Goal: Transaction & Acquisition: Purchase product/service

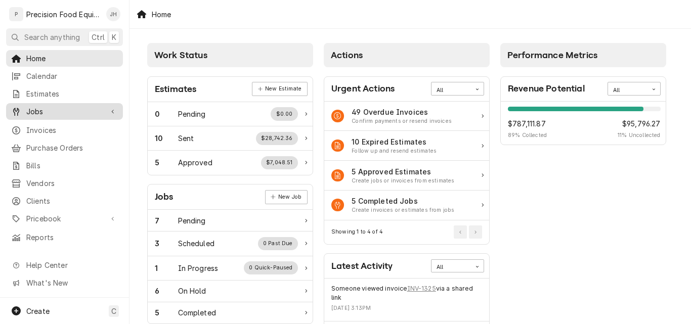
click at [46, 108] on span "Jobs" at bounding box center [64, 111] width 76 height 11
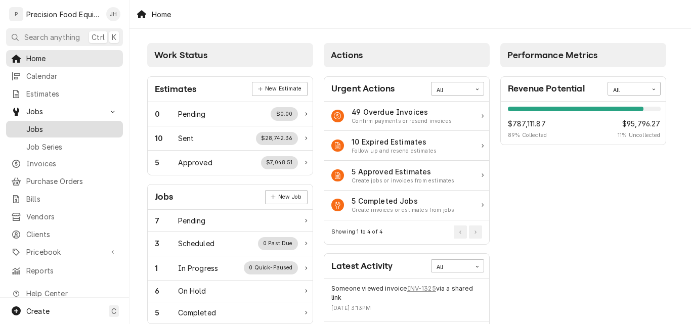
click at [56, 125] on span "Jobs" at bounding box center [72, 129] width 92 height 11
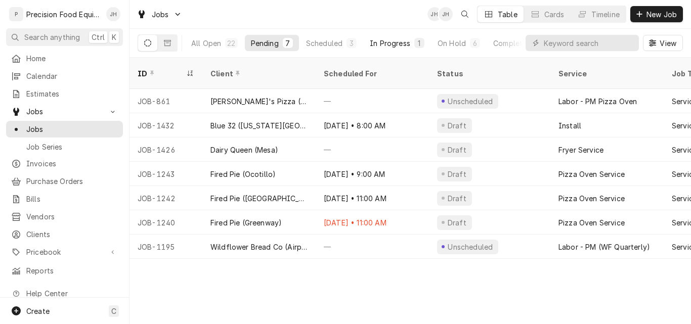
click at [402, 44] on div "In Progress" at bounding box center [390, 43] width 40 height 11
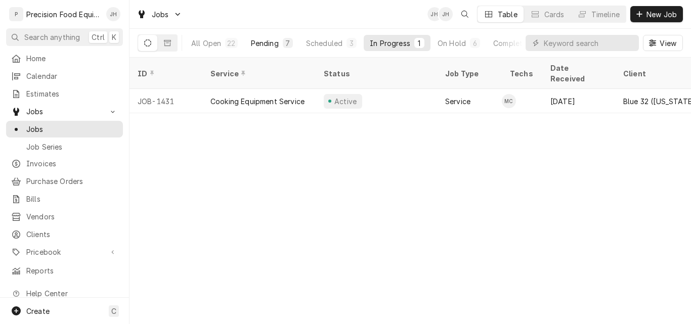
click at [271, 45] on div "Pending" at bounding box center [265, 43] width 28 height 11
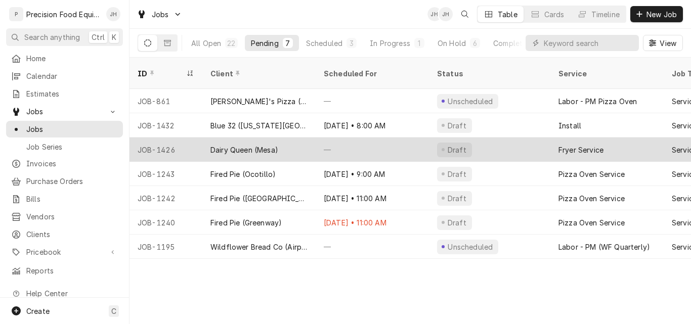
click at [244, 145] on div "Dairy Queen (Mesa)" at bounding box center [244, 150] width 68 height 11
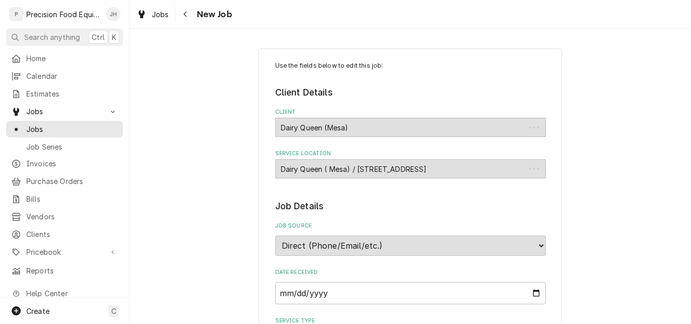
type textarea "x"
click at [49, 124] on span "Jobs" at bounding box center [72, 129] width 92 height 11
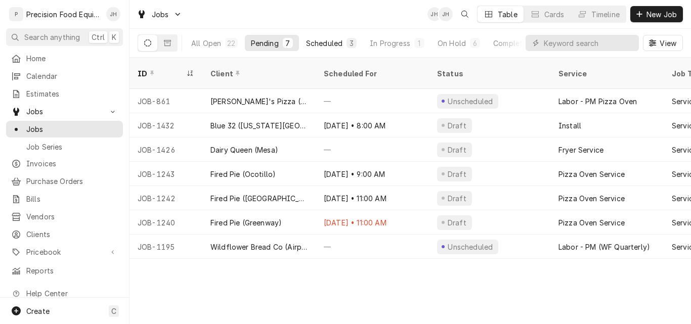
click at [330, 41] on div "Scheduled" at bounding box center [324, 43] width 36 height 11
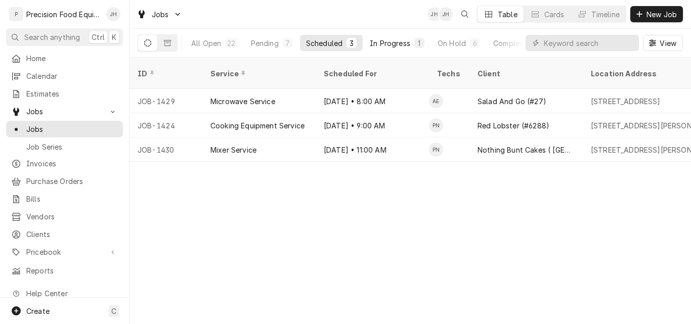
click at [383, 44] on div "In Progress" at bounding box center [390, 43] width 40 height 11
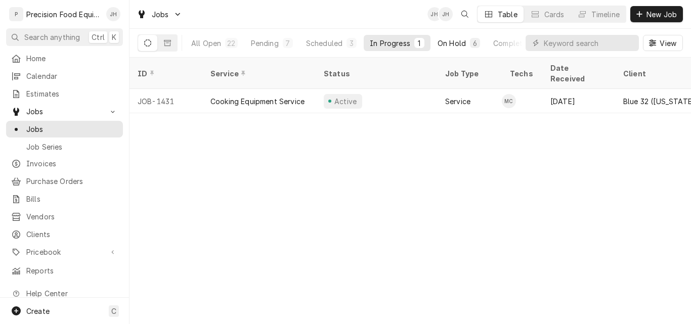
click at [457, 45] on div "On Hold" at bounding box center [451, 43] width 28 height 11
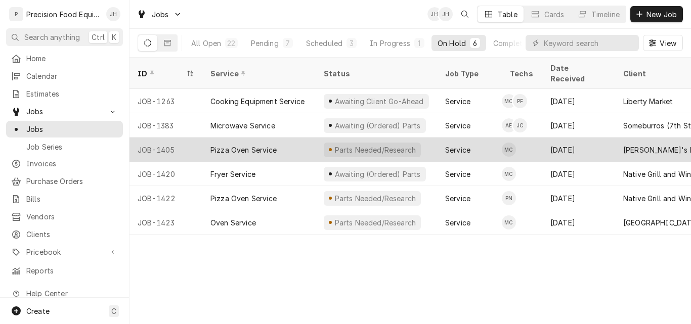
click at [283, 138] on div "Pizza Oven Service" at bounding box center [258, 150] width 113 height 24
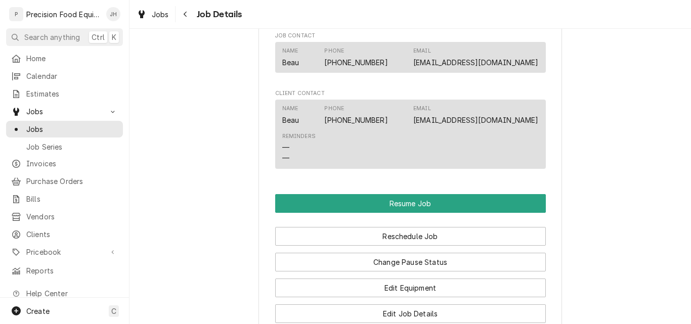
scroll to position [809, 0]
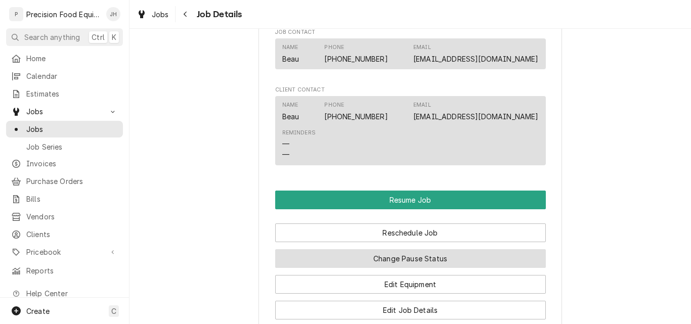
click at [413, 268] on button "Change Pause Status" at bounding box center [410, 258] width 271 height 19
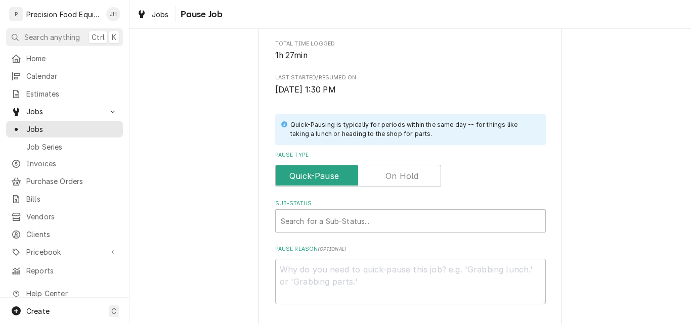
scroll to position [152, 0]
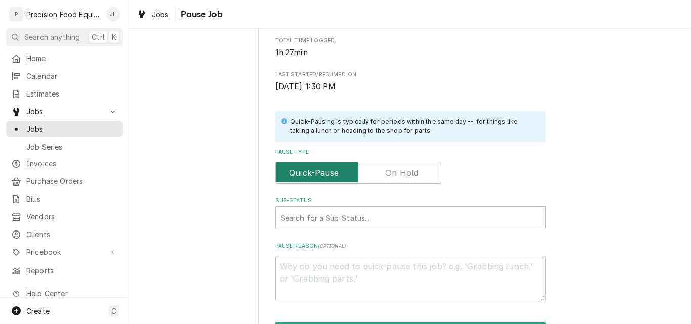
click at [377, 170] on input "Pause Type" at bounding box center [358, 173] width 157 height 22
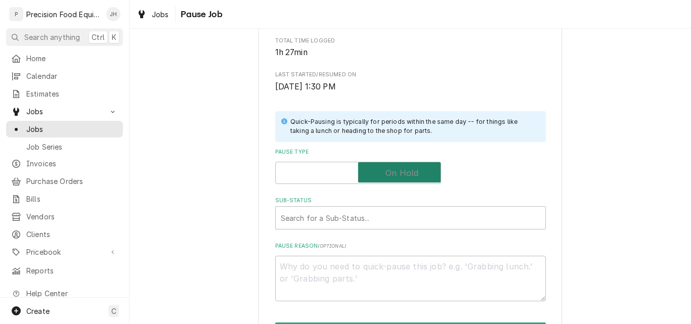
checkbox input "true"
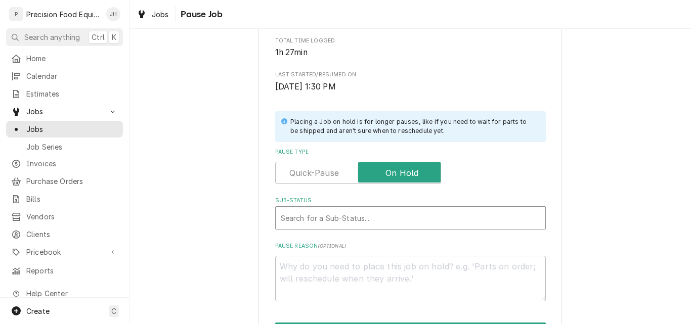
click at [339, 216] on div "Sub-Status" at bounding box center [410, 218] width 259 height 18
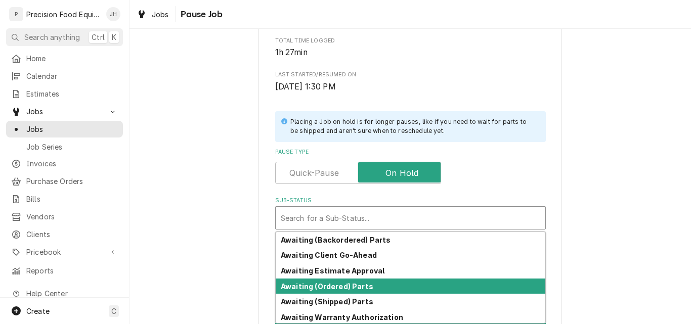
click at [332, 282] on strong "Awaiting (Ordered) Parts" at bounding box center [327, 286] width 93 height 9
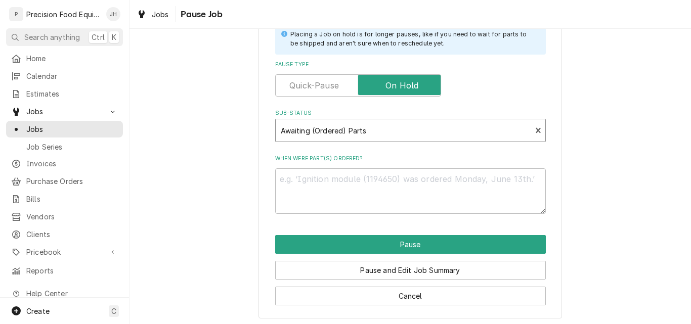
scroll to position [242, 0]
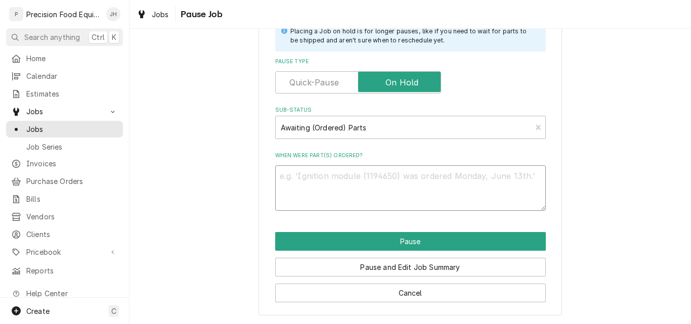
click at [308, 186] on textarea "When were part(s) ordered?" at bounding box center [410, 188] width 271 height 46
type textarea "x"
type textarea "0"
type textarea "x"
type textarea "09"
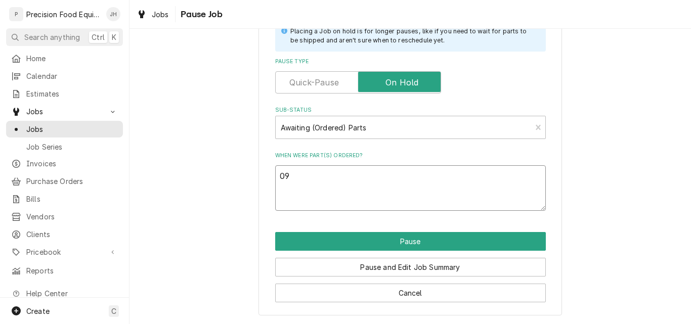
type textarea "x"
type textarea "09/"
type textarea "x"
type textarea "09/0"
type textarea "x"
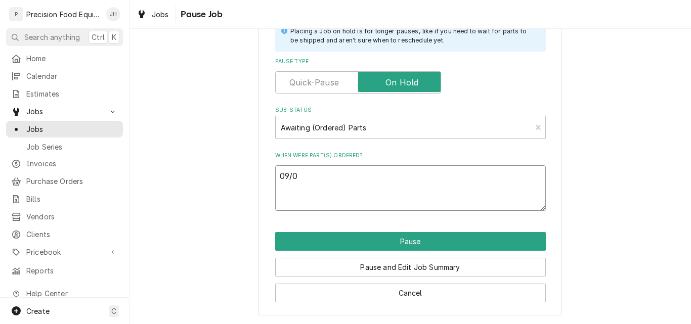
type textarea "09/02"
type textarea "x"
type textarea "09/02/"
type textarea "x"
type textarea "09/02/2"
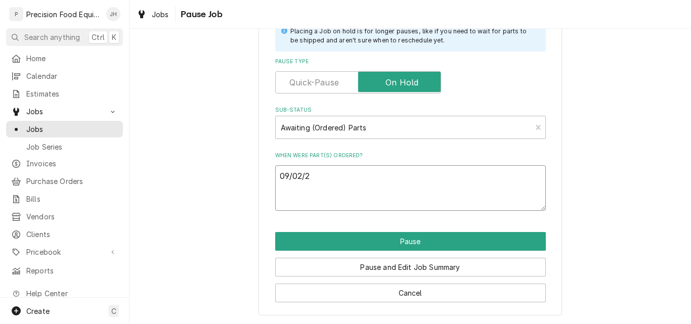
type textarea "x"
type textarea "09/02/25"
type textarea "x"
type textarea "09/02/25"
type textarea "x"
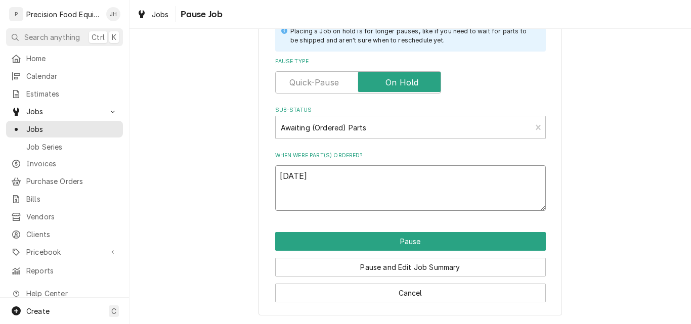
type textarea "09/02/25 P"
type textarea "x"
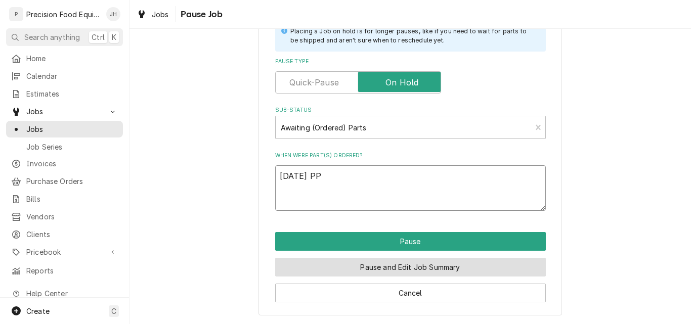
type textarea "[DATE] PP"
click at [382, 262] on button "Pause and Edit Job Summary" at bounding box center [410, 267] width 271 height 19
type textarea "x"
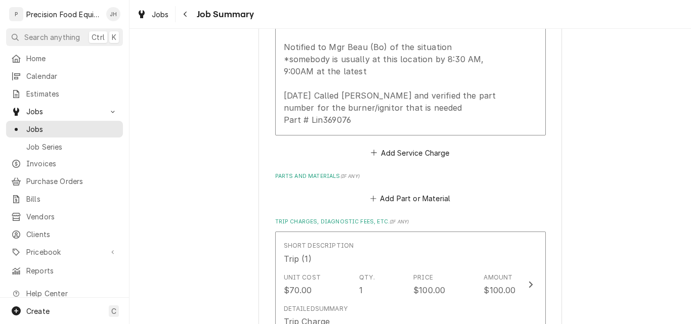
scroll to position [839, 0]
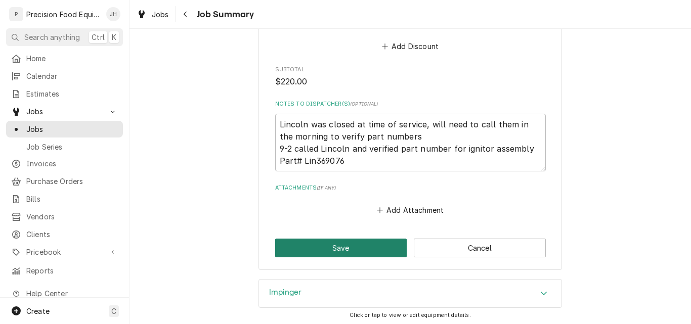
click at [322, 250] on button "Save" at bounding box center [341, 248] width 132 height 19
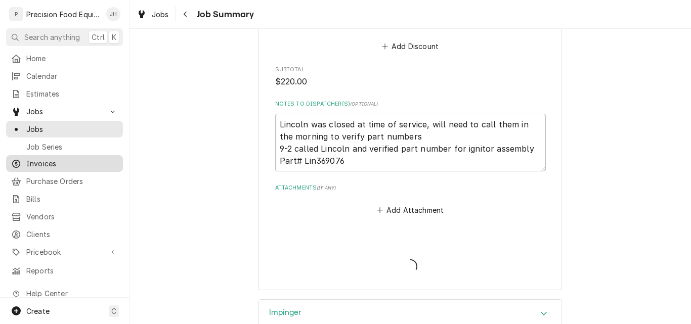
type textarea "x"
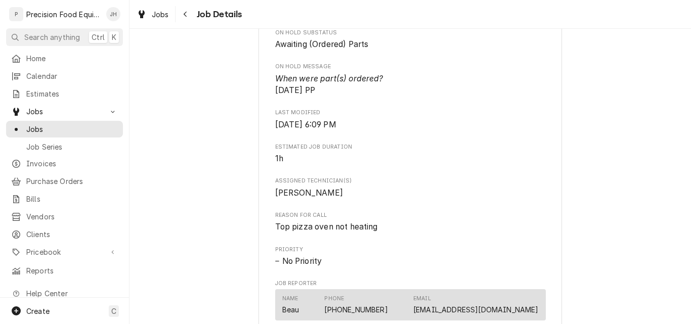
scroll to position [506, 0]
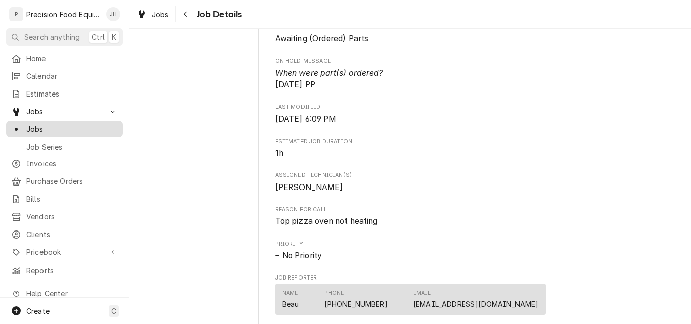
click at [43, 124] on span "Jobs" at bounding box center [72, 129] width 92 height 11
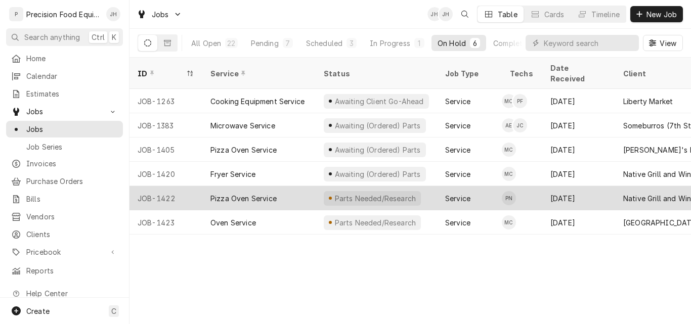
click at [398, 193] on div "Parts Needed/Research" at bounding box center [374, 198] width 83 height 11
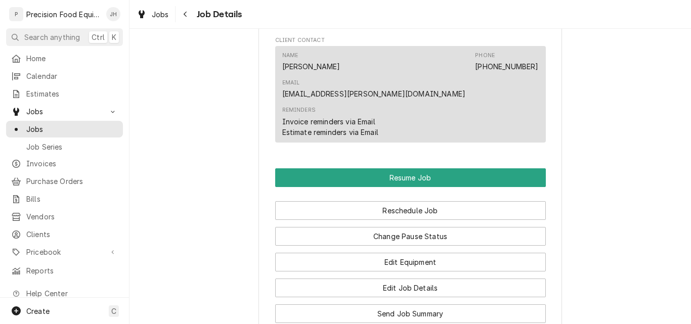
scroll to position [759, 0]
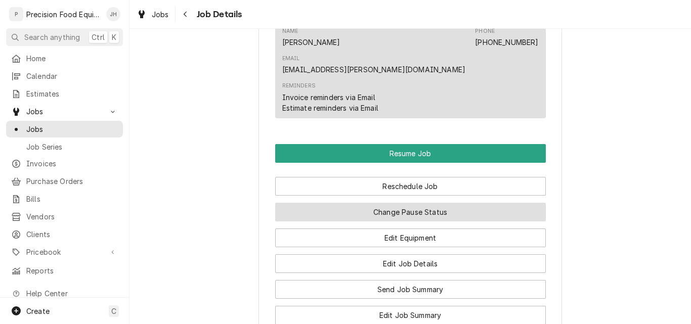
click at [402, 203] on button "Change Pause Status" at bounding box center [410, 212] width 271 height 19
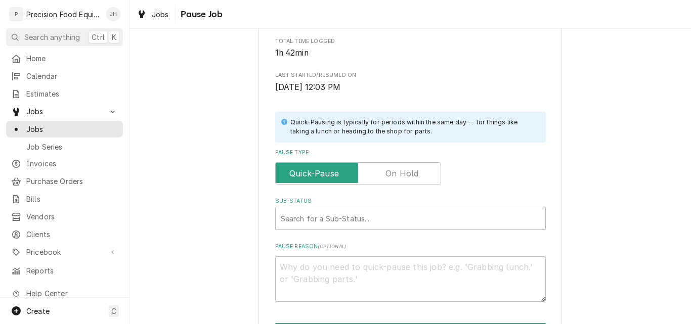
scroll to position [152, 0]
click at [403, 173] on label "Pause Type" at bounding box center [358, 173] width 166 height 22
click at [403, 173] on input "Pause Type" at bounding box center [358, 173] width 157 height 22
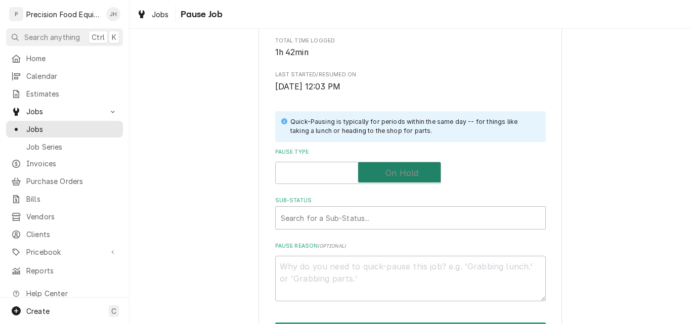
checkbox input "true"
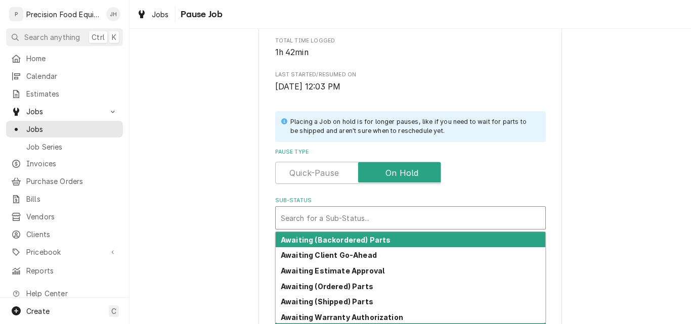
click at [367, 213] on div "Sub-Status" at bounding box center [410, 218] width 259 height 18
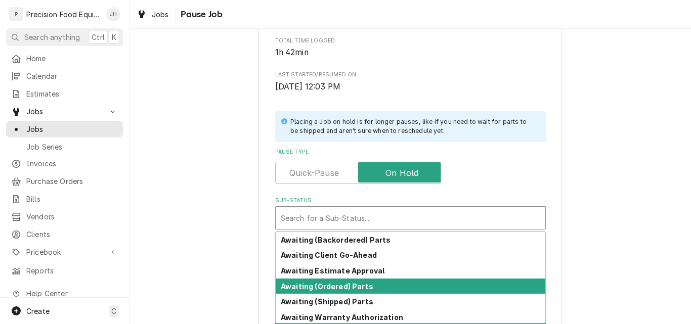
click at [333, 292] on div "Awaiting (Ordered) Parts" at bounding box center [411, 287] width 270 height 16
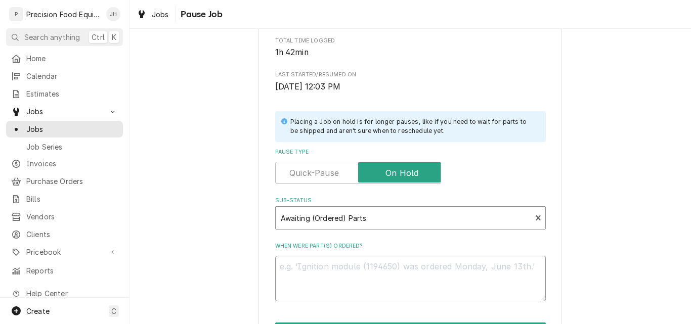
click at [318, 273] on textarea "When were part(s) ordered?" at bounding box center [410, 279] width 271 height 46
type textarea "x"
type textarea "P"
type textarea "x"
type textarea "PP"
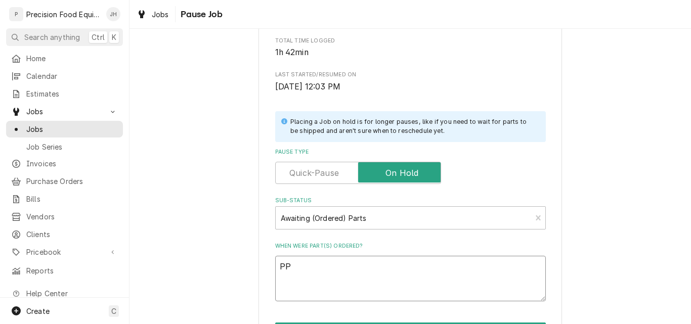
type textarea "x"
type textarea "0PP"
type textarea "x"
type textarea "09PP"
type textarea "x"
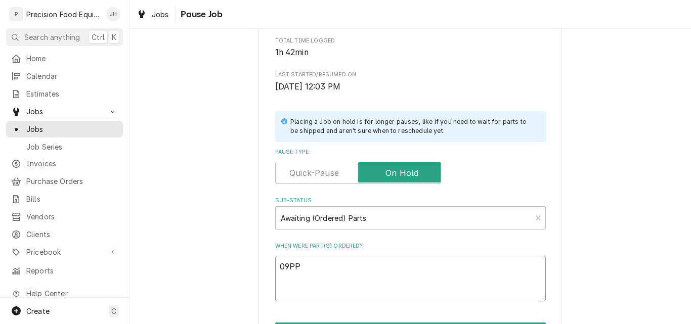
type textarea "09/PP"
type textarea "x"
type textarea "09/02PP"
type textarea "x"
type textarea "09/02/PP"
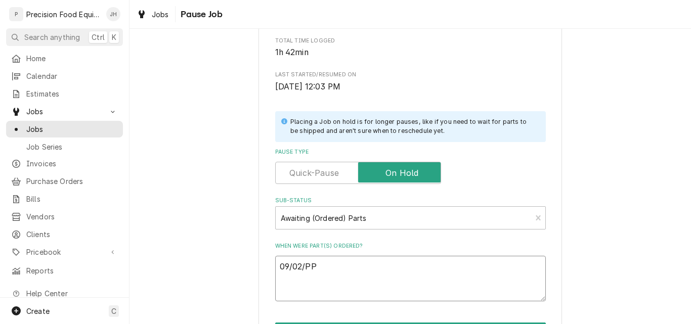
type textarea "x"
type textarea "09/02/2PP"
type textarea "x"
type textarea "09/02/25PP"
type textarea "x"
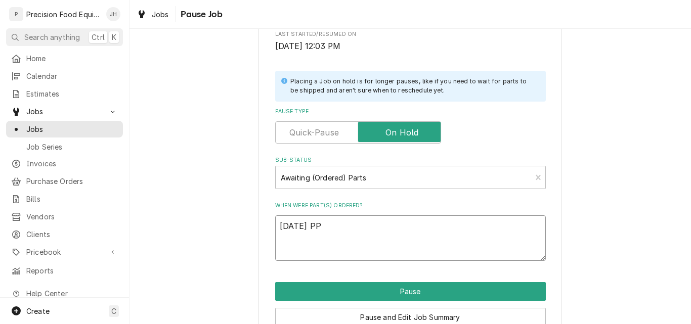
scroll to position [242, 0]
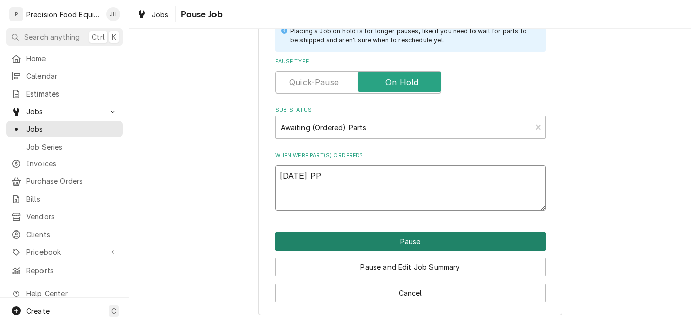
type textarea "09/02/25 PP"
click at [404, 238] on button "Pause" at bounding box center [410, 241] width 271 height 19
type textarea "x"
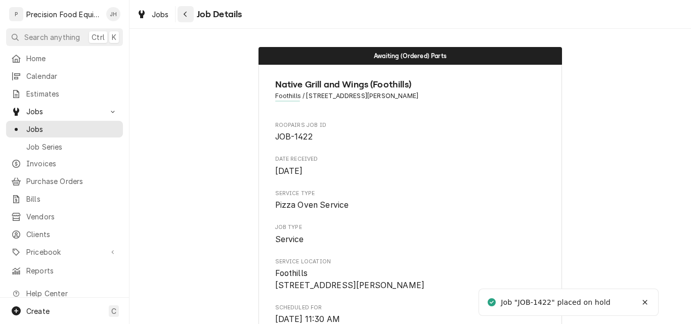
click at [184, 12] on icon "Navigate back" at bounding box center [185, 14] width 5 height 7
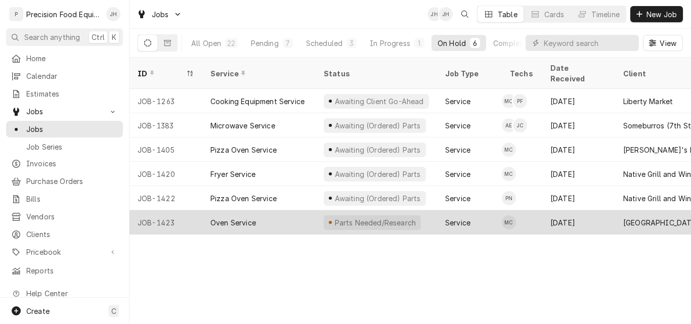
click at [303, 210] on div "Oven Service" at bounding box center [258, 222] width 113 height 24
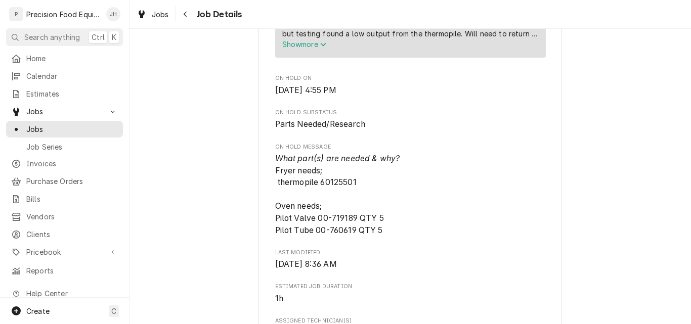
scroll to position [455, 0]
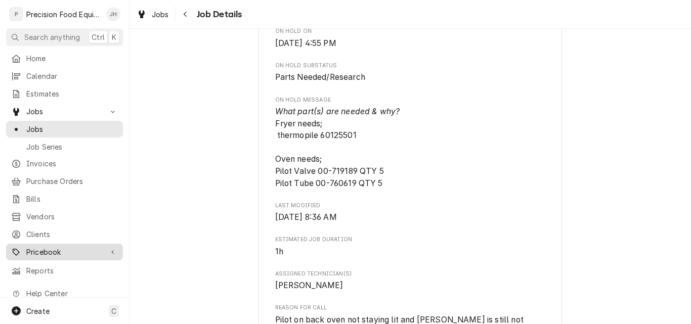
click at [55, 251] on div "Pricebook" at bounding box center [64, 252] width 113 height 13
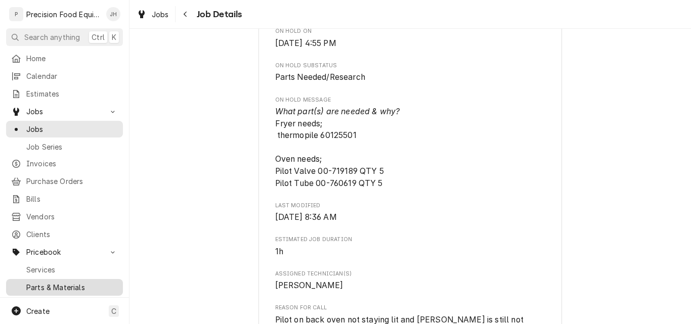
click at [46, 282] on span "Parts & Materials" at bounding box center [72, 287] width 92 height 11
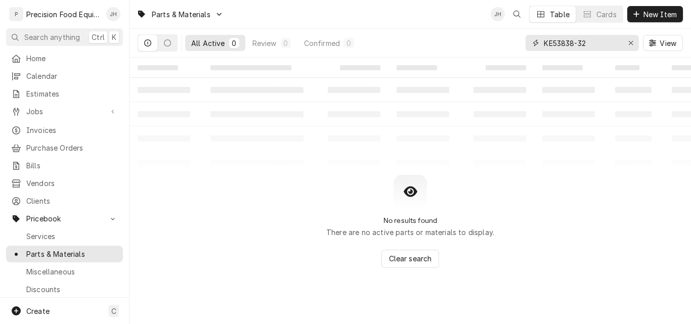
drag, startPoint x: 589, startPoint y: 45, endPoint x: 447, endPoint y: 56, distance: 142.5
click at [447, 56] on div "All Active 0 Review 0 Confirmed 0 KE53838-32 View" at bounding box center [410, 43] width 545 height 28
type input "60125501"
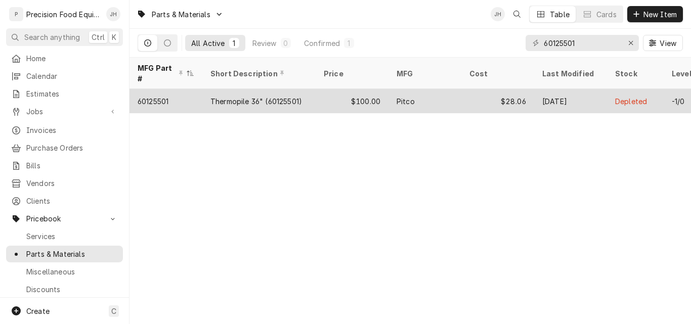
click at [447, 90] on div "Pitco" at bounding box center [424, 101] width 73 height 24
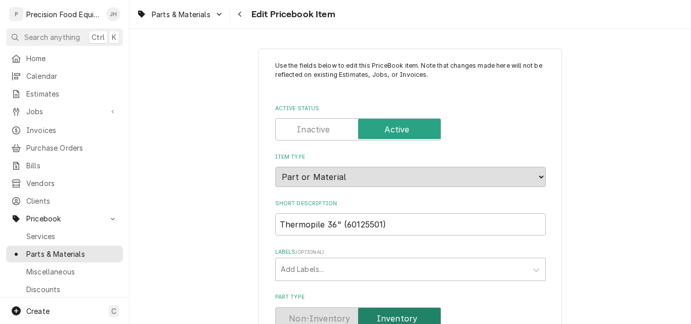
type textarea "x"
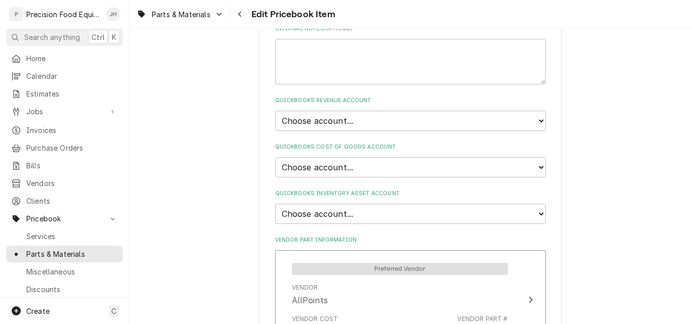
scroll to position [708, 0]
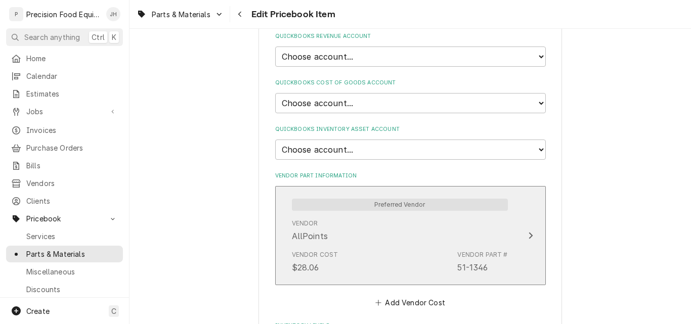
click at [368, 232] on div "Vendor AllPoints" at bounding box center [400, 230] width 216 height 31
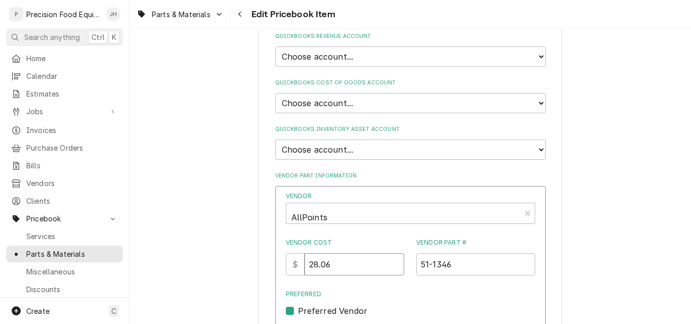
drag, startPoint x: 335, startPoint y: 264, endPoint x: 247, endPoint y: 266, distance: 88.0
click at [247, 266] on div "Use the fields below to edit this PriceBook item. Note that changes made here w…" at bounding box center [409, 40] width 561 height 1419
type input "25.99"
drag, startPoint x: 474, startPoint y: 268, endPoint x: 345, endPoint y: 267, distance: 129.5
click at [357, 273] on div "Vendor Cost $ 25.99 Vendor Part # 51-1346" at bounding box center [410, 256] width 249 height 37
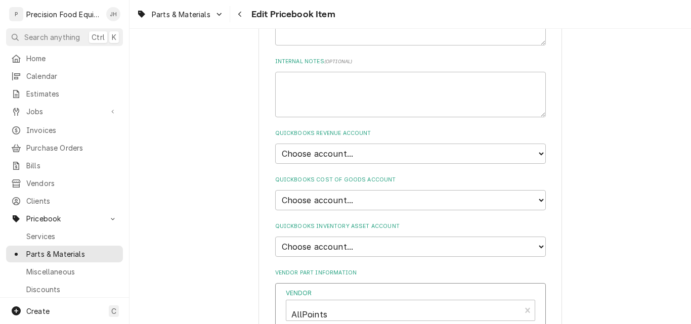
scroll to position [607, 0]
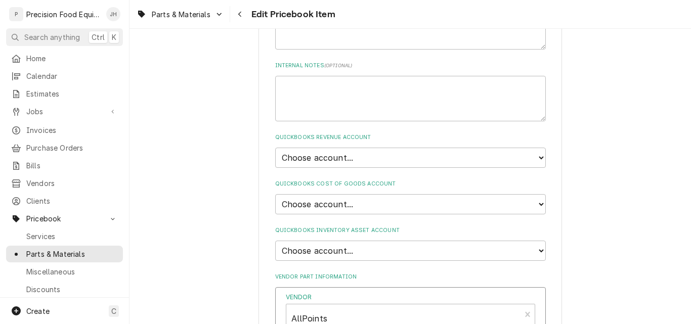
type input "60125501"
click at [398, 154] on select "Choose account... Discount Income Misc Income Non taxable issues 46600: Parts a…" at bounding box center [410, 158] width 271 height 20
select select "8000000A-1210141275"
click at [275, 148] on select "Choose account... Discount Income Misc Income Non taxable issues 46600: Parts a…" at bounding box center [410, 158] width 271 height 20
type textarea "x"
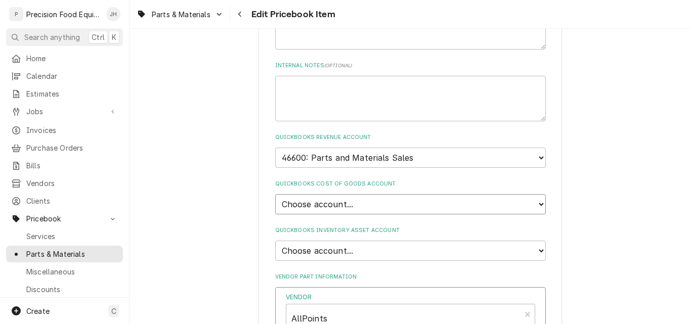
click at [347, 199] on select "Choose account... Loss Expense Loss Expense 11/3/2014 Loss Expense 11/4/2014 Co…" at bounding box center [410, 204] width 271 height 20
select select "80000023-1210145225"
click at [275, 194] on select "Choose account... Loss Expense Loss Expense 11/3/2014 Loss Expense 11/4/2014 Co…" at bounding box center [410, 204] width 271 height 20
type textarea "x"
click at [352, 245] on select "Choose account... Undeposited Funds Inventory Asset Payroll Asset" at bounding box center [410, 251] width 271 height 20
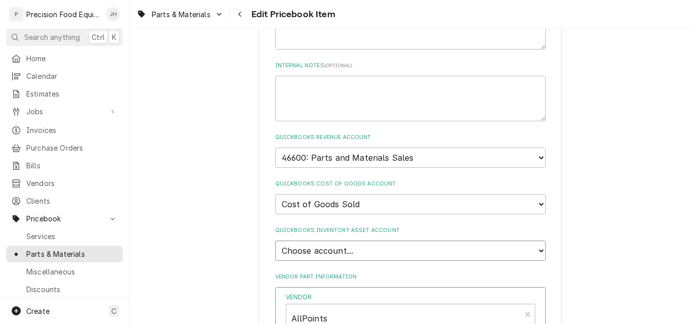
select select "80000022-1210145225"
click at [275, 241] on select "Choose account... Undeposited Funds Inventory Asset Payroll Asset" at bounding box center [410, 251] width 271 height 20
type textarea "x"
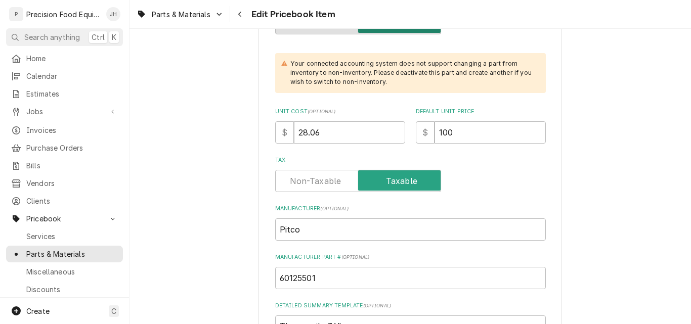
scroll to position [202, 0]
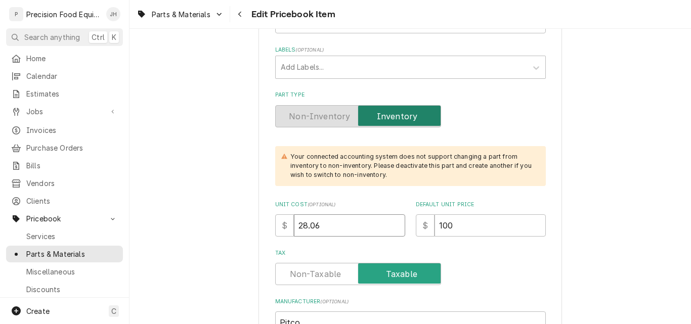
drag, startPoint x: 332, startPoint y: 220, endPoint x: 248, endPoint y: 222, distance: 84.0
type input "25"
type textarea "x"
type input "25.9"
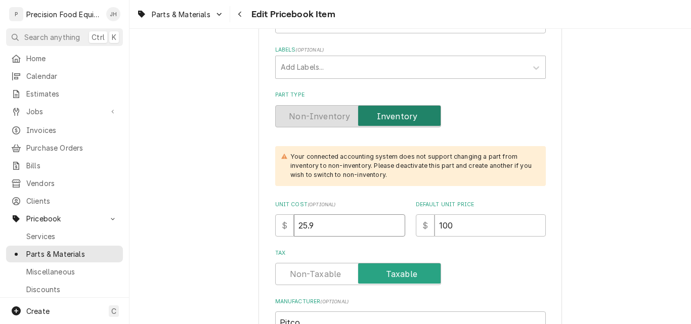
type textarea "x"
type input "25.99"
click at [457, 226] on input "100" at bounding box center [489, 225] width 111 height 22
type textarea "x"
type input "10"
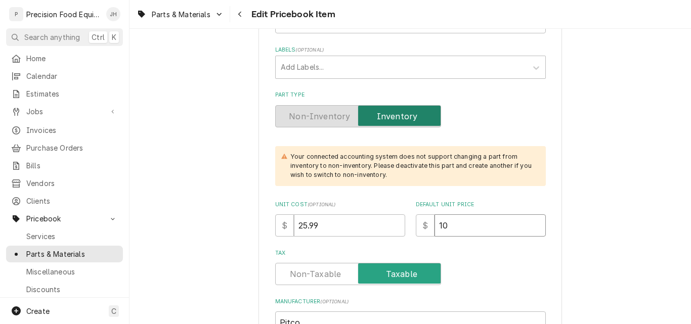
type textarea "x"
type input "108"
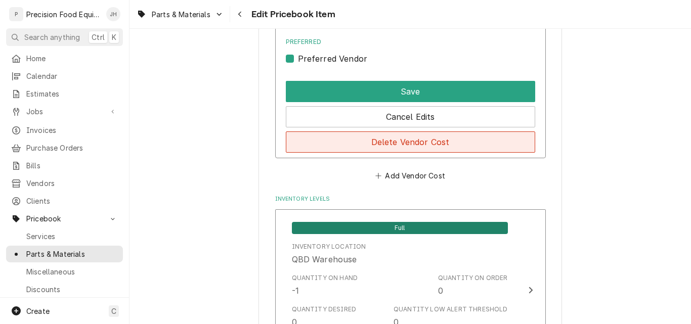
scroll to position [961, 0]
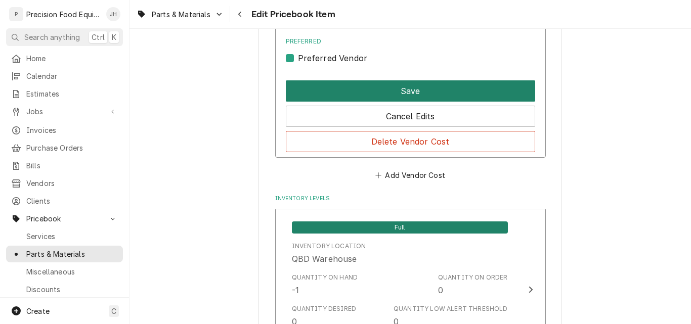
click at [391, 81] on button "Save" at bounding box center [410, 90] width 249 height 21
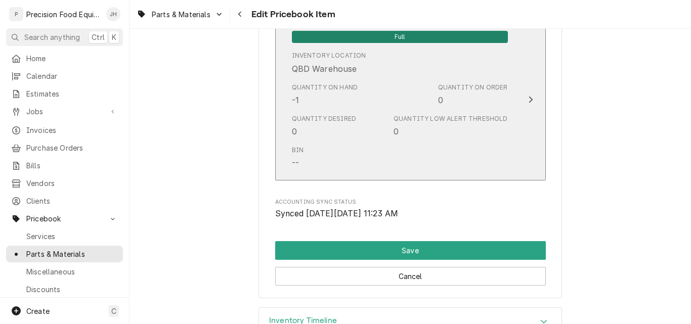
scroll to position [1104, 0]
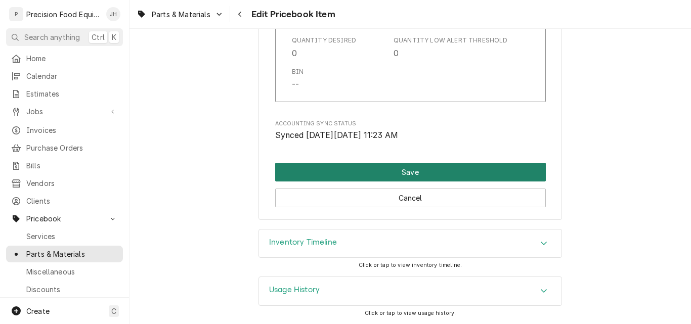
click at [431, 170] on button "Save" at bounding box center [410, 172] width 271 height 19
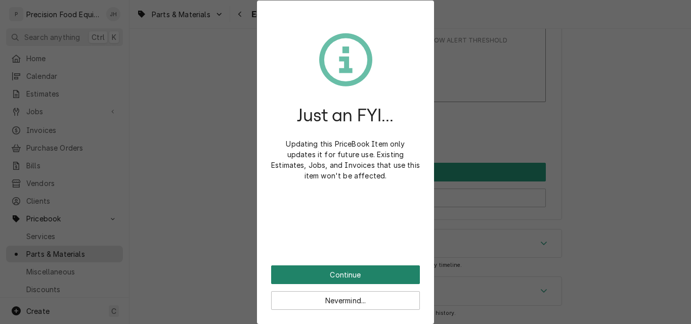
click at [359, 273] on button "Continue" at bounding box center [345, 275] width 149 height 19
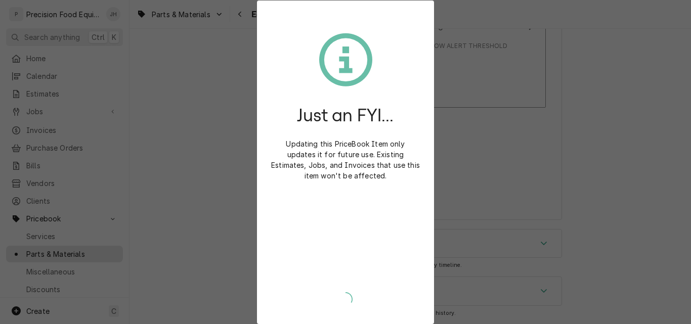
type textarea "x"
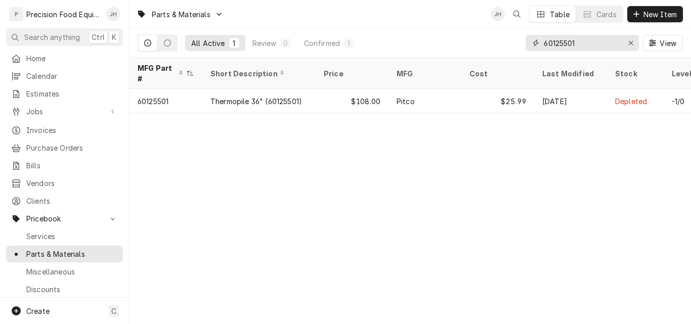
click at [602, 42] on input "60125501" at bounding box center [582, 43] width 76 height 16
drag, startPoint x: 581, startPoint y: 45, endPoint x: 449, endPoint y: 47, distance: 131.5
click at [449, 47] on div "All Active 1 Review 0 Confirmed 1 60125501 View" at bounding box center [410, 43] width 545 height 28
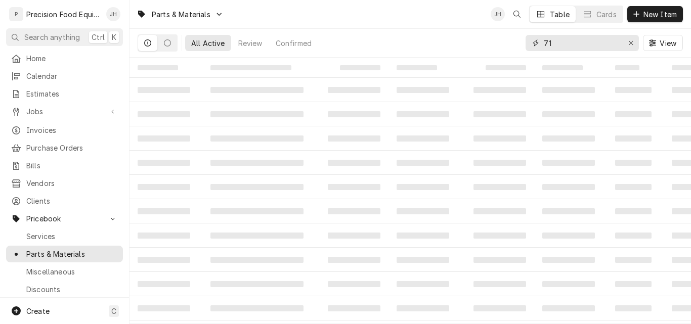
type input "7"
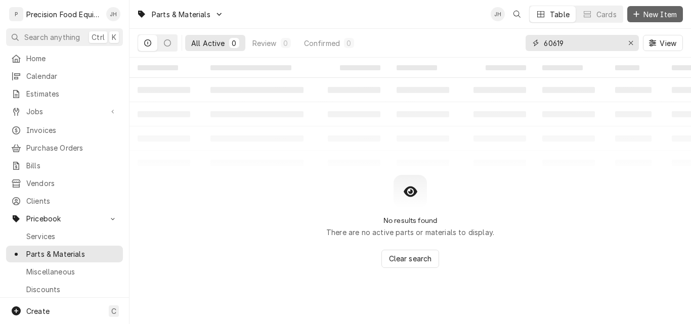
type input "60619"
click at [659, 12] on span "New Item" at bounding box center [659, 14] width 37 height 11
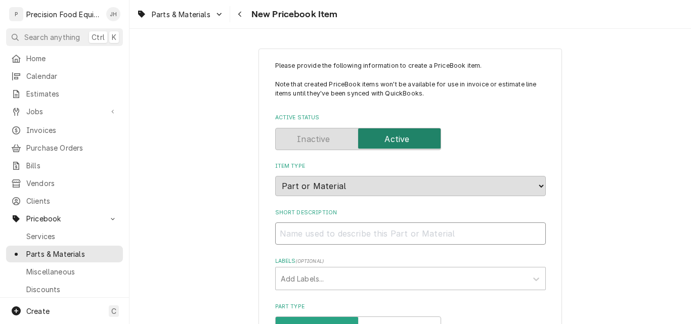
click at [297, 236] on input "Short Description" at bounding box center [410, 234] width 271 height 22
paste input "Pilot Tube Assembly,MS/SPR-100"
type textarea "x"
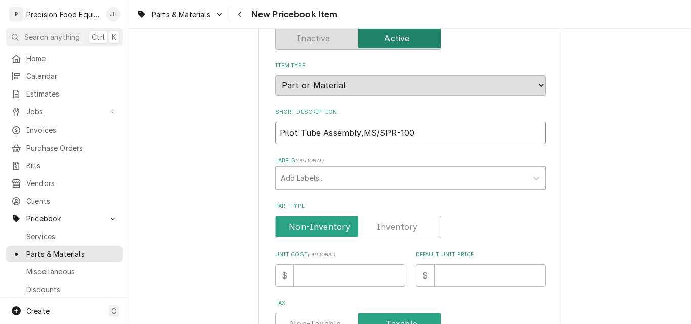
scroll to position [101, 0]
type input "Pilot Tube Assembly,MS/SPR-100"
click at [406, 227] on label "Part Type" at bounding box center [358, 226] width 166 height 22
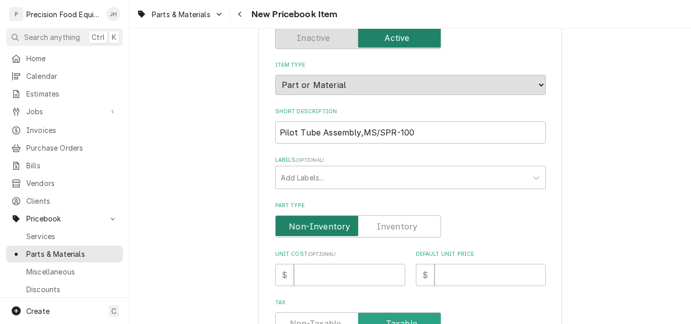
click at [406, 227] on input "Part Type" at bounding box center [358, 226] width 157 height 22
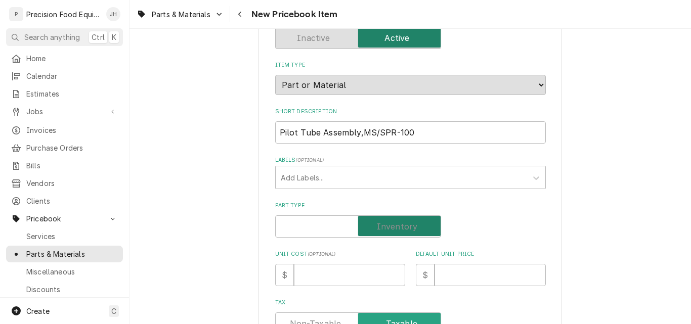
checkbox input "true"
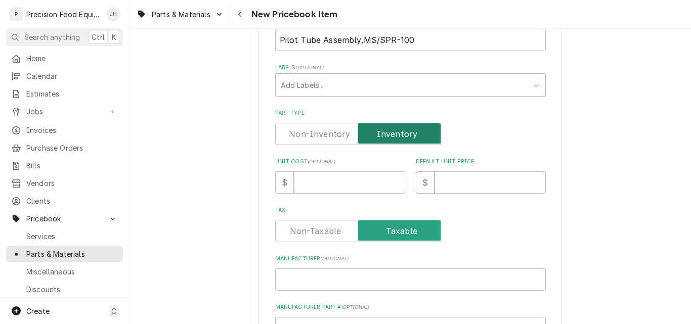
scroll to position [202, 0]
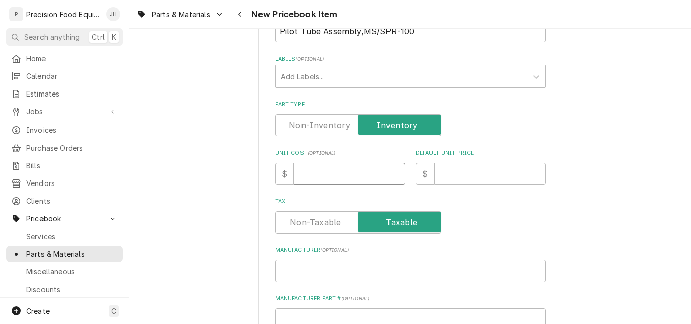
click at [326, 182] on input "Unit Cost ( optional )" at bounding box center [349, 174] width 111 height 22
type textarea "x"
type input "9"
type textarea "x"
type input "93"
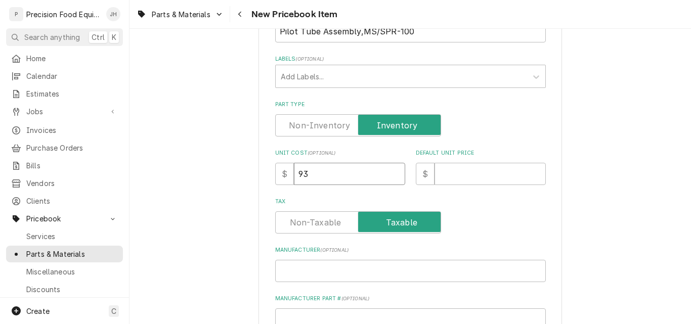
type textarea "x"
type input "93.2"
type textarea "x"
type input "93.29"
type textarea "x"
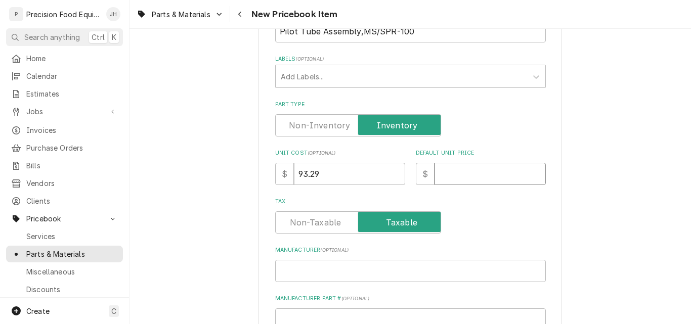
type input "1"
type textarea "x"
type input "10"
type textarea "x"
type input "102"
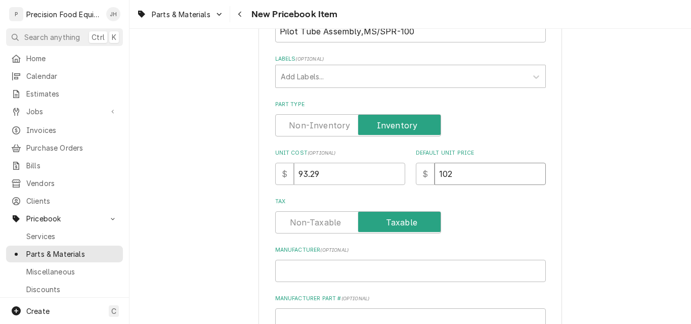
type textarea "x"
type input "102.9"
type textarea "x"
type input "102.97"
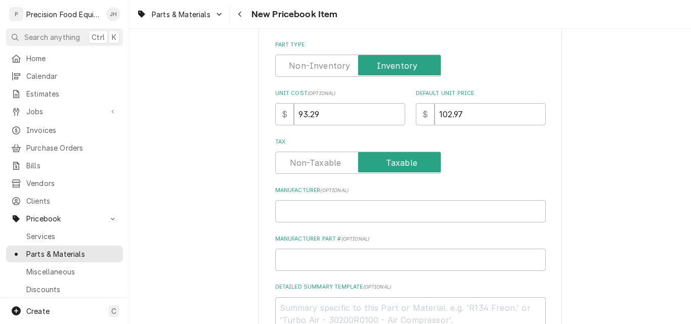
scroll to position [354, 0]
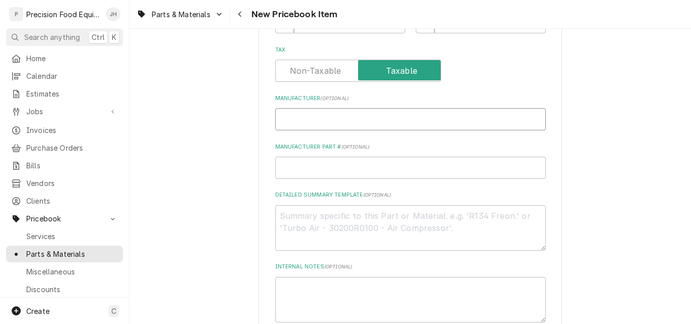
click at [327, 122] on input "Manufacturer ( optional )" at bounding box center [410, 119] width 271 height 22
type textarea "x"
type input "V"
type textarea "x"
type input "Vu"
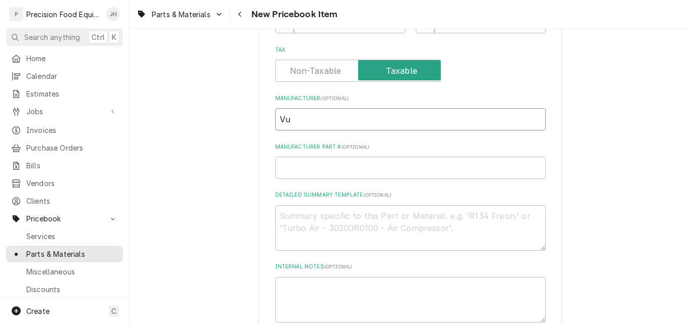
type textarea "x"
type input "Vul"
type textarea "x"
type input "Vulc"
type textarea "x"
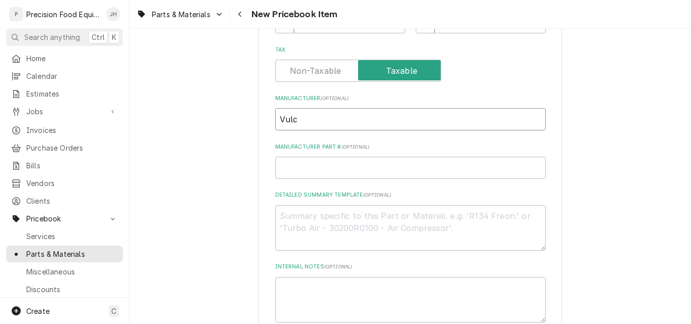
type input "Vulca"
type textarea "x"
type input "Vulcan"
type textarea "x"
type input "0"
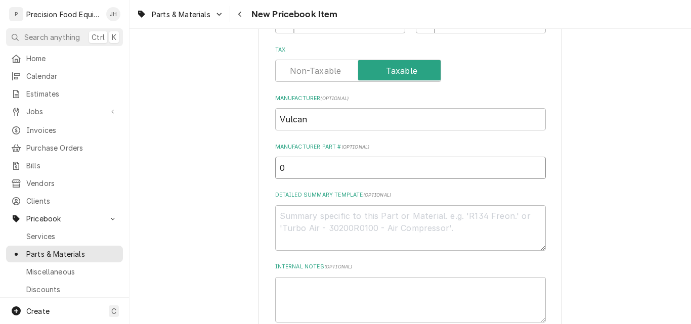
type textarea "x"
type input "00"
type textarea "x"
type input "00-"
type textarea "x"
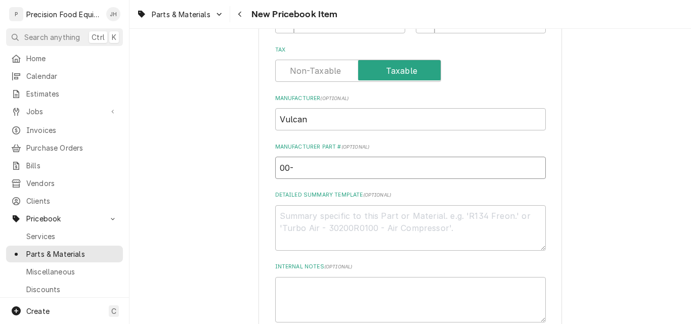
type input "00-7"
type textarea "x"
type input "00-76"
type textarea "x"
type input "00-760"
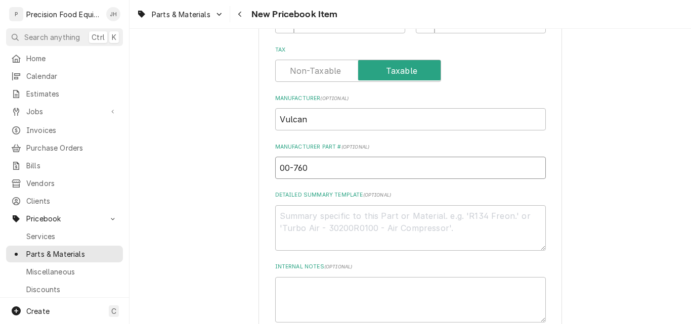
type textarea "x"
type input "00-7606"
type textarea "x"
type input "00-76061"
type textarea "x"
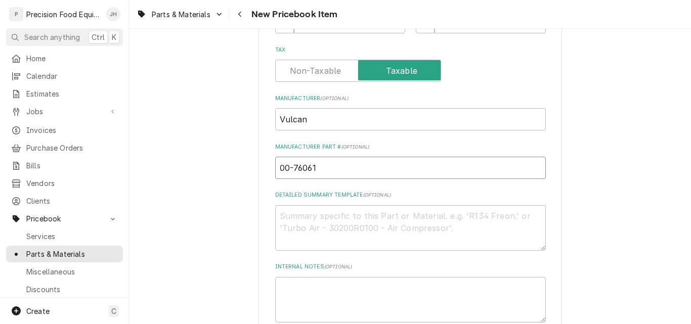
type input "00-760619"
type textarea "x"
type input "00-760619-"
type textarea "x"
type input "00-760619-0"
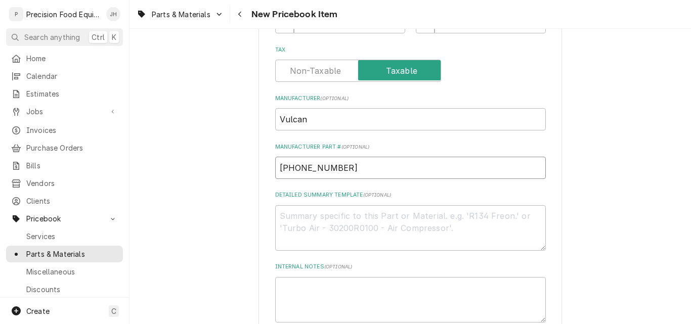
type textarea "x"
type input "00-760619-00"
type textarea "x"
type input "00-760619-000"
type textarea "x"
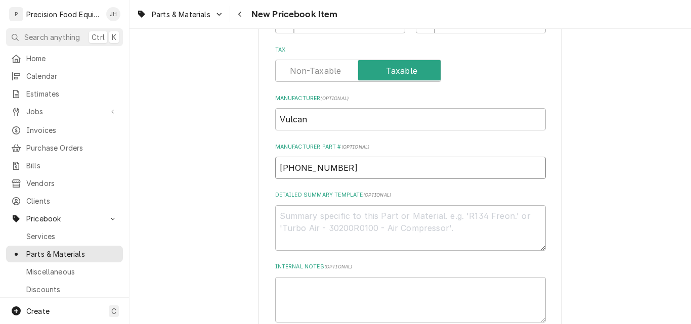
type input "00-760619-0000"
type textarea "x"
type input "00-760619-0000A"
paste textarea "Pilot Tube Assembly,MS/SPR-100"
type textarea "x"
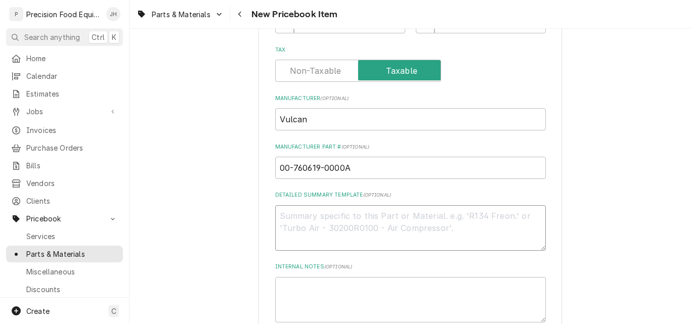
type textarea "Pilot Tube Assembly,MS/SPR-100"
click at [357, 218] on textarea "Pilot Tube Assembly,MS/SPR-100" at bounding box center [410, 228] width 271 height 46
type textarea "x"
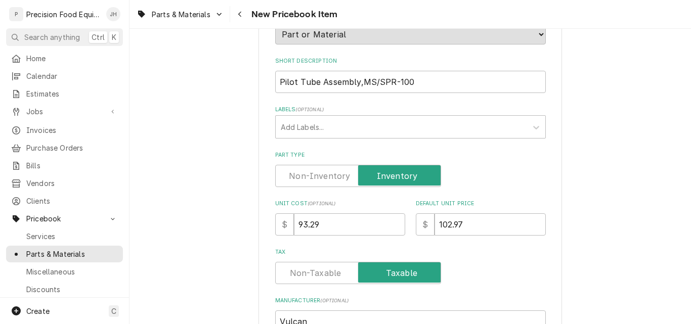
type textarea "Pilot Tube Assembly, MS/SPR-100"
click at [335, 86] on input "Pilot Tube Assembly,MS/SPR-100" at bounding box center [410, 82] width 271 height 22
type textarea "x"
type input "Pilot Tube Assebly,MS/SPR-100"
type textarea "x"
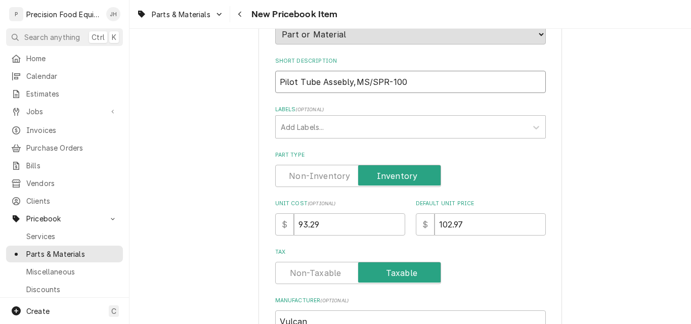
type input "Pilot Tube Assely,MS/SPR-100"
type textarea "x"
type input "Pilot Tube Assey,MS/SPR-100"
type textarea "x"
type input "Pilot Tube Assy, MS/SPR-100"
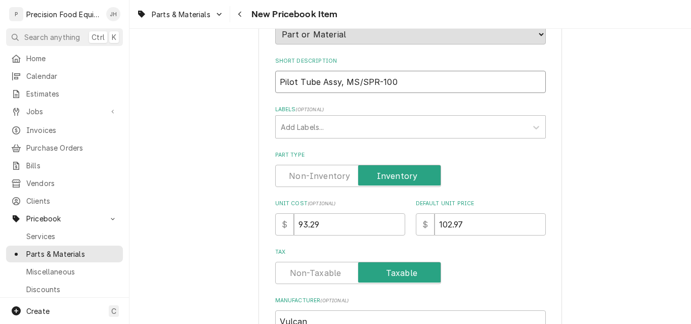
type textarea "x"
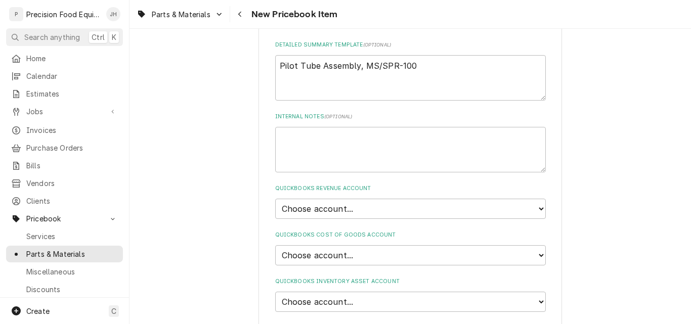
scroll to position [506, 0]
type input "Pilot Tube Assy, MS/SPR-100"
click at [379, 205] on select "Choose account... Discount Income Misc Income Non taxable issues 46600: Parts a…" at bounding box center [410, 207] width 271 height 20
select select "8000000A-1210141275"
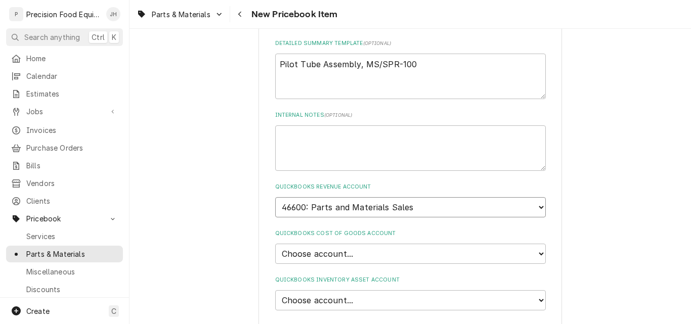
click at [275, 197] on select "Choose account... Discount Income Misc Income Non taxable issues 46600: Parts a…" at bounding box center [410, 207] width 271 height 20
type textarea "x"
click at [351, 250] on select "Choose account... Loss Expense Loss Expense 11/3/2014 Loss Expense 11/4/2014 Co…" at bounding box center [410, 254] width 271 height 20
select select "80000023-1210145225"
click at [275, 244] on select "Choose account... Loss Expense Loss Expense 11/3/2014 Loss Expense 11/4/2014 Co…" at bounding box center [410, 254] width 271 height 20
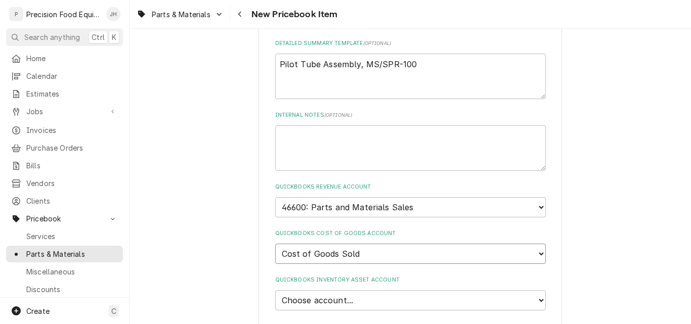
type textarea "x"
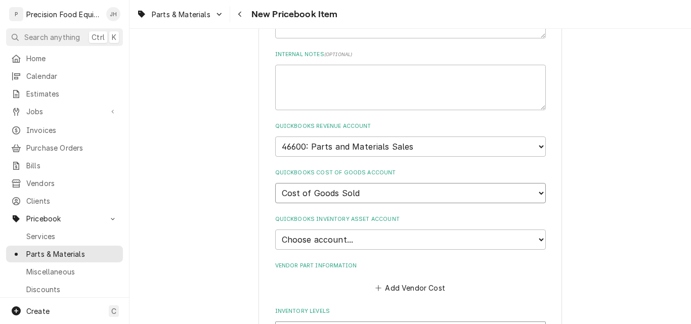
scroll to position [607, 0]
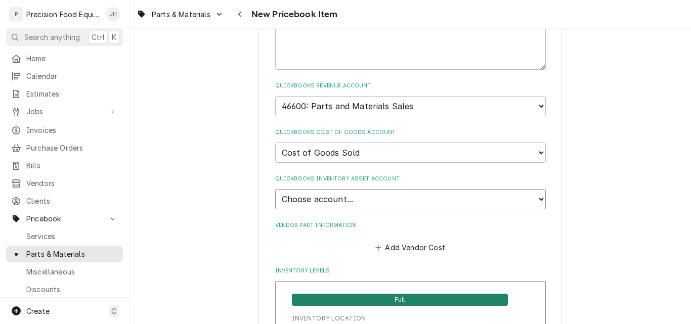
click at [367, 197] on select "Choose account... Undeposited Funds Inventory Asset Payroll Asset" at bounding box center [410, 199] width 271 height 20
select select "80000022-1210145225"
click at [275, 189] on select "Choose account... Undeposited Funds Inventory Asset Payroll Asset" at bounding box center [410, 199] width 271 height 20
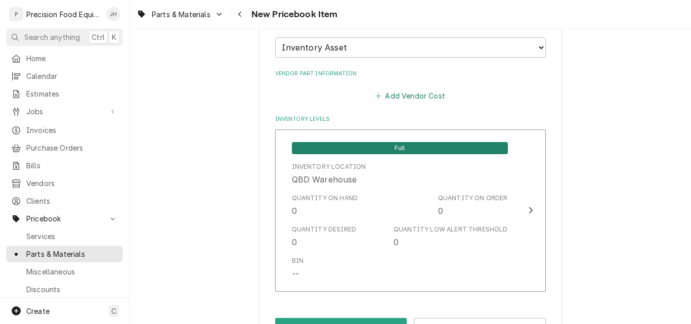
click at [430, 95] on button "Add Vendor Cost" at bounding box center [410, 96] width 73 height 14
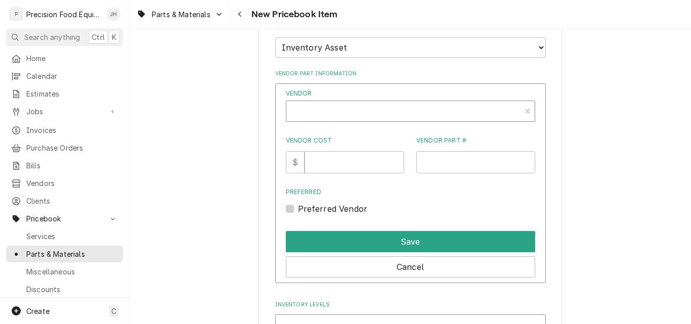
type textarea "x"
click at [308, 111] on div "Vendor" at bounding box center [403, 115] width 224 height 24
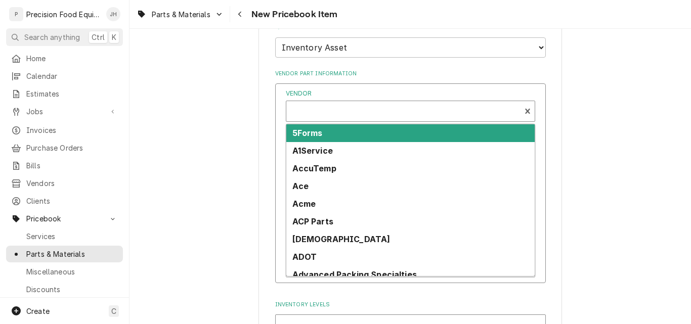
scroll to position [3, 0]
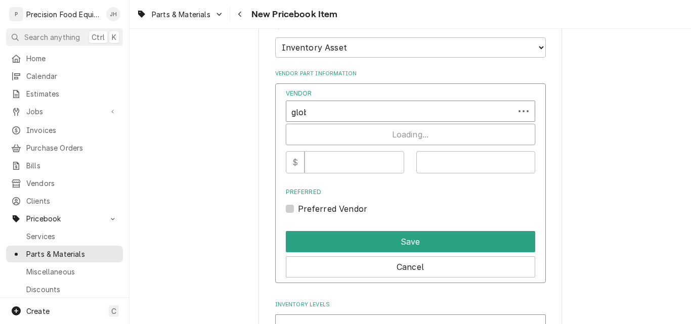
type input "globa"
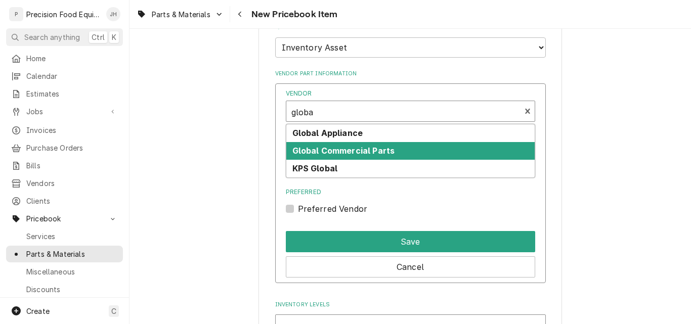
click at [330, 155] on strong "Global Commercial Parts" at bounding box center [343, 151] width 103 height 10
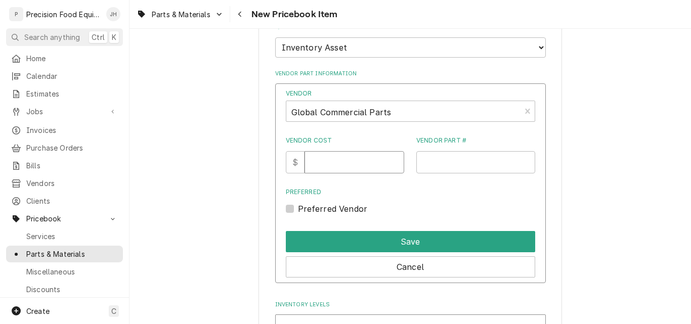
click at [325, 167] on input "Vendor Cost" at bounding box center [354, 162] width 100 height 22
type input "93.29"
type input "00-760619-0000A"
click at [298, 210] on label "Preferred Vendor" at bounding box center [333, 209] width 70 height 12
click at [298, 210] on input "Preferred" at bounding box center [422, 214] width 249 height 22
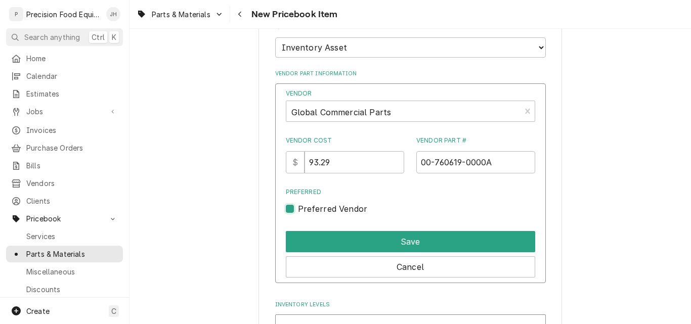
checkbox input "true"
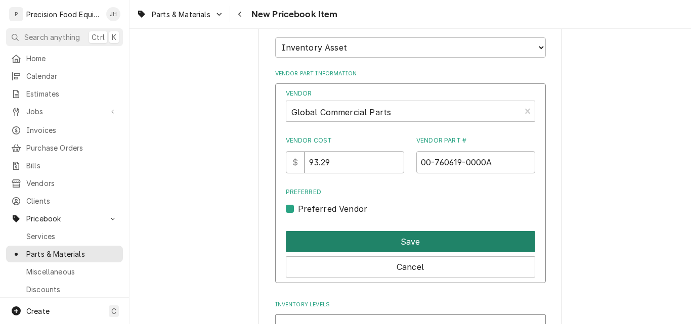
click at [406, 243] on button "Save" at bounding box center [410, 241] width 249 height 21
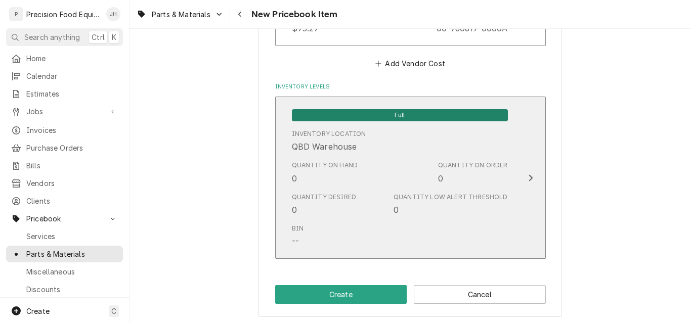
scroll to position [897, 0]
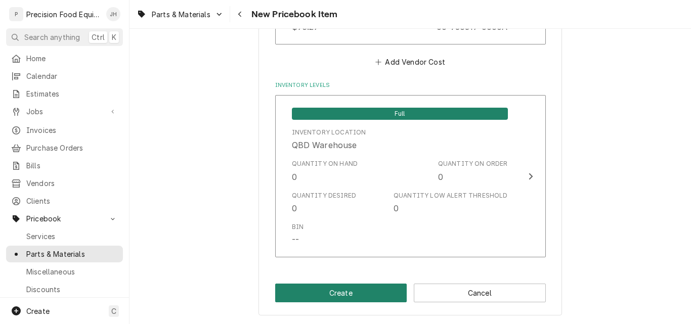
click at [344, 286] on button "Create" at bounding box center [341, 293] width 132 height 19
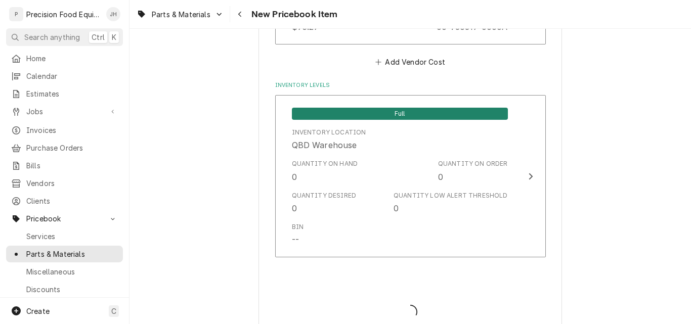
type textarea "x"
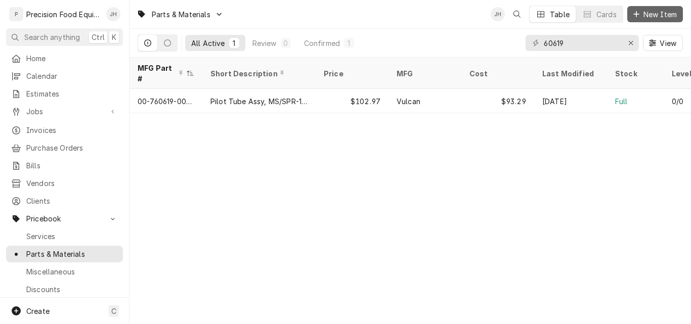
click at [639, 13] on div "Dynamic Content Wrapper" at bounding box center [636, 14] width 10 height 10
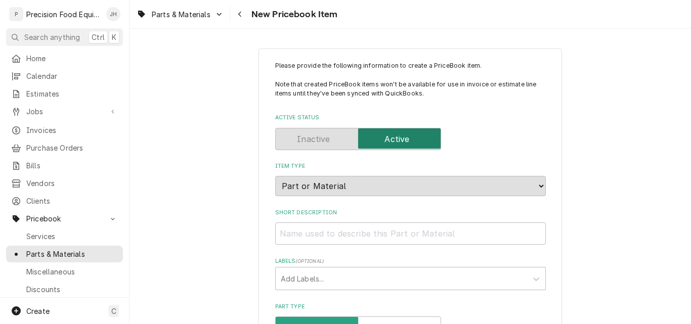
scroll to position [152, 0]
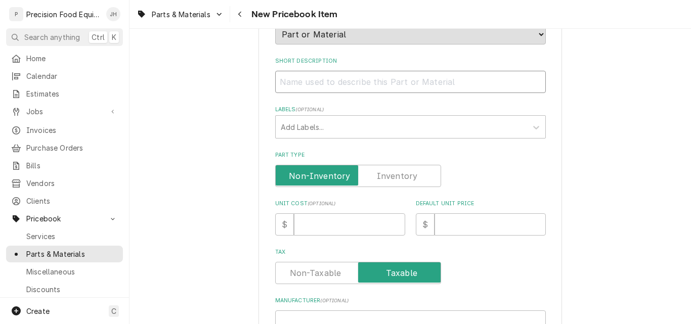
click at [312, 78] on input "Short Description" at bounding box center [410, 82] width 271 height 22
paste input "Valve, Pilot, Adjustable"
type textarea "x"
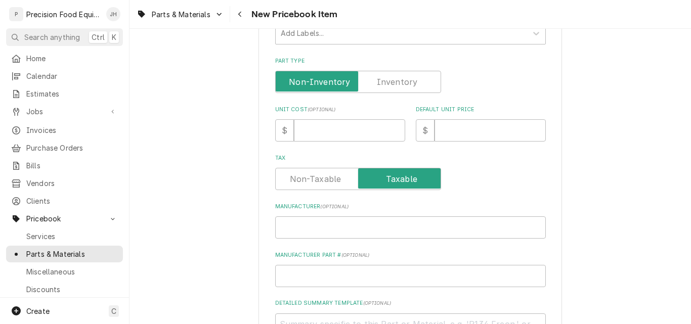
scroll to position [253, 0]
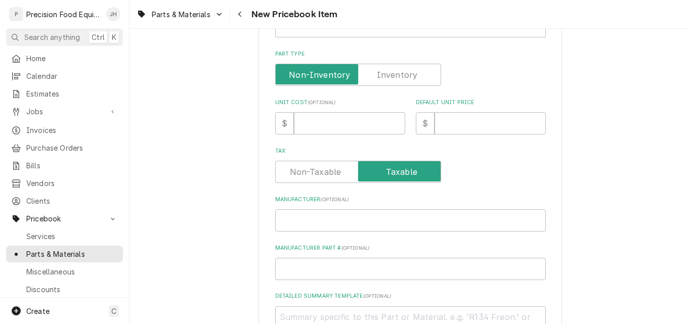
type input "Valve, Pilot, Adjustable"
click at [405, 74] on label "Part Type" at bounding box center [358, 75] width 166 height 22
click at [405, 74] on input "Part Type" at bounding box center [358, 75] width 157 height 22
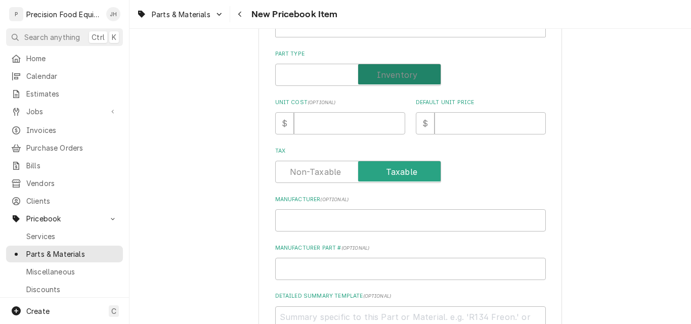
checkbox input "true"
click at [333, 220] on input "Manufacturer ( optional )" at bounding box center [410, 220] width 271 height 22
type textarea "x"
type input "V"
type textarea "x"
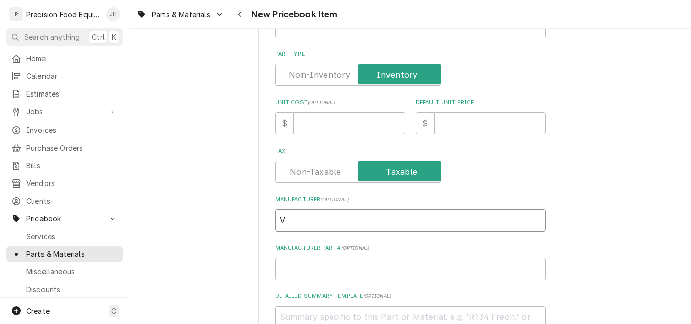
type input "Vu"
type textarea "x"
type input "Vul"
type textarea "x"
type input "Vulc"
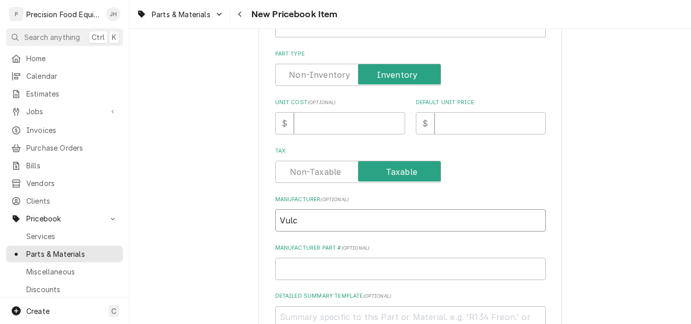
type textarea "x"
type input "Vulca"
type textarea "x"
type input "Vulcan"
click at [314, 125] on input "Unit Cost ( optional )" at bounding box center [349, 123] width 111 height 22
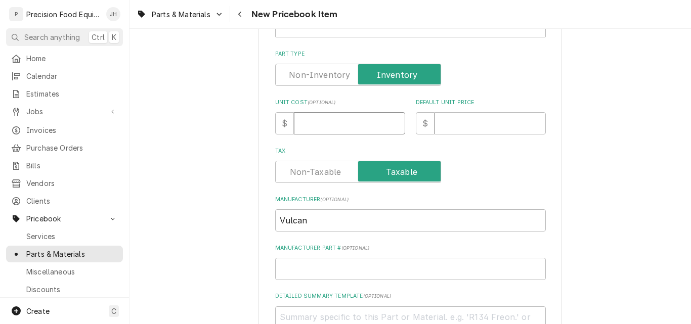
type textarea "x"
type input "6"
type textarea "x"
type input "6.2"
type textarea "x"
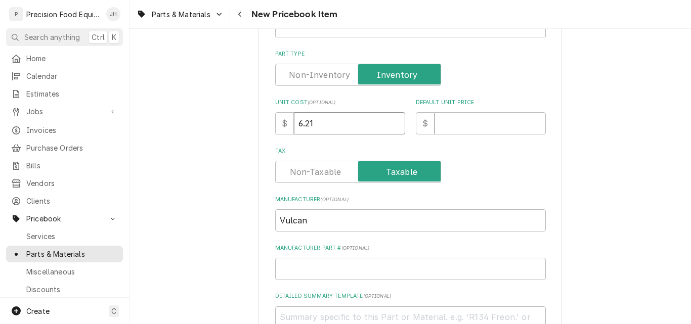
type input "6.21"
type textarea "x"
type input "1"
type textarea "x"
type input "17"
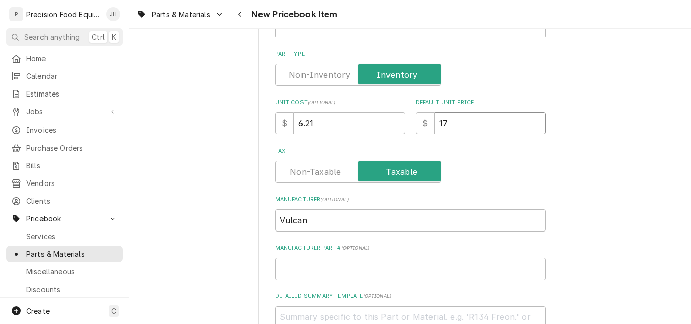
type textarea "x"
type input "17.6"
type textarea "x"
type input "17.64"
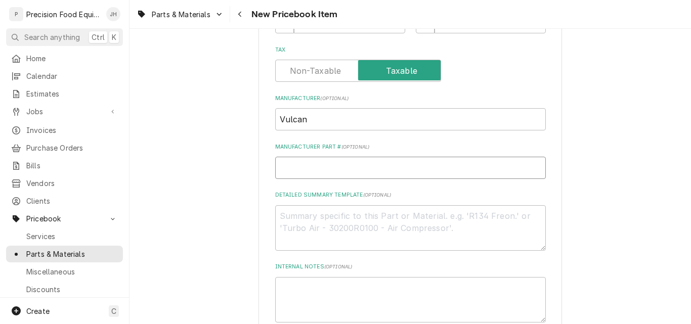
click at [309, 168] on input "Manufacturer Part # ( optional )" at bounding box center [410, 168] width 271 height 22
type textarea "x"
type input "0"
type textarea "x"
type input "00"
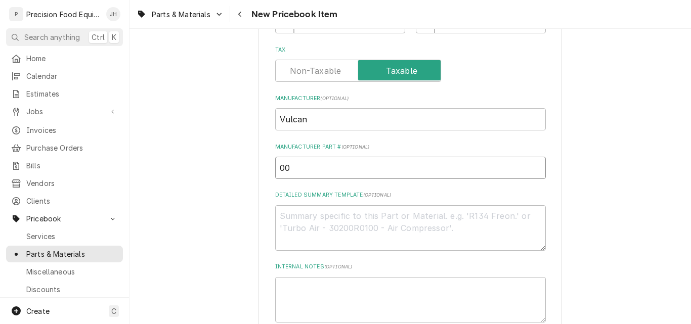
type textarea "x"
type input "00-"
type textarea "x"
type input "00-7"
type textarea "x"
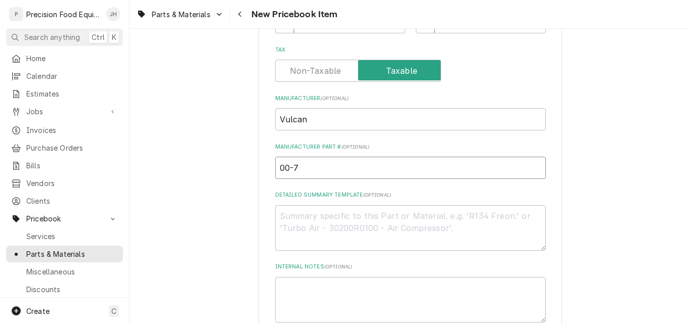
type input "00-71"
type textarea "x"
type input "00-719"
type textarea "x"
type input "00-7191"
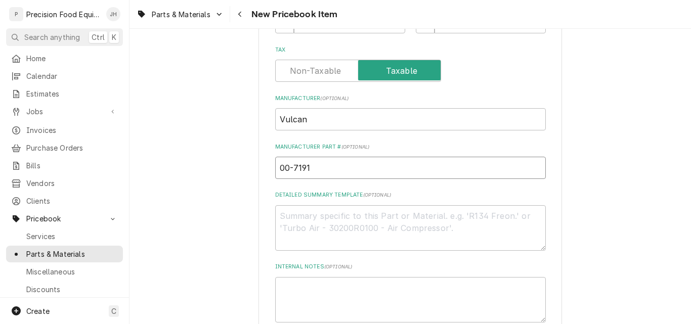
type textarea "x"
type input "00-71918"
type textarea "x"
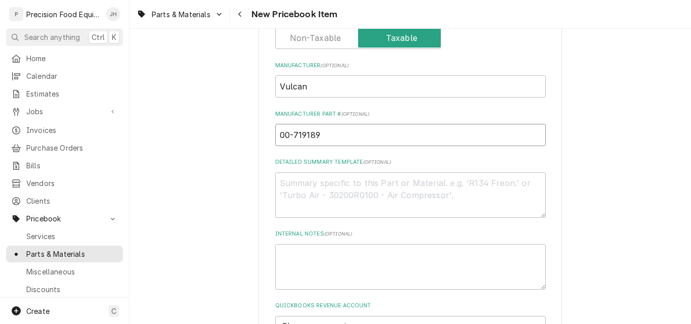
scroll to position [405, 0]
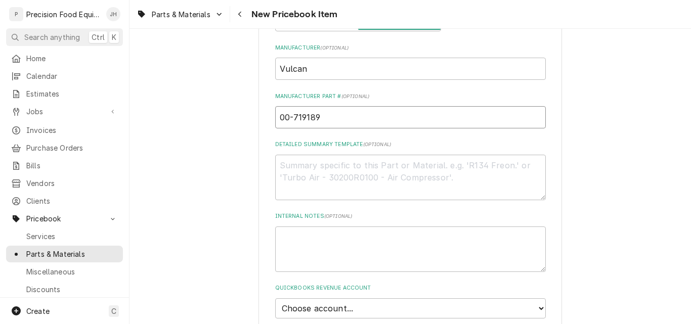
type input "00-719189"
paste textarea "Valve, Pilot, Adjustable"
type textarea "x"
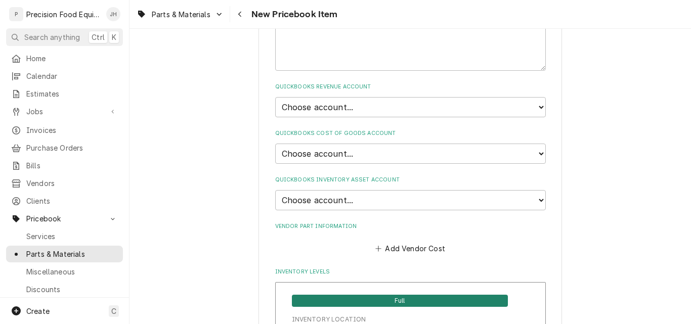
scroll to position [607, 0]
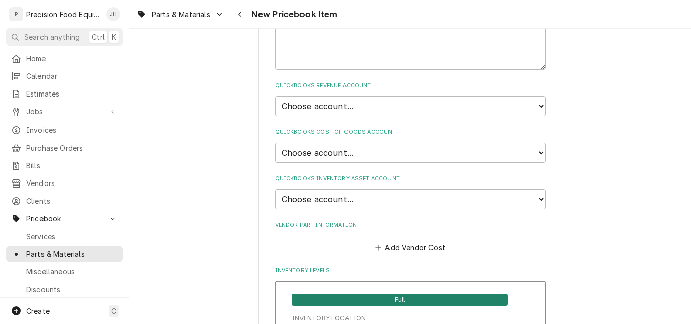
type textarea "Valve, Pilot, Adjustable"
click at [376, 152] on select "Choose account... Loss Expense Loss Expense 11/3/2014 Loss Expense 11/4/2014 Co…" at bounding box center [410, 153] width 271 height 20
select select "80000023-1210145225"
click at [275, 143] on select "Choose account... Loss Expense Loss Expense 11/3/2014 Loss Expense 11/4/2014 Co…" at bounding box center [410, 153] width 271 height 20
type textarea "x"
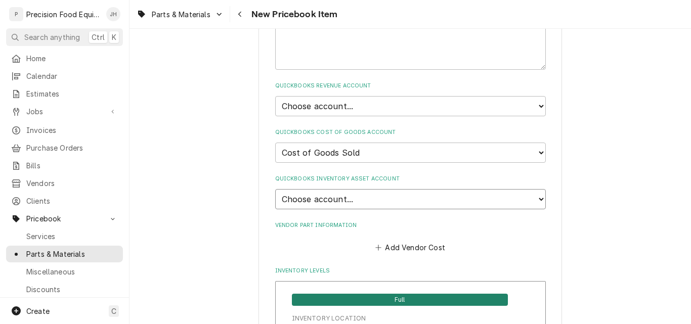
click at [343, 192] on select "Choose account... Undeposited Funds Inventory Asset Payroll Asset" at bounding box center [410, 199] width 271 height 20
select select "80000022-1210145225"
click at [275, 189] on select "Choose account... Undeposited Funds Inventory Asset Payroll Asset" at bounding box center [410, 199] width 271 height 20
click at [419, 249] on button "Add Vendor Cost" at bounding box center [410, 248] width 73 height 14
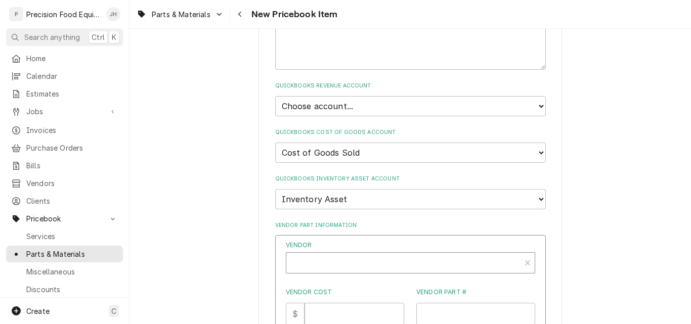
type textarea "x"
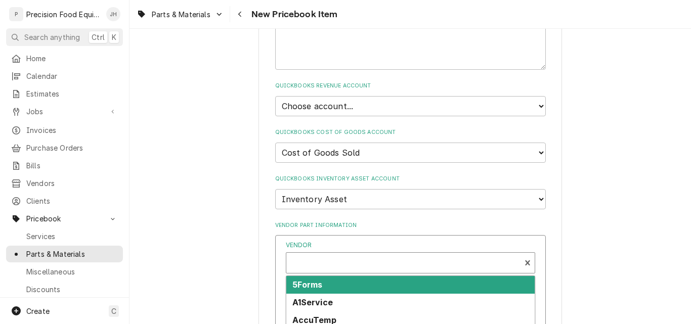
click at [333, 261] on div "Vendor" at bounding box center [403, 264] width 224 height 24
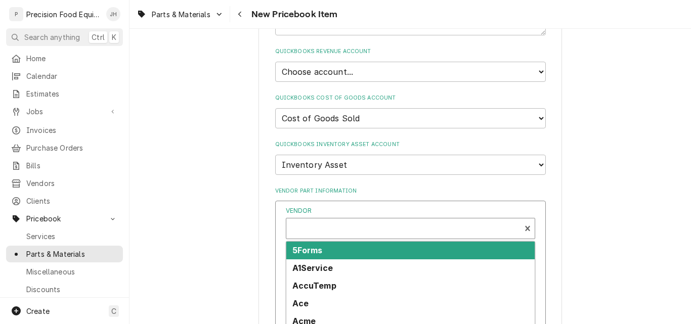
scroll to position [809, 0]
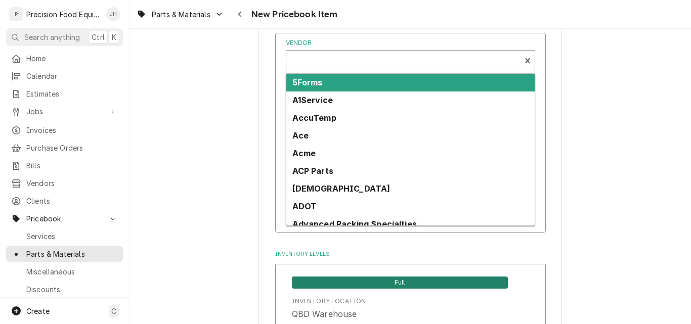
click at [360, 60] on div "Vendor" at bounding box center [403, 62] width 224 height 24
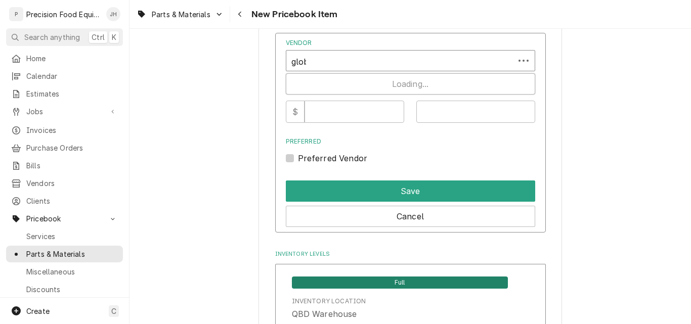
type input "globa"
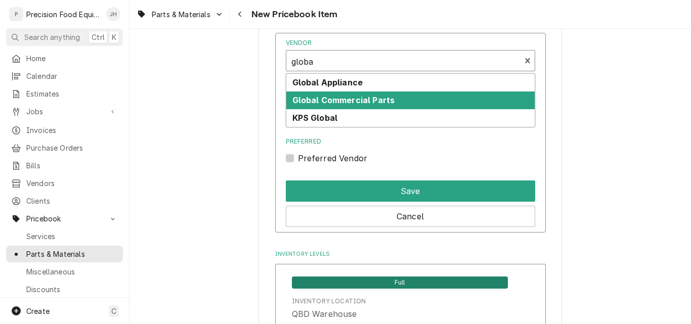
click at [365, 105] on strong "Global Commercial Parts" at bounding box center [343, 100] width 103 height 10
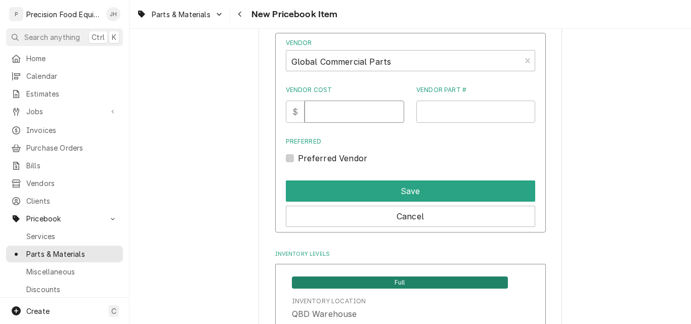
click at [328, 116] on input "Vendor Cost" at bounding box center [354, 112] width 100 height 22
type input "6.21"
type input "00-619189"
click at [303, 157] on label "Preferred Vendor" at bounding box center [333, 158] width 70 height 12
click at [303, 157] on input "Preferred" at bounding box center [422, 163] width 249 height 22
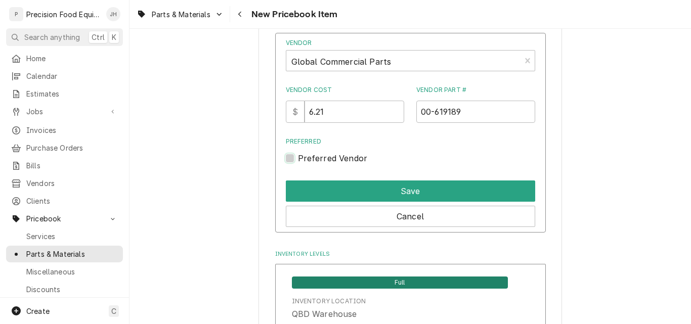
checkbox input "true"
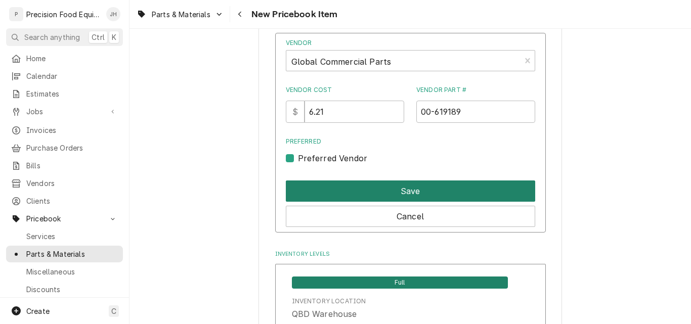
click at [325, 186] on button "Save" at bounding box center [410, 191] width 249 height 21
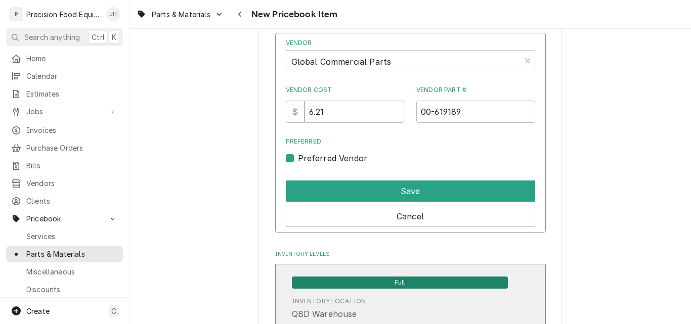
type textarea "x"
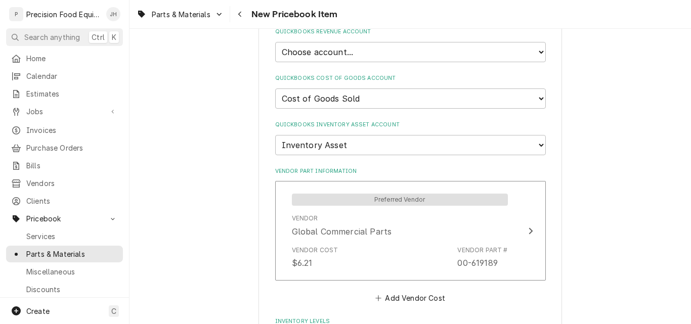
scroll to position [607, 0]
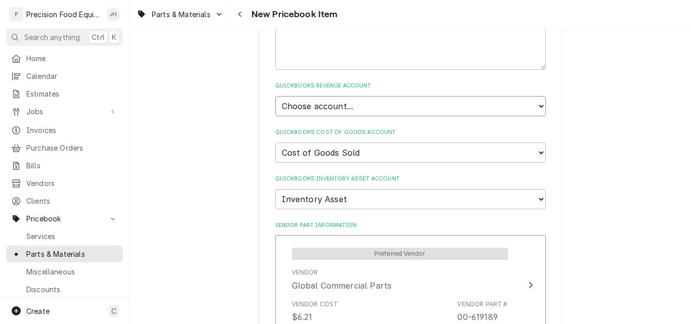
click at [348, 105] on select "Choose account... Discount Income Misc Income Non taxable issues 46600: Parts a…" at bounding box center [410, 106] width 271 height 20
select select "8000000A-1210141275"
click at [275, 96] on select "Choose account... Discount Income Misc Income Non taxable issues 46600: Parts a…" at bounding box center [410, 106] width 271 height 20
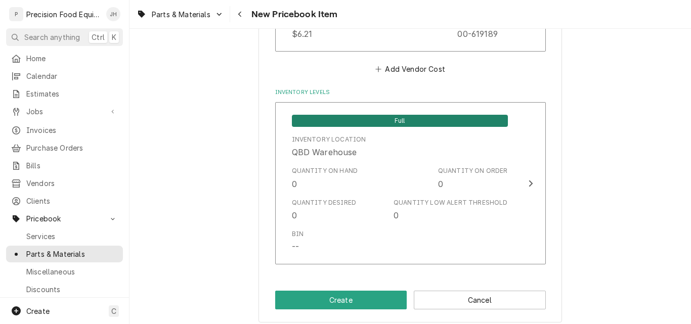
scroll to position [897, 0]
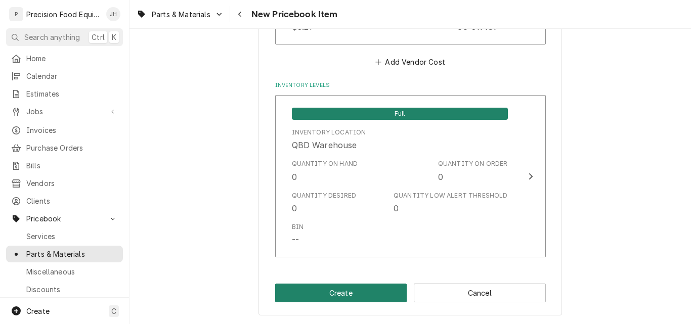
click at [342, 289] on button "Create" at bounding box center [341, 293] width 132 height 19
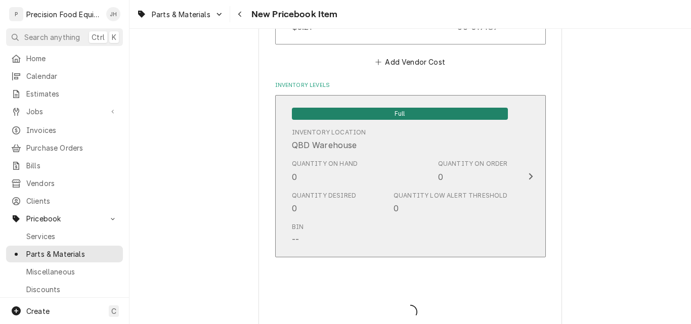
type textarea "x"
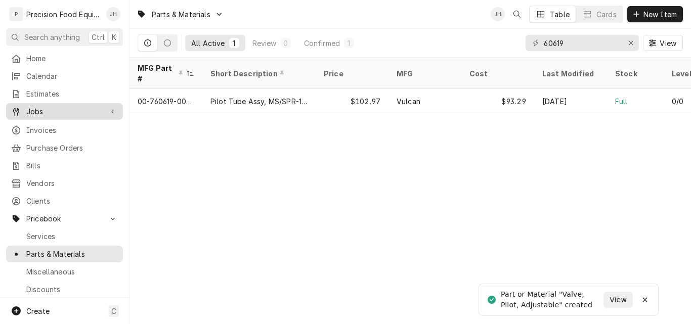
click at [49, 107] on span "Jobs" at bounding box center [64, 111] width 76 height 11
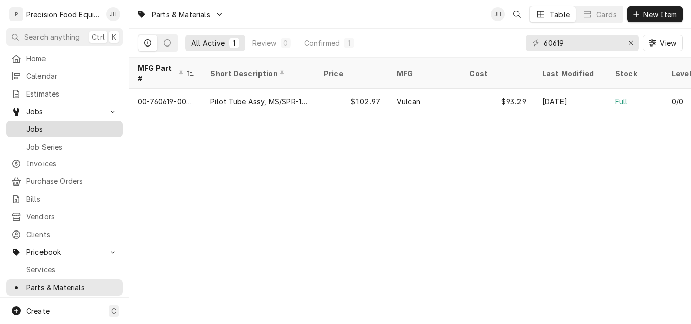
click at [40, 124] on span "Jobs" at bounding box center [72, 129] width 92 height 11
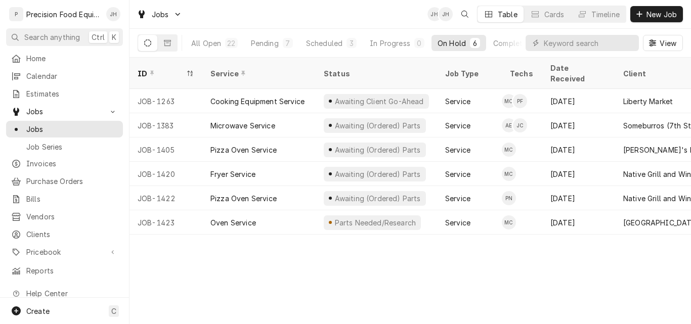
click at [544, 280] on div "ID Service Status Job Type Techs Date Received Client Location Address Schedule…" at bounding box center [409, 191] width 561 height 267
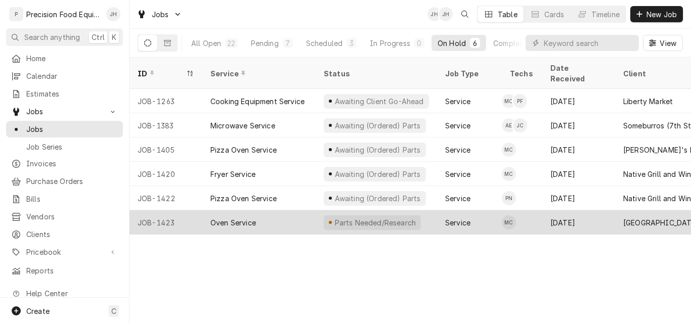
click at [265, 212] on div "Oven Service" at bounding box center [258, 222] width 113 height 24
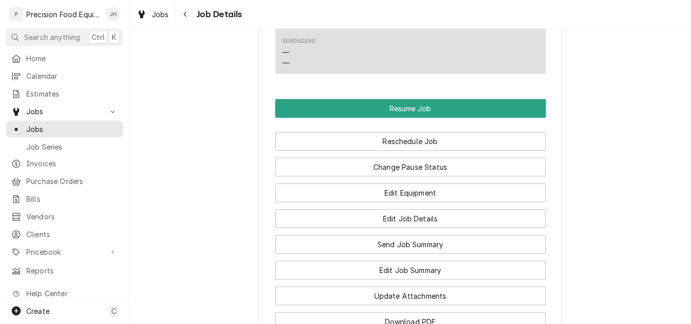
scroll to position [961, 0]
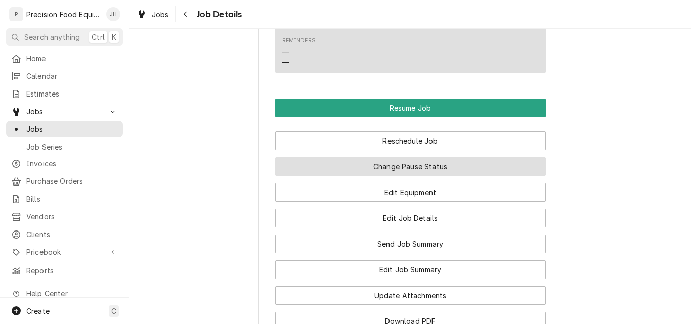
click at [404, 169] on button "Change Pause Status" at bounding box center [410, 166] width 271 height 19
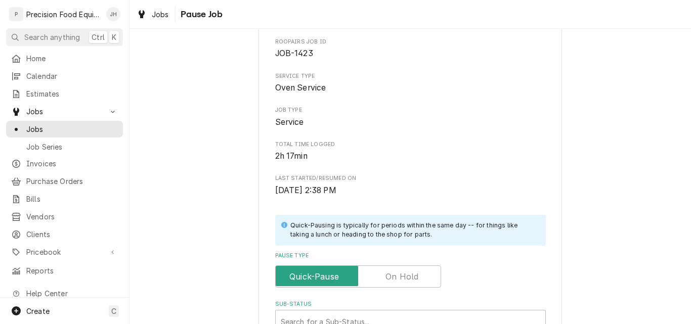
scroll to position [202, 0]
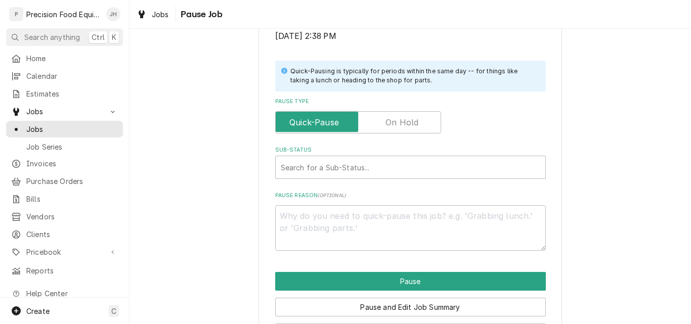
click at [391, 128] on label "Pause Type" at bounding box center [358, 122] width 166 height 22
click at [391, 128] on input "Pause Type" at bounding box center [358, 122] width 157 height 22
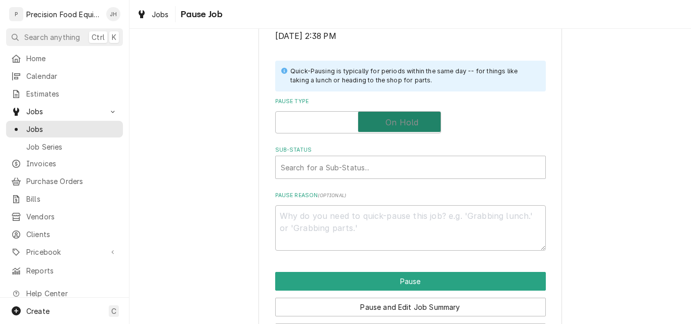
checkbox input "true"
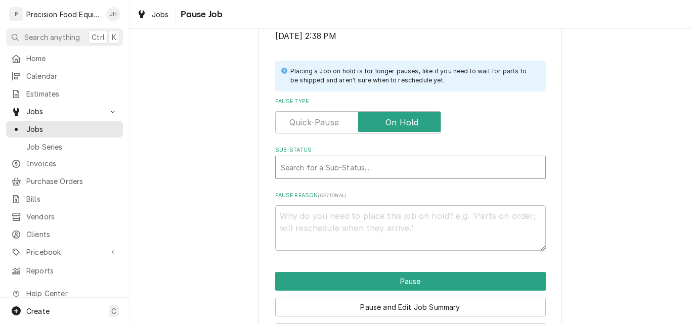
click at [329, 171] on div "Sub-Status" at bounding box center [410, 167] width 259 height 18
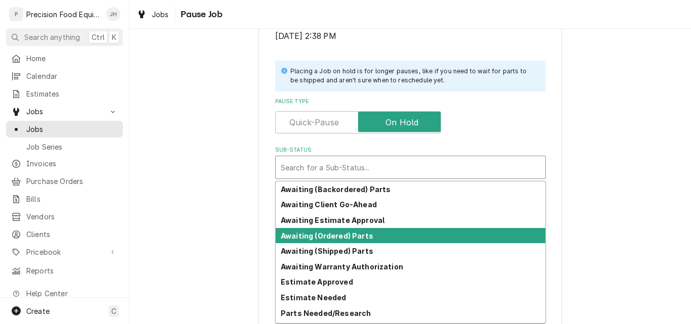
click at [314, 236] on strong "Awaiting (Ordered) Parts" at bounding box center [327, 236] width 93 height 9
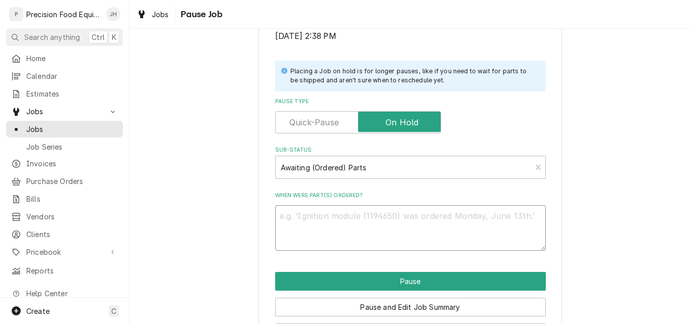
click at [290, 223] on textarea "When were part(s) ordered?" at bounding box center [410, 228] width 271 height 46
type textarea "x"
type textarea "0"
type textarea "x"
type textarea "09"
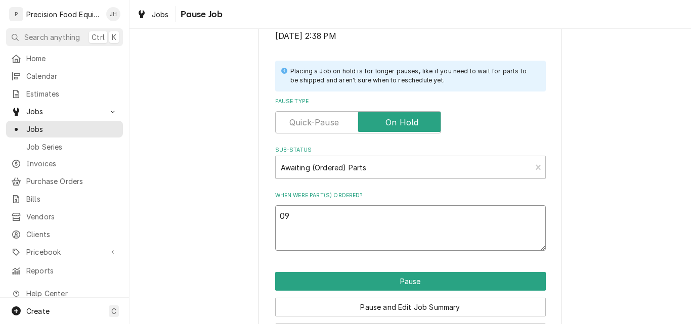
type textarea "x"
type textarea "09/"
type textarea "x"
type textarea "09/03"
type textarea "x"
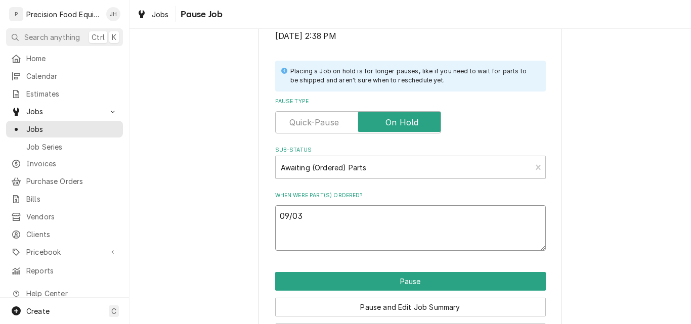
type textarea "09/03/"
type textarea "x"
type textarea "09/03/2"
type textarea "x"
type textarea "[DATE]"
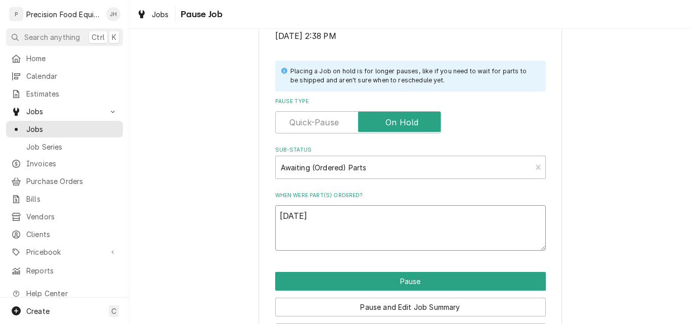
type textarea "x"
type textarea "[DATE]"
type textarea "x"
type textarea "[DATE] G"
type textarea "x"
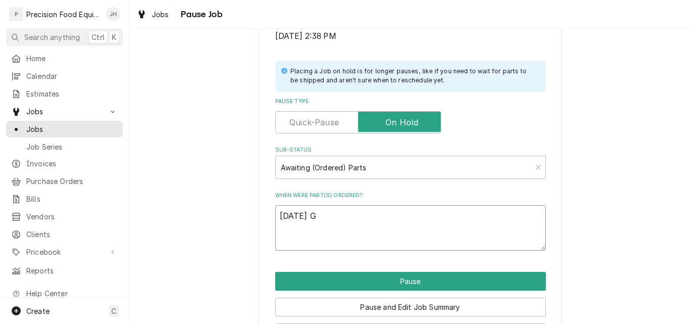
type textarea "[DATE] GC"
type textarea "x"
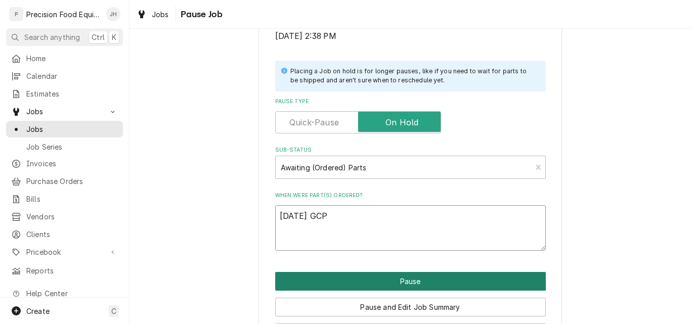
type textarea "[DATE] GCP"
click at [423, 286] on button "Pause" at bounding box center [410, 281] width 271 height 19
type textarea "x"
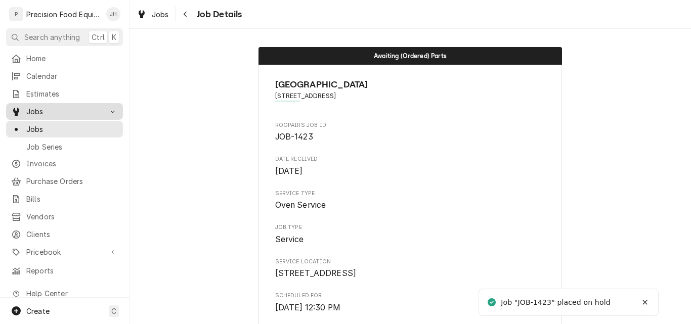
click at [53, 106] on span "Jobs" at bounding box center [64, 111] width 76 height 11
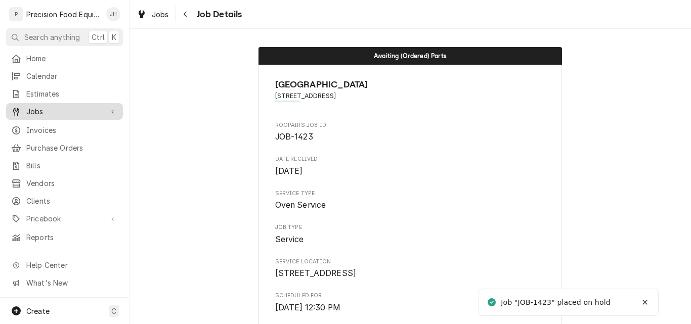
click at [47, 109] on span "Jobs" at bounding box center [64, 111] width 76 height 11
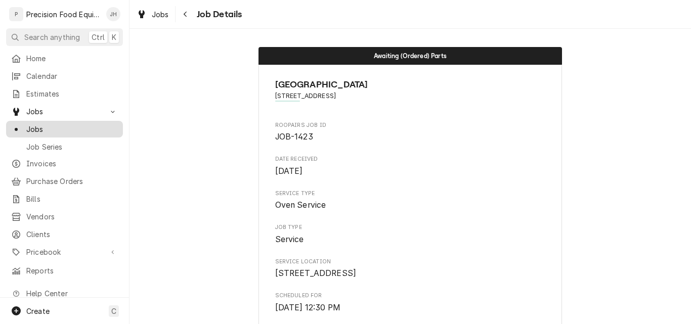
click at [46, 125] on span "Jobs" at bounding box center [72, 129] width 92 height 11
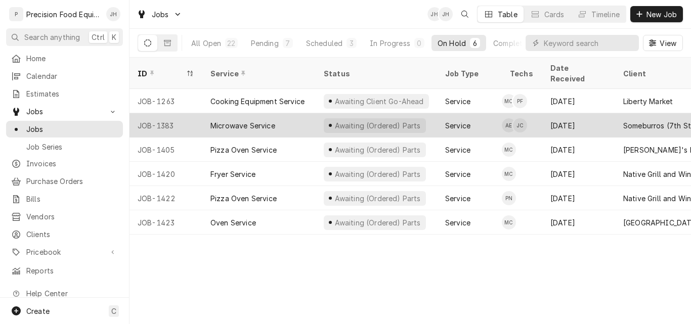
click at [290, 114] on div "Microwave Service" at bounding box center [258, 125] width 113 height 24
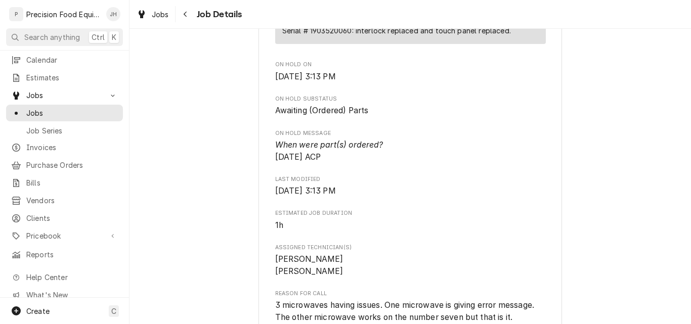
scroll to position [405, 0]
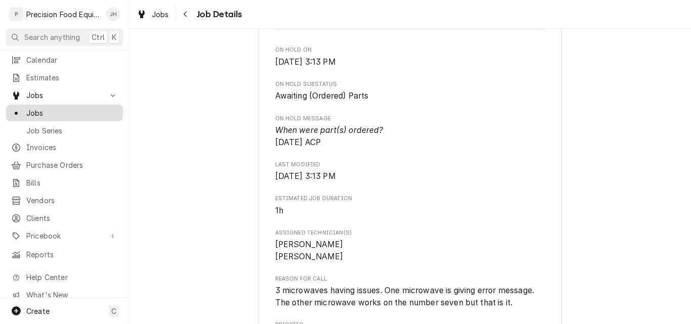
click at [61, 110] on span "Jobs" at bounding box center [72, 113] width 92 height 11
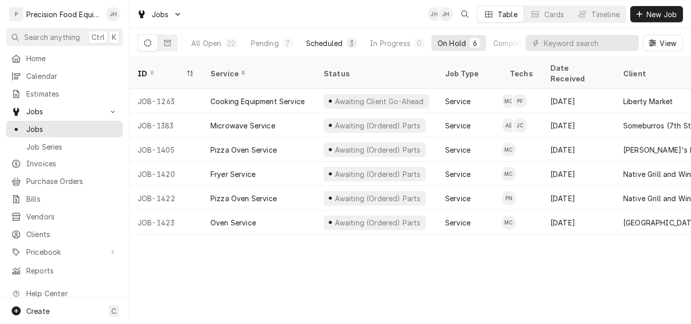
click at [327, 46] on div "Scheduled" at bounding box center [324, 43] width 36 height 11
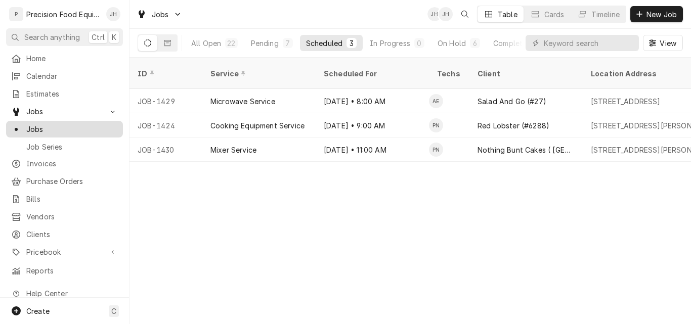
click at [59, 130] on span "Jobs" at bounding box center [72, 129] width 92 height 11
click at [447, 40] on div "On Hold" at bounding box center [451, 43] width 28 height 11
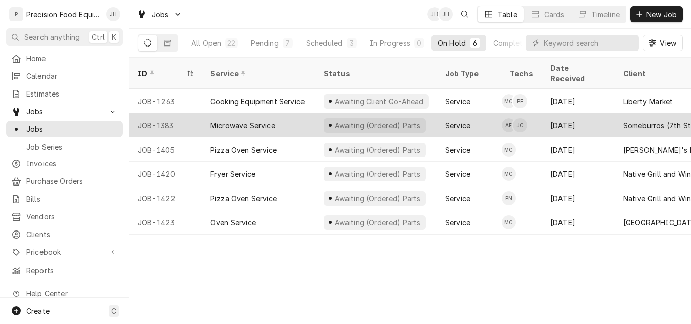
click at [288, 113] on div "Microwave Service" at bounding box center [258, 125] width 113 height 24
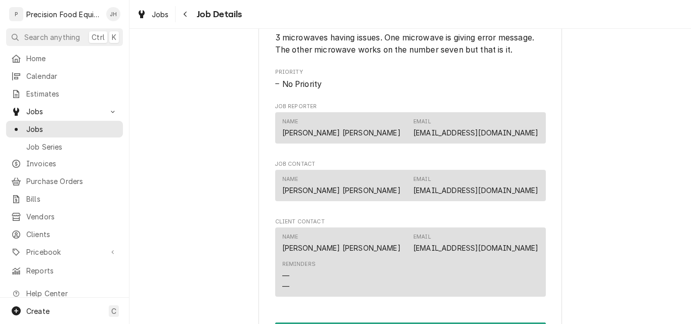
scroll to position [910, 0]
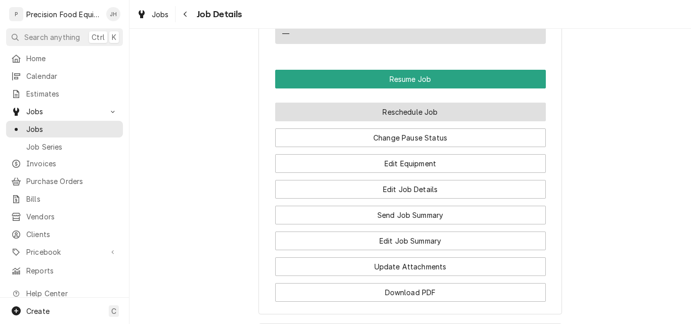
click at [366, 121] on button "Reschedule Job" at bounding box center [410, 112] width 271 height 19
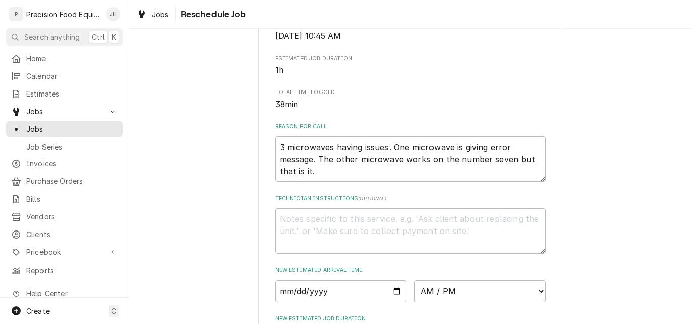
scroll to position [405, 0]
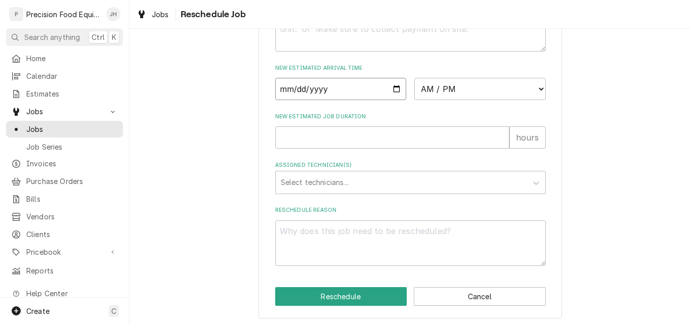
click at [392, 100] on input "Date" at bounding box center [340, 89] width 131 height 22
type input "[DATE]"
type textarea "x"
click at [484, 100] on select "AM / PM 6:00 AM 6:15 AM 6:30 AM 6:45 AM 7:00 AM 7:15 AM 7:30 AM 7:45 AM 8:00 AM…" at bounding box center [479, 89] width 131 height 22
select select "09:30:00"
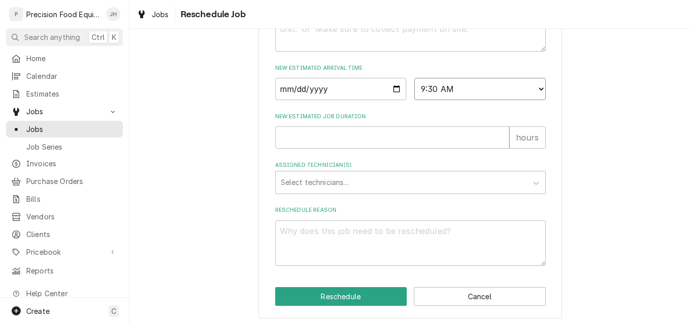
click at [414, 100] on select "AM / PM 6:00 AM 6:15 AM 6:30 AM 6:45 AM 7:00 AM 7:15 AM 7:30 AM 7:45 AM 8:00 AM…" at bounding box center [479, 89] width 131 height 22
click at [345, 149] on input "New Estimated Job Duration" at bounding box center [392, 137] width 234 height 22
type textarea "x"
type input "1"
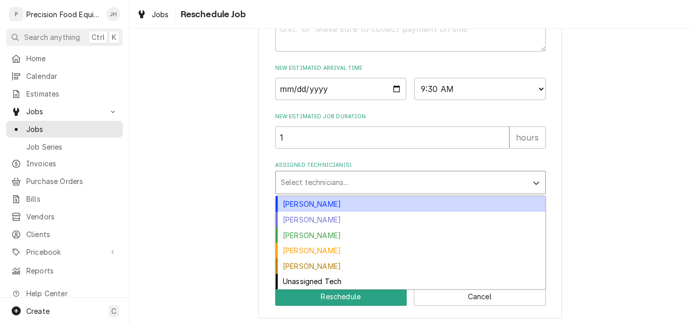
click at [344, 192] on div "Assigned Technician(s)" at bounding box center [401, 182] width 241 height 18
click at [334, 212] on div "[PERSON_NAME]" at bounding box center [411, 204] width 270 height 16
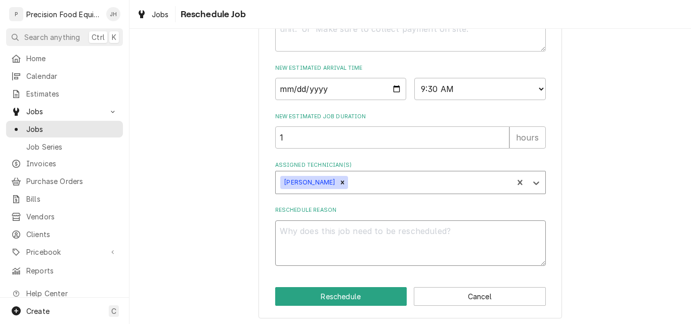
click at [316, 262] on textarea "Reschedule Reason" at bounding box center [410, 243] width 271 height 46
type textarea "x"
type textarea "P"
type textarea "x"
type textarea "Pa"
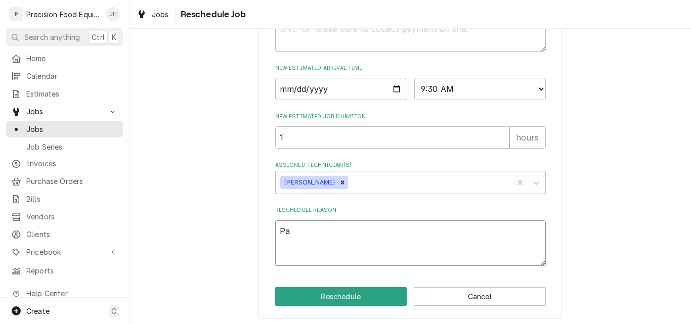
type textarea "x"
type textarea "Par"
type textarea "x"
type textarea "Part"
type textarea "x"
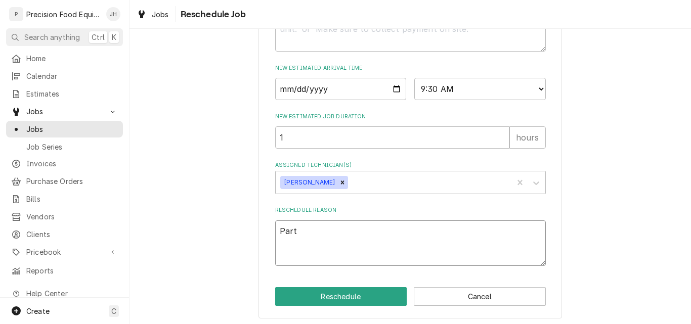
type textarea "Parts"
type textarea "x"
type textarea "Parts"
type textarea "x"
type textarea "Parts a"
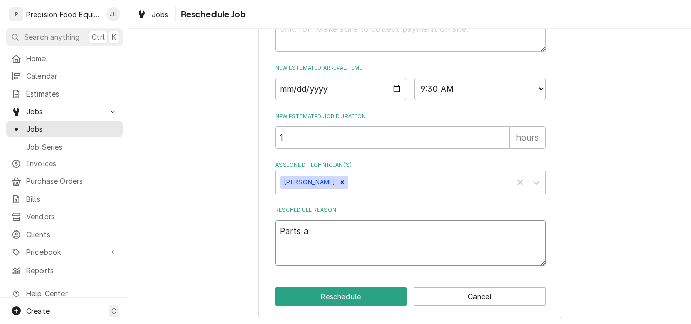
type textarea "x"
type textarea "Parts ar"
type textarea "x"
type textarea "Parts arr"
type textarea "x"
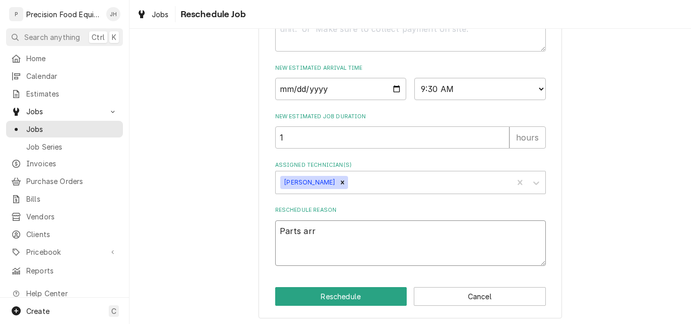
type textarea "Parts arri"
type textarea "x"
type textarea "Parts arriv"
type textarea "x"
type textarea "Parts arrive"
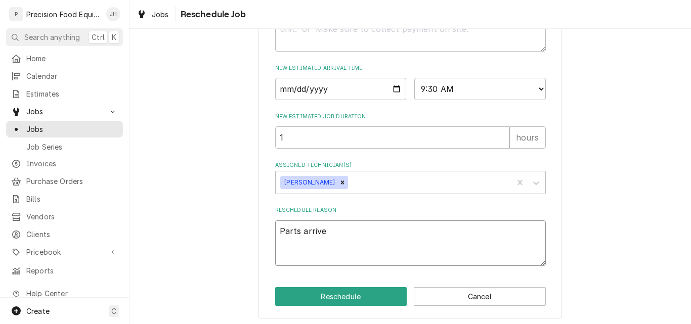
type textarea "x"
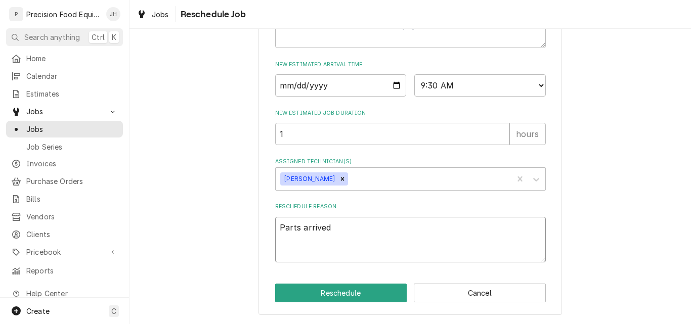
scroll to position [432, 0]
type textarea "Parts arrived"
click at [341, 290] on button "Reschedule" at bounding box center [341, 293] width 132 height 19
type textarea "x"
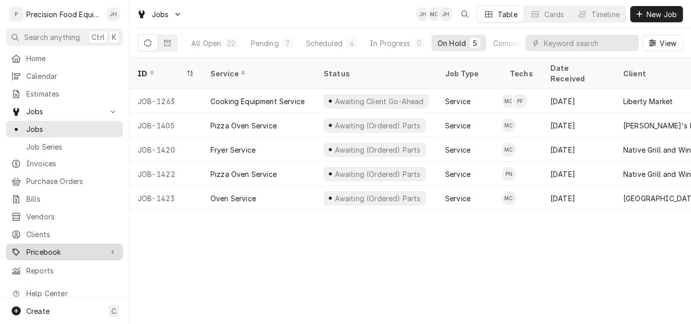
click at [47, 247] on span "Pricebook" at bounding box center [64, 252] width 76 height 11
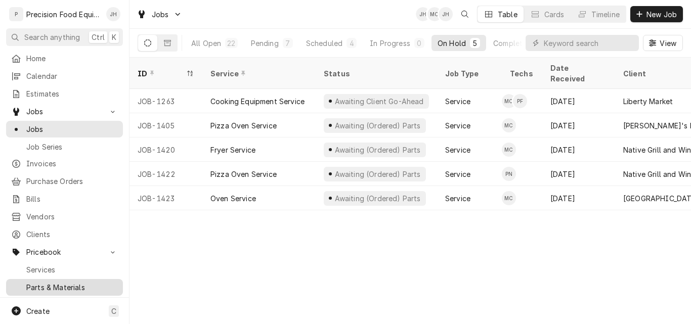
click at [44, 282] on span "Parts & Materials" at bounding box center [72, 287] width 92 height 11
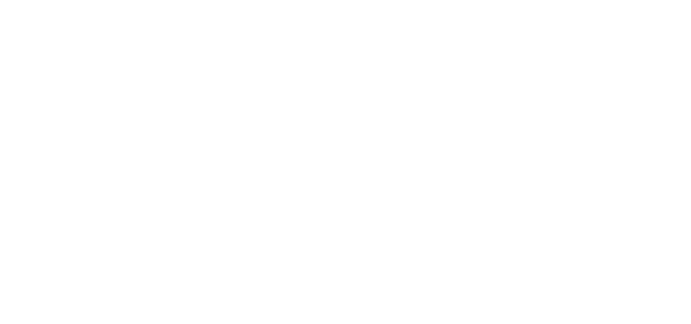
click at [572, 43] on div "Dynamic Content Wrapper" at bounding box center [345, 162] width 691 height 324
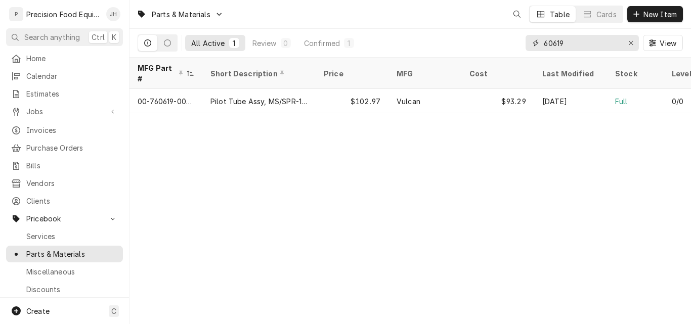
drag, startPoint x: 576, startPoint y: 47, endPoint x: 508, endPoint y: 46, distance: 67.8
click at [508, 46] on div "All Active 1 Review 0 Confirmed 1 60619 View" at bounding box center [410, 43] width 545 height 28
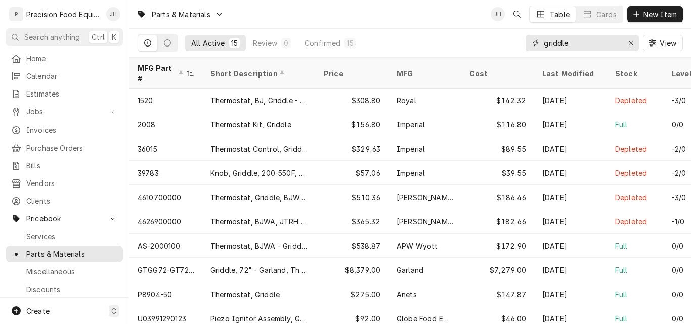
scroll to position [124, 0]
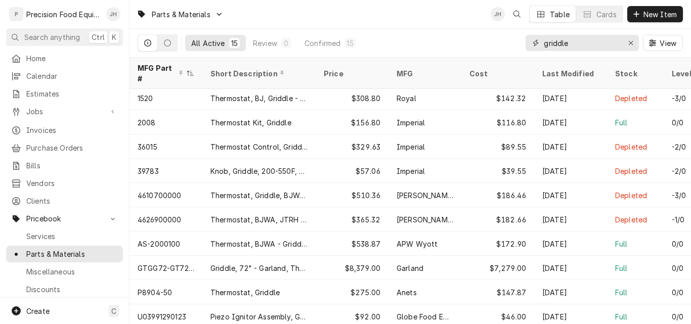
type input "griddle"
click at [645, 13] on span "New Item" at bounding box center [659, 14] width 37 height 11
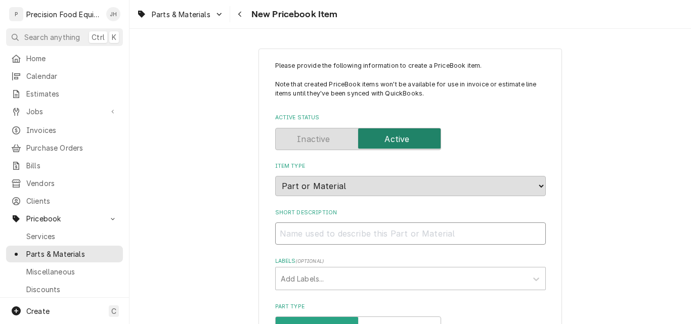
click at [310, 238] on input "Short Description" at bounding box center [410, 234] width 271 height 22
paste input "72" 4 Drawer Refrigerated Chef Base"
type textarea "x"
type input "72" 4 Drawer Refrigerated Chef Base"
click at [436, 237] on input "72" 4 Drawer Refrigerated Chef Base" at bounding box center [410, 234] width 271 height 22
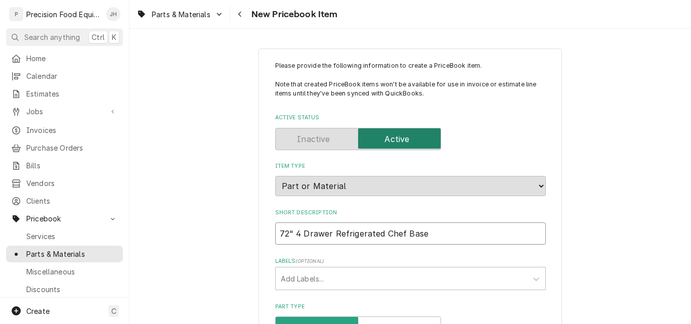
paste input "72" 4 Drawer Refrigerated Chef Base"
type textarea "x"
type input "72" 4 Drawer Refrigerated Chef Base72" 4 Drawer Refrigerated Chef Base"
click at [301, 235] on input "72" 4 Drawer Refrigerated Chef Base72" 4 Drawer Refrigerated Chef Base" at bounding box center [410, 234] width 271 height 22
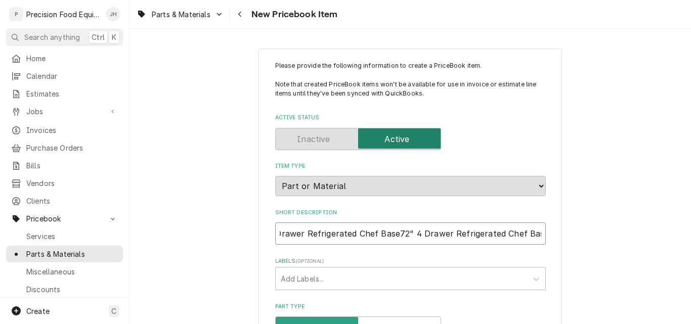
type textarea "x"
type input "72" 4 DrawerRefrigerated Chef Base72" 4 Drawer Refrigerated Chef Base"
type textarea "x"
type input "72" 4 DraweRefrigerated Chef Base72" 4 Drawer Refrigerated Chef Base"
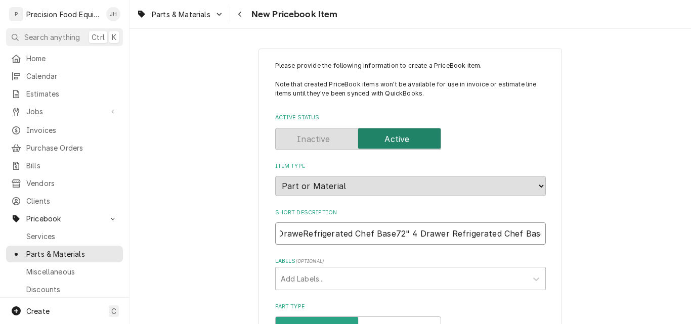
type textarea "x"
type input "72" 4 DrawRefrigerated Chef Base72" 4 Drawer Refrigerated Chef Base"
type textarea "x"
type input "72" 4 DraRefrigerated Chef Base72" 4 Drawer Refrigerated Chef Base"
type textarea "x"
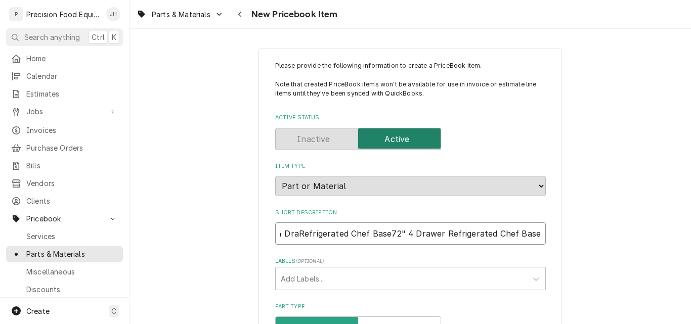
type input "72" 4 DrRefrigerated Chef Base72" 4 Drawer Refrigerated Chef Base"
type textarea "x"
type input "72" 4 DRefrigerated Chef Base72" 4 Drawer Refrigerated Chef Base"
type textarea "x"
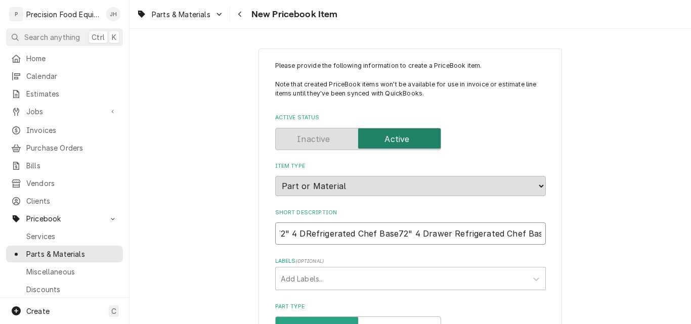
type input "72" 4 Refrigerated Chef Base72" 4 Drawer Refrigerated Chef Base"
type textarea "x"
type input "72" 4Refrigerated Chef Base72" 4 Drawer Refrigerated Chef Base"
type textarea "x"
type input "72" Refrigerated Chef Base72" 4 Drawer Refrigerated Chef Base"
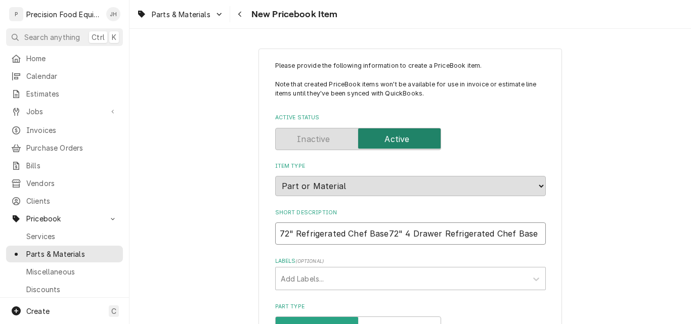
type textarea "x"
type input "72"Refrigerated Chef Base72" 4 Drawer Refrigerated Chef Base"
type textarea "x"
type input "72Refrigerated Chef Base72" 4 Drawer Refrigerated Chef Base"
type textarea "x"
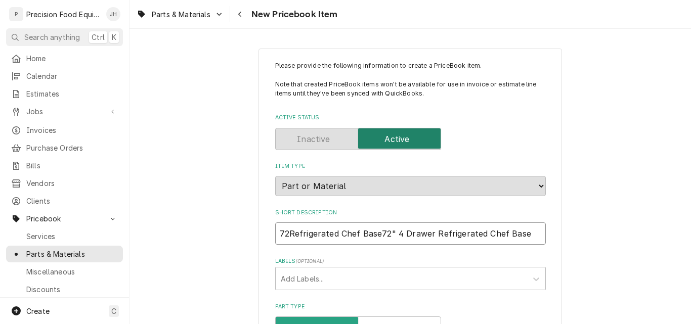
type input "7Refrigerated Chef Base72" 4 Drawer Refrigerated Chef Base"
type textarea "x"
type input "Refrigerated Chef Base72" 4 Drawer Refrigerated Chef Base"
type textarea "x"
type input "Refigerated Chef Base72" 4 Drawer Refrigerated Chef Base"
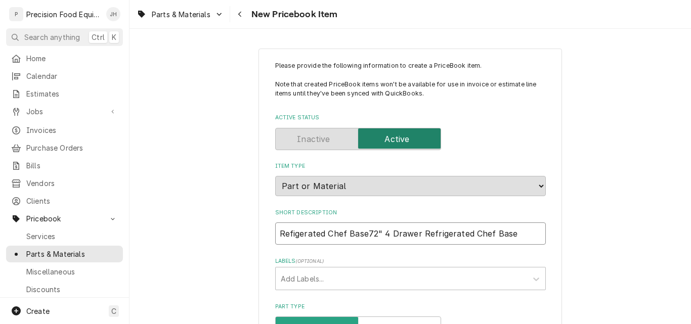
type textarea "x"
type input "Refgerated Chef Base72" 4 Drawer Refrigerated Chef Base"
type textarea "x"
type input "Refrated Chef Base72" 4 Drawer Refrigerated Chef Base"
type textarea "x"
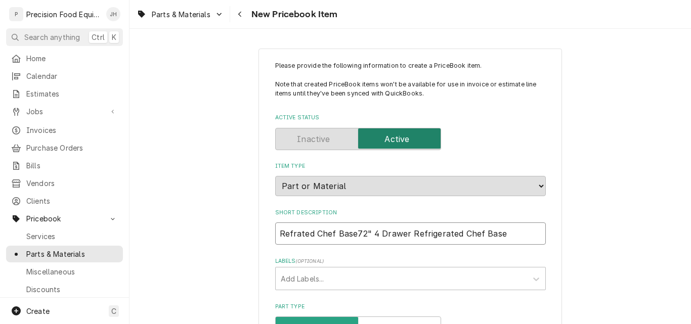
type input "Refated Chef Base72" 4 Drawer Refrigerated Chef Base"
type textarea "x"
type input "Refted Chef Base72" 4 Drawer Refrigerated Chef Base"
type textarea "x"
type input "Refed Chef Base72" 4 Drawer Refrigerated Chef Base"
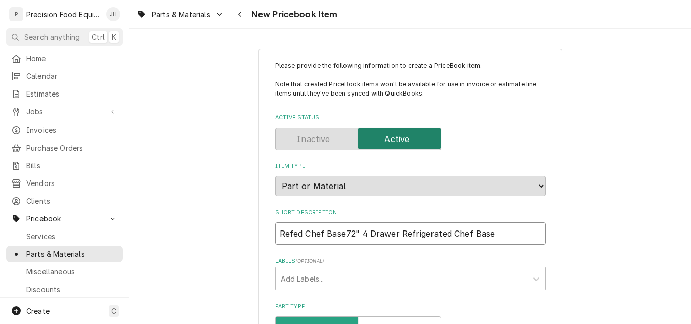
type textarea "x"
type input "Refd Chef Base72" 4 Drawer Refrigerated Chef Base"
type textarea "x"
type input "Ref Chef Base72" 4 Drawer Refrigerated Chef Base"
type textarea "x"
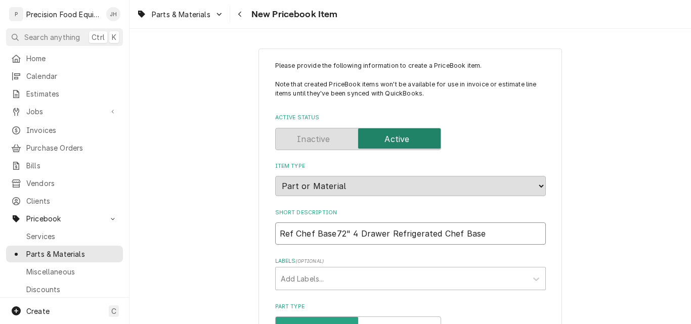
type input "Ref. Chef Base72" 4 Drawer Refrigerated Chef Base"
type textarea "x"
type input "Ref. Chef Base,72" 4 Drawer Refrigerated Chef Base"
type textarea "x"
type input "Ref. Chef Base, 72" 4 Drawer Refrigerated Chef Base"
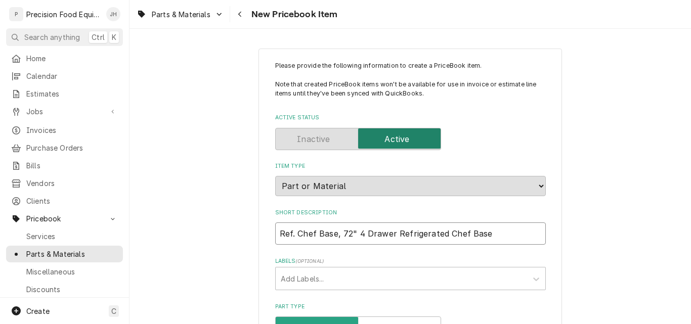
type textarea "x"
type input "Ref. Chef Base, 72" 4 Drawerefrigerated Chef Base"
type textarea "x"
type input "Ref. Chef Base, 72" 4 Drawerfrigerated Chef Base"
type textarea "x"
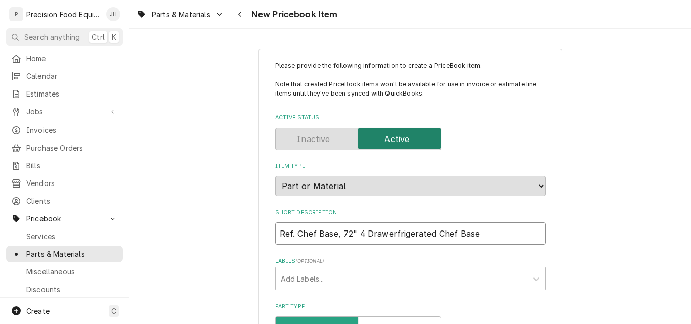
type input "Ref. Chef Base, 72" 4 Drawerrigerated Chef Base"
type textarea "x"
type input "Ref. Chef Base, 72" 4 Drawerigerated Chef Base"
type textarea "x"
type input "Ref. Chef Base, 72" 4 Drawergerated Chef Base"
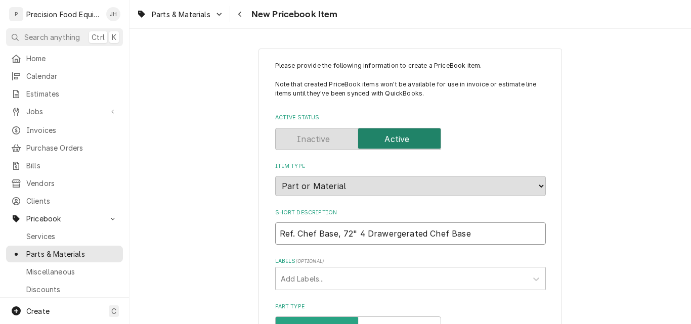
type textarea "x"
type input "Ref. Chef Base, 72" 4 Drawererated Chef Base"
type textarea "x"
type input "Ref. Chef Base, 72" 4 Drawerrated Chef Base"
type textarea "x"
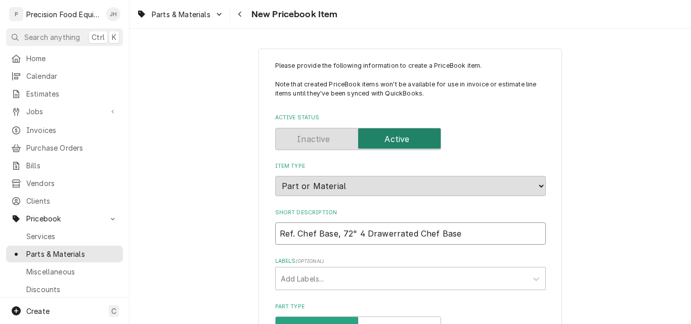
type input "Ref. Chef Base, 72" 4 Drawerated Chef Base"
type textarea "x"
type input "Ref. Chef Base, 72" 4 Drawerted Chef Base"
type textarea "x"
type input "Ref. Chef Base, 72" 4 Drawered Chef Base"
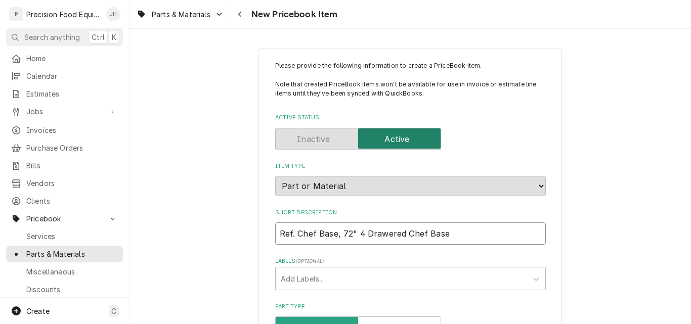
type textarea "x"
type input "Ref. Chef Base, 72" 4 Drawerd Chef Base"
type textarea "x"
type input "Ref. Chef Base, 72" 4 Drawer Chef Base"
type textarea "x"
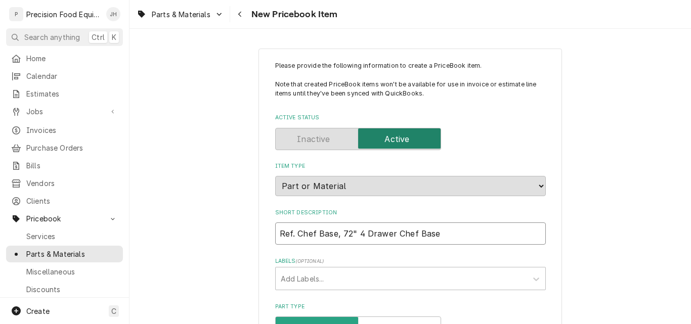
type input "Ref. Chef Base, 72" 4 DrawerChef Base"
type textarea "x"
type input "Ref. Chef Base, 72" 4 Drawerhef Base"
type textarea "x"
type input "Ref. Chef Base, 72" 4 Draweref Base"
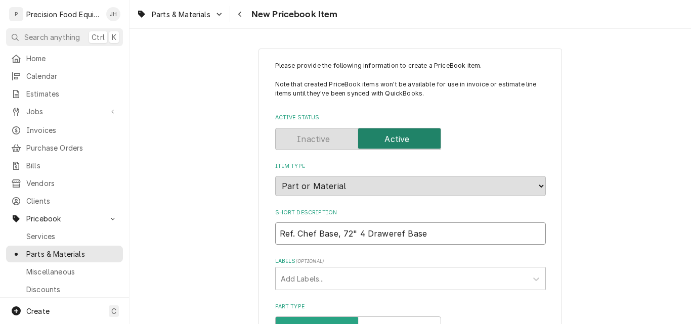
type textarea "x"
type input "Ref. Chef Base, 72" 4 Drawerf Base"
type textarea "x"
type input "Ref. Chef Base, 72" 4 Drawer Base"
type textarea "x"
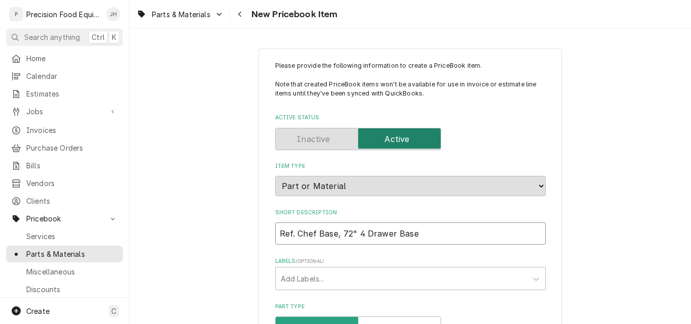
type input "Ref. Chef Base, 72" 4 DrawerBase"
type textarea "x"
type input "Ref. Chef Base, 72" 4 Drawerase"
type textarea "x"
type input "Ref. Chef Base, 72" 4 Drawerse"
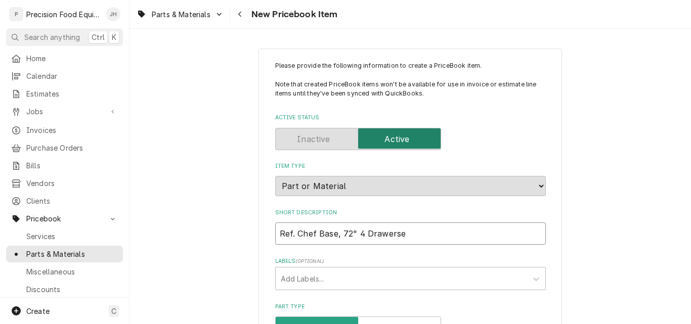
type textarea "x"
type input "Ref. Chef Base, 72" 4 Drawere"
type textarea "x"
type input "Ref. Chef Base, 72" 4 Drawer"
type textarea "x"
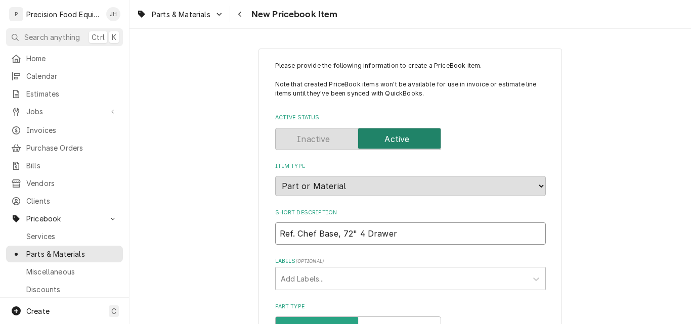
type input "Ref. Chef Base, 72" 4 Drawer-"
type textarea "x"
type input "Ref. Chef Base, 72" 4 Drawer-"
type textarea "x"
type input "Ref. Chef Base, 72" 4 Drawer- B"
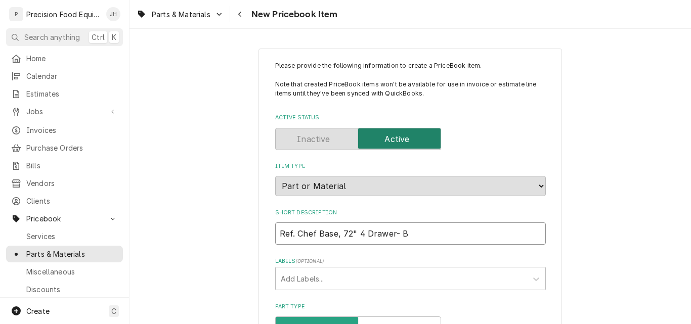
type textarea "x"
type input "Ref. Chef Base, 72" 4 Drawer- Be"
type textarea "x"
type input "Ref. Chef Base, 72" 4 Drawer- Bev"
type textarea "x"
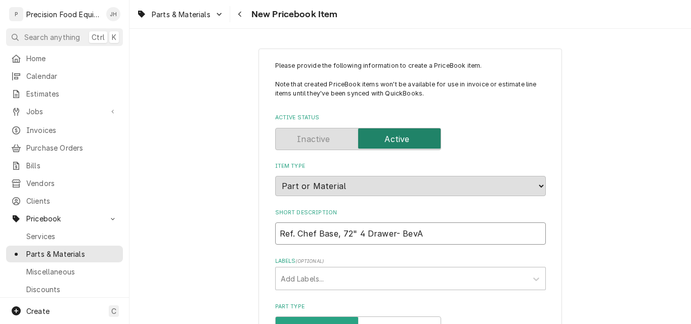
type input "Ref. Chef Base, 72" 4 Drawer- BevAi"
type textarea "x"
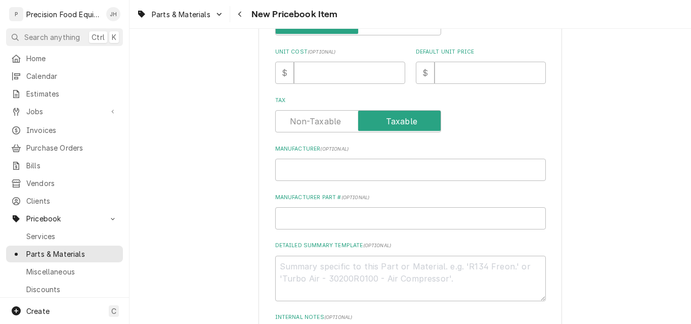
scroll to position [354, 0]
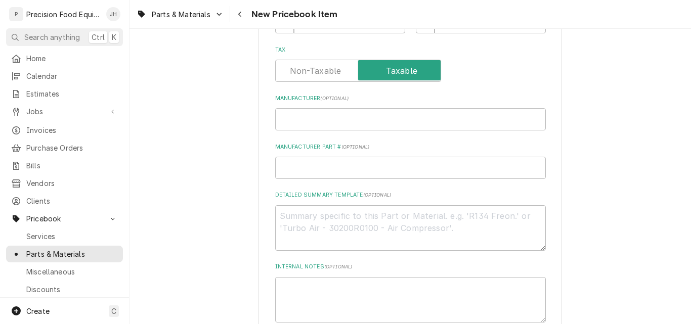
type input "Ref. Chef Base, 72" 4 Drawer- BevAir"
paste textarea "72" 4 Drawer Refrigerated Chef Base"
type textarea "x"
type textarea "72" 4 Drawer Refrigerated Chef Base"
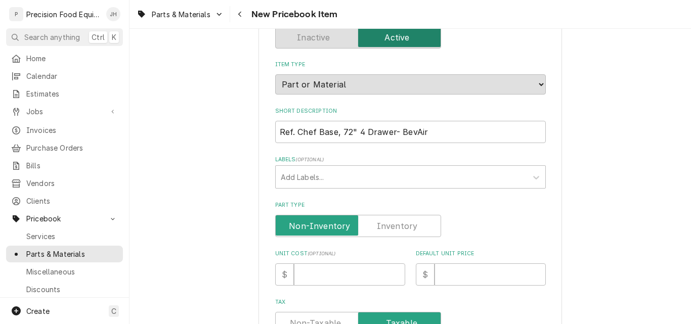
scroll to position [101, 0]
click at [390, 226] on label "Part Type" at bounding box center [358, 226] width 166 height 22
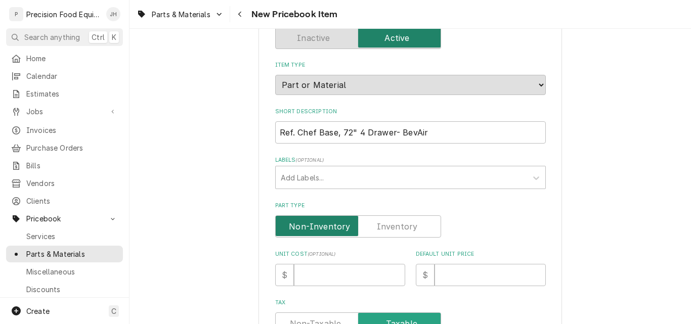
click at [390, 226] on input "Part Type" at bounding box center [358, 226] width 157 height 22
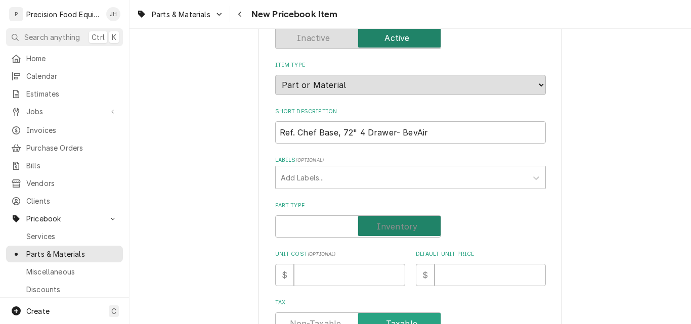
checkbox input "true"
click at [319, 277] on input "Unit Cost ( optional )" at bounding box center [349, 275] width 111 height 22
click at [317, 277] on input "Unit Cost ( optional )" at bounding box center [349, 275] width 111 height 22
type textarea "x"
type input "7"
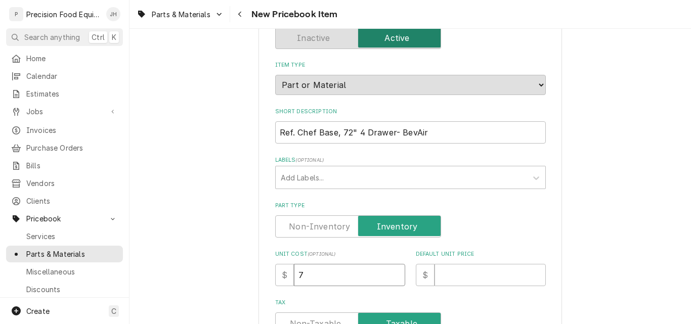
type textarea "x"
type input "76"
type textarea "x"
type input "7649"
type textarea "x"
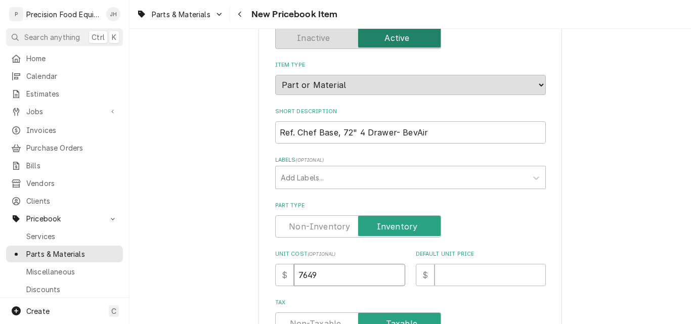
type input "7649"
type textarea "x"
type input "7"
type textarea "x"
type input "78"
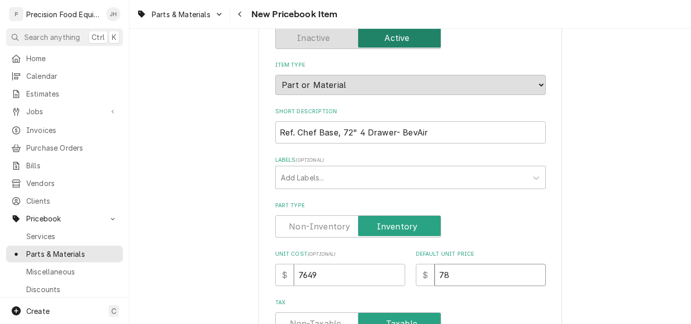
type textarea "x"
type input "789"
type textarea "x"
type input "7899"
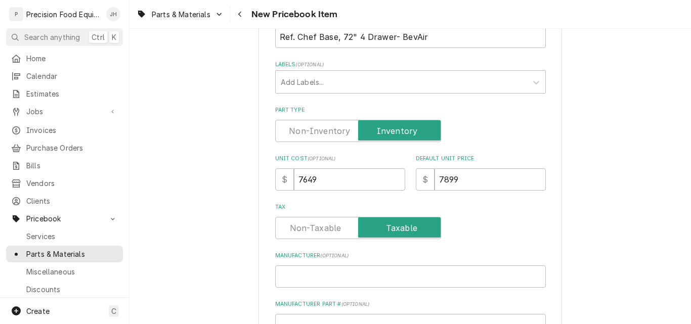
scroll to position [202, 0]
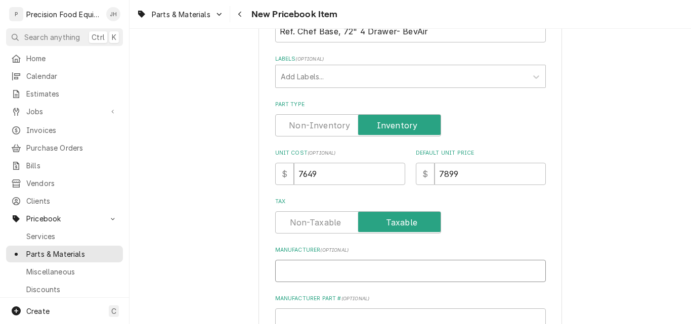
click at [337, 269] on input "Manufacturer ( optional )" at bounding box center [410, 271] width 271 height 22
type input "B"
type textarea "x"
type input "Be"
type textarea "x"
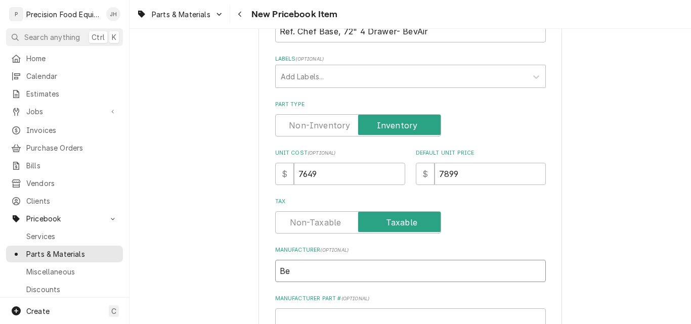
type input "Bev"
type textarea "x"
type input "Beve"
type textarea "x"
type input "Bever"
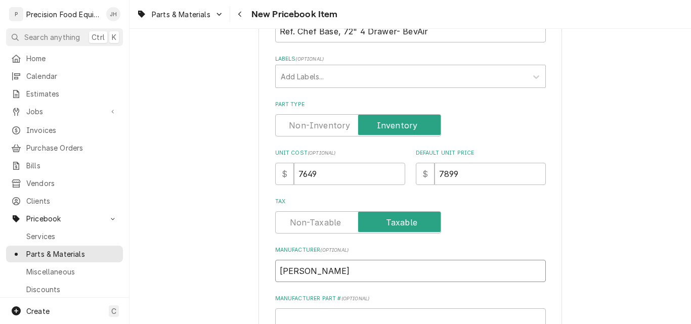
type textarea "x"
type input "Bevera"
type textarea "x"
type input "Beverag"
type textarea "x"
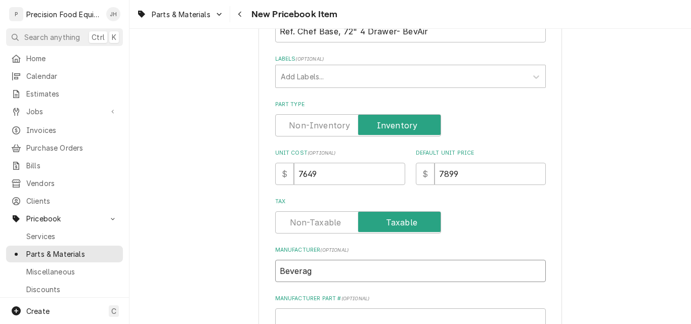
type input "Beverage"
type textarea "x"
type input "Beverage"
type textarea "x"
type input "Beverage A"
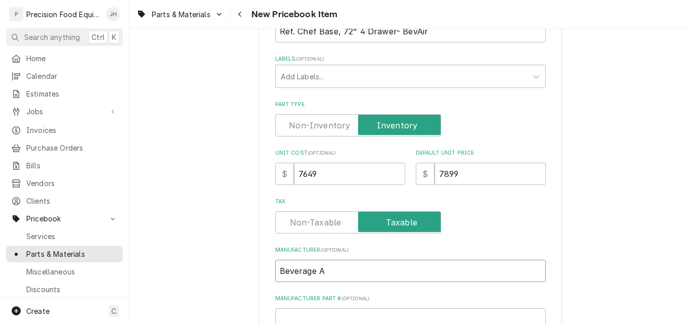
type textarea "x"
type input "Beverage Ai"
type textarea "x"
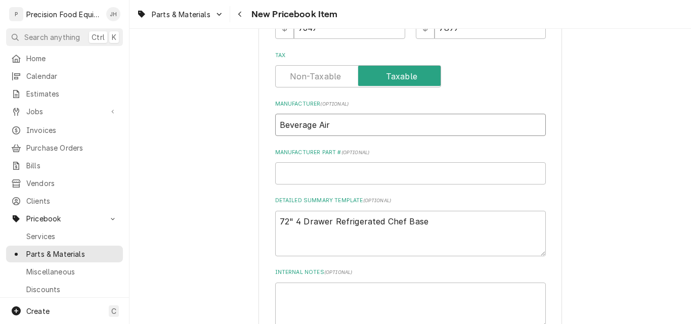
scroll to position [354, 0]
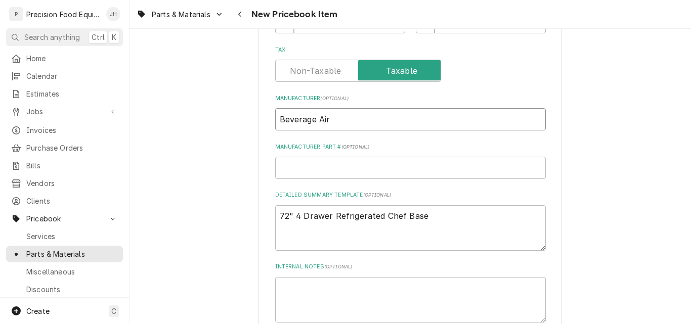
type input "Beverage Air"
paste input "WTRCS72HC"
type textarea "x"
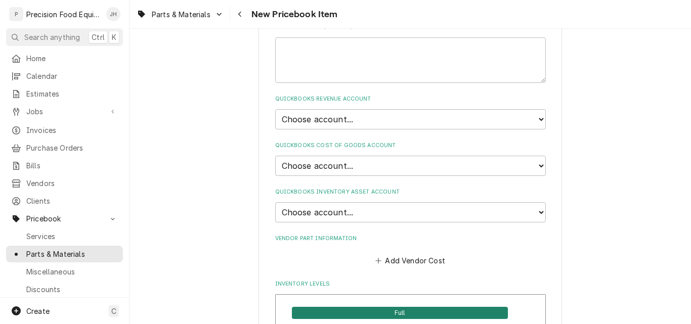
scroll to position [607, 0]
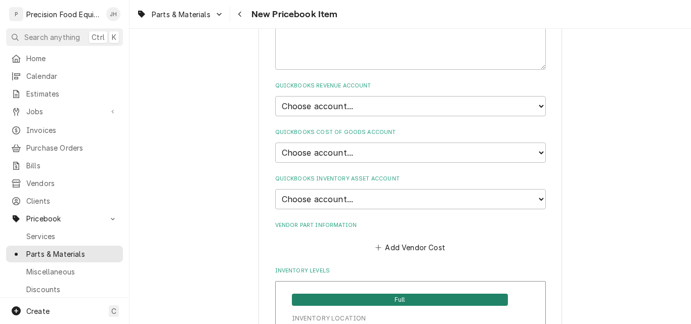
type input "WTRCS72HC"
click at [330, 105] on select "Choose account... Discount Income Misc Income Non taxable issues 46600: Parts a…" at bounding box center [410, 106] width 271 height 20
select select "8000000A-1210141275"
click at [275, 96] on select "Choose account... Discount Income Misc Income Non taxable issues 46600: Parts a…" at bounding box center [410, 106] width 271 height 20
type textarea "x"
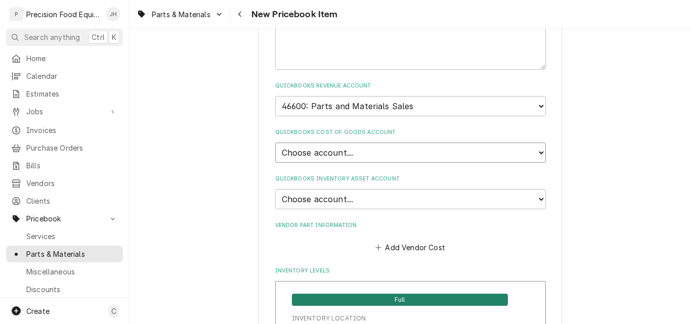
click at [330, 149] on select "Choose account... Loss Expense Loss Expense 11/3/2014 Loss Expense 11/4/2014 Co…" at bounding box center [410, 153] width 271 height 20
select select "80000023-1210145225"
click at [275, 143] on select "Choose account... Loss Expense Loss Expense 11/3/2014 Loss Expense 11/4/2014 Co…" at bounding box center [410, 153] width 271 height 20
type textarea "x"
click at [328, 195] on select "Choose account... Undeposited Funds Inventory Asset Payroll Asset" at bounding box center [410, 199] width 271 height 20
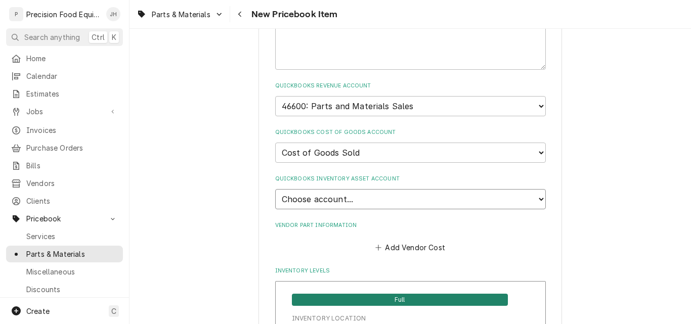
select select "80000022-1210145225"
click at [275, 189] on select "Choose account... Undeposited Funds Inventory Asset Payroll Asset" at bounding box center [410, 199] width 271 height 20
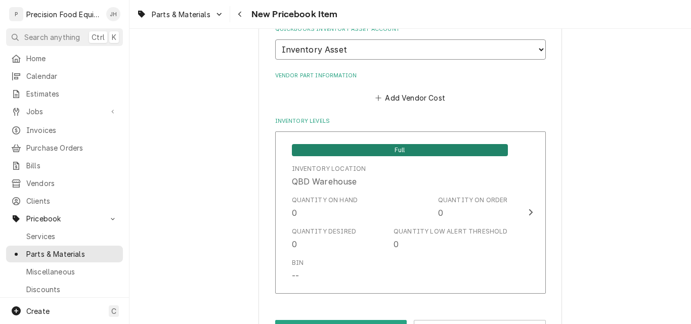
scroll to position [759, 0]
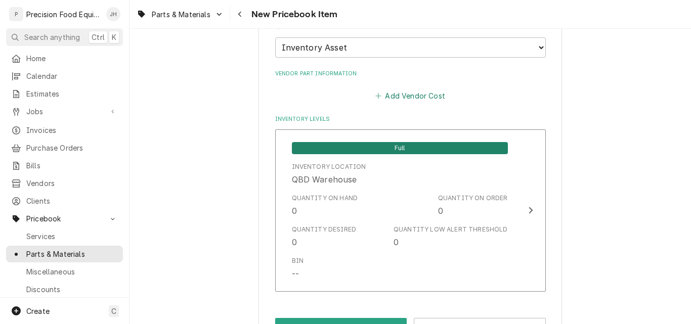
click at [429, 94] on button "Add Vendor Cost" at bounding box center [410, 96] width 73 height 14
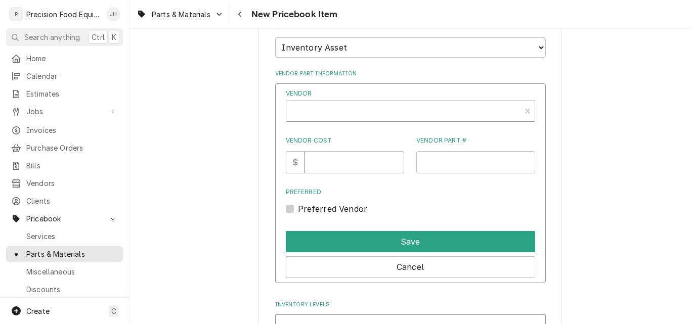
type textarea "x"
click at [341, 110] on div "Vendor" at bounding box center [403, 112] width 224 height 24
type input "web"
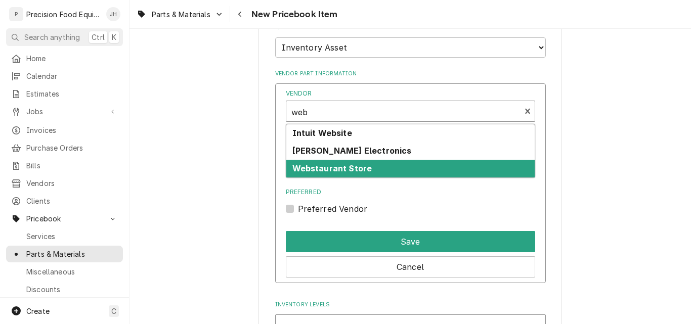
click at [323, 169] on strong "Webstaurant Store" at bounding box center [332, 168] width 80 height 10
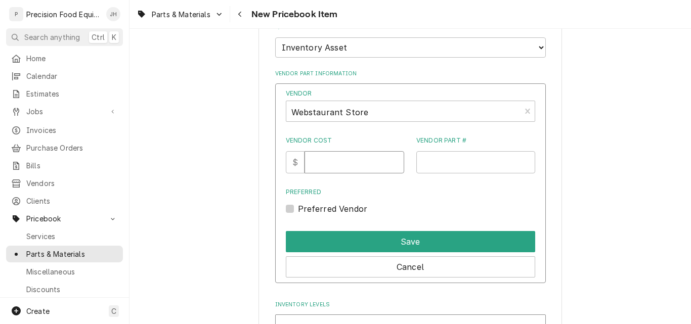
click at [331, 162] on input "Vendor Cost" at bounding box center [354, 162] width 100 height 22
type input "7649"
paste input "WTRCS72HC"
type input "WTRCS72HC"
click at [316, 207] on label "Preferred Vendor" at bounding box center [333, 209] width 70 height 12
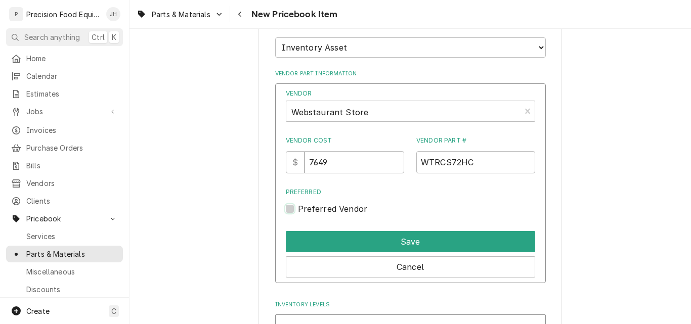
click at [316, 207] on input "Preferred" at bounding box center [422, 214] width 249 height 22
checkbox input "true"
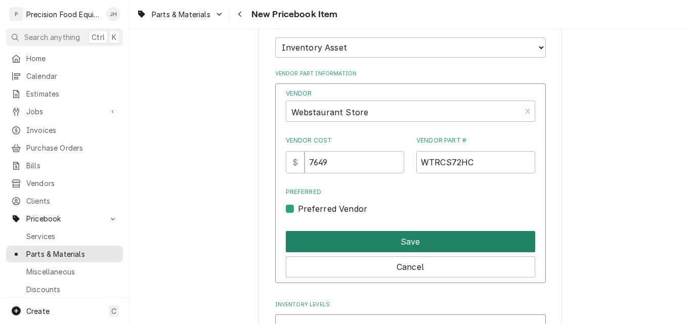
click at [321, 238] on button "Save" at bounding box center [410, 241] width 249 height 21
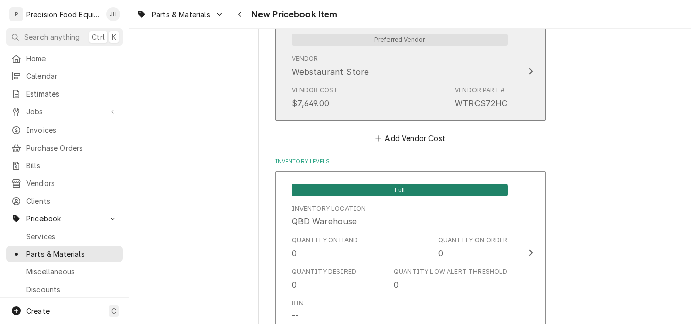
scroll to position [897, 0]
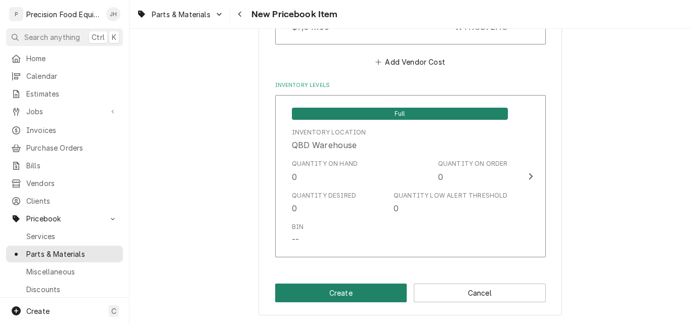
click at [329, 292] on button "Create" at bounding box center [341, 293] width 132 height 19
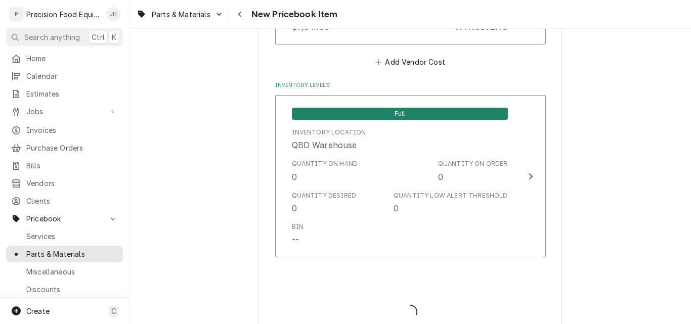
type textarea "x"
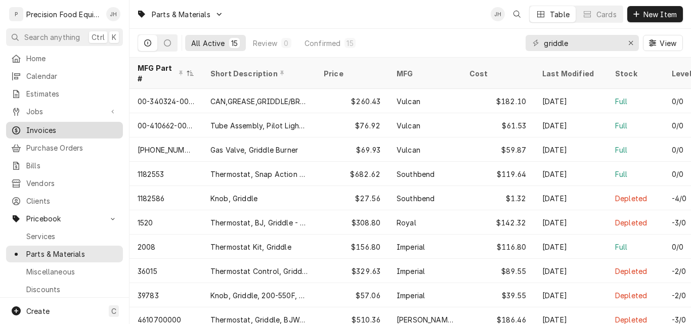
click at [39, 126] on span "Invoices" at bounding box center [72, 130] width 92 height 11
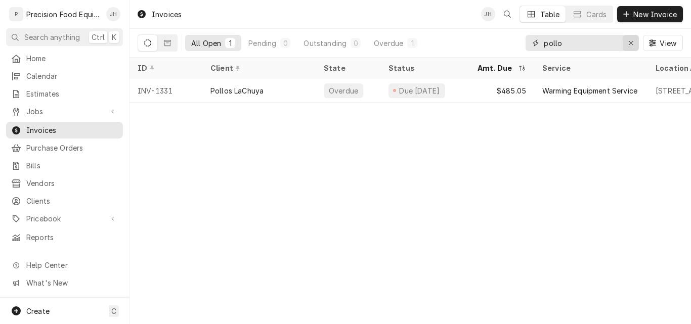
click at [632, 44] on icon "Erase input" at bounding box center [631, 42] width 6 height 7
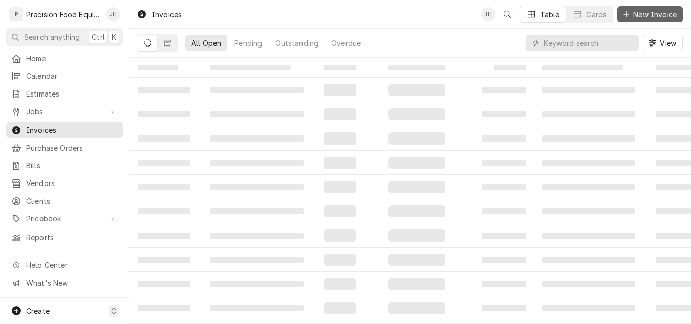
click at [646, 13] on span "New Invoice" at bounding box center [655, 14] width 48 height 11
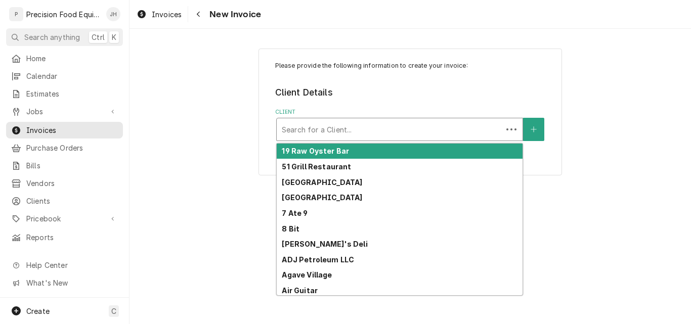
click at [315, 132] on div "Client" at bounding box center [389, 129] width 215 height 18
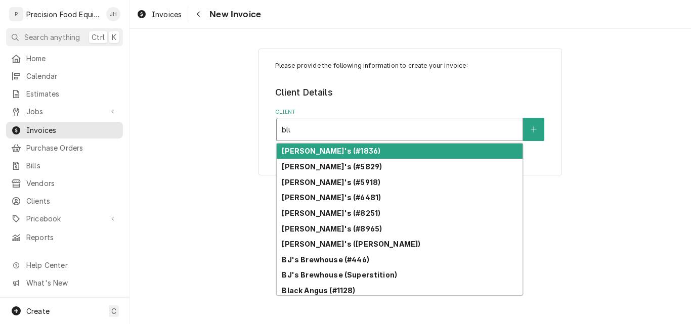
type input "blue"
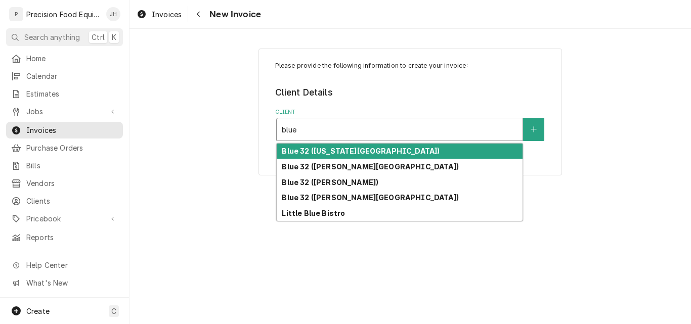
click at [325, 153] on strong "Blue 32 ([US_STATE][GEOGRAPHIC_DATA])" at bounding box center [361, 151] width 158 height 9
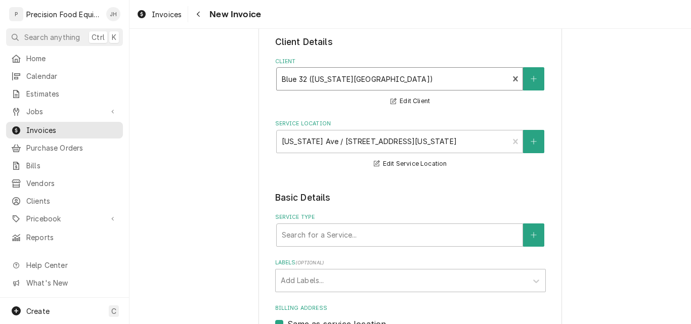
scroll to position [101, 0]
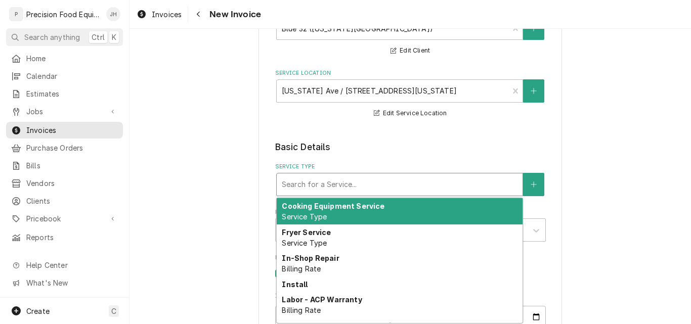
click at [351, 184] on div "Service Type" at bounding box center [400, 184] width 236 height 18
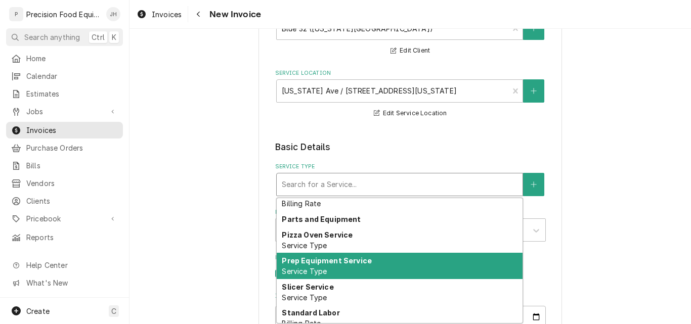
scroll to position [576, 0]
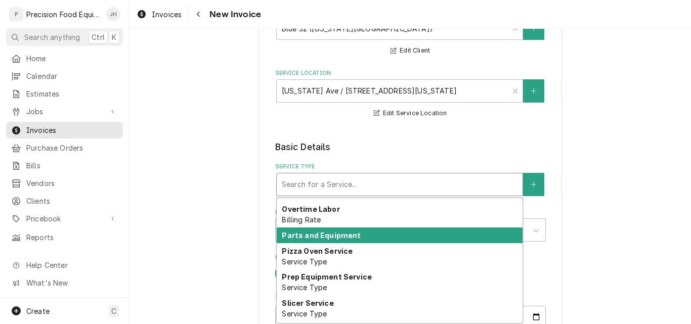
click at [349, 235] on strong "Parts and Equipment" at bounding box center [321, 235] width 79 height 9
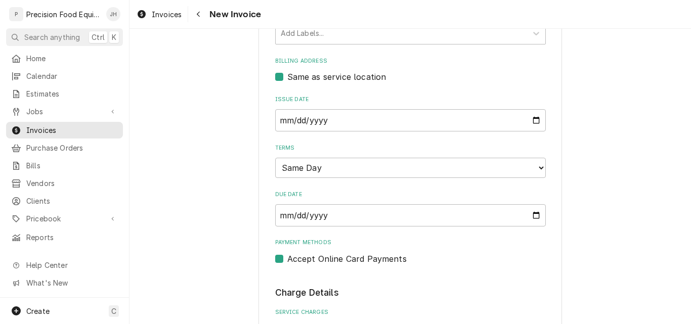
scroll to position [354, 0]
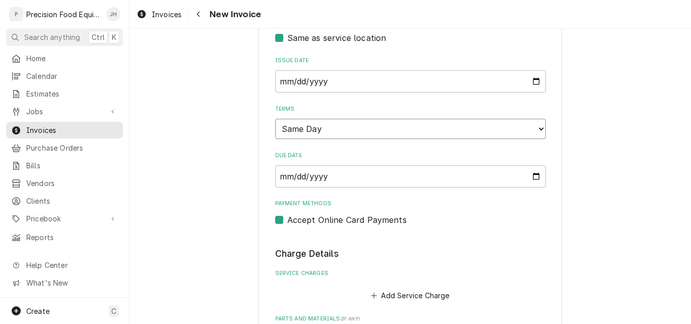
click at [391, 130] on select "Choose payment terms... Same Day Net 7 Net 14 Net 21 Net 30 Net 45 Net 60 Net 90" at bounding box center [410, 129] width 271 height 20
click at [338, 131] on select "Choose payment terms... Same Day Net 7 Net 14 Net 21 Net 30 Net 45 Net 60 Net 90" at bounding box center [410, 129] width 271 height 20
type textarea "x"
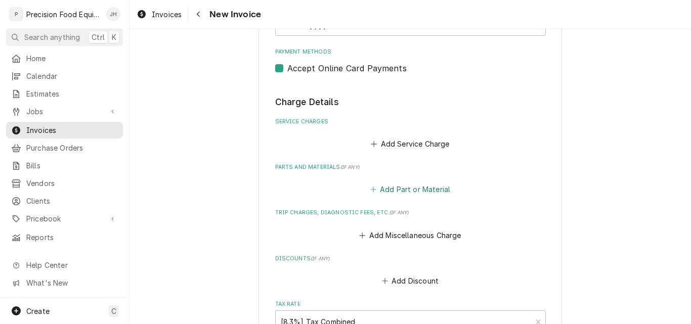
click at [402, 192] on button "Add Part or Material" at bounding box center [409, 190] width 83 height 14
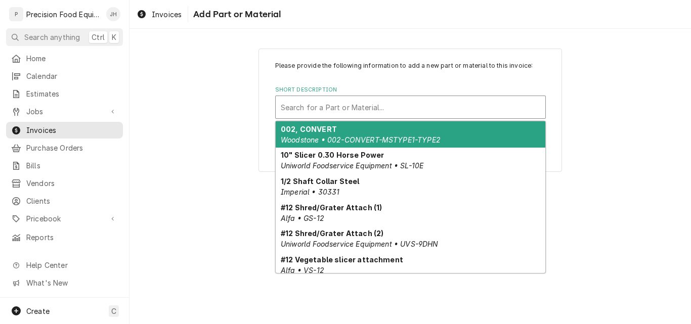
click at [350, 111] on div "Short Description" at bounding box center [410, 107] width 259 height 18
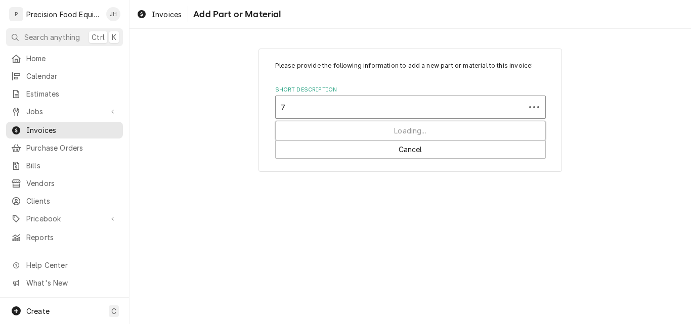
type input "72"
click at [318, 104] on div "Short Description" at bounding box center [410, 107] width 259 height 18
type input "griddle"
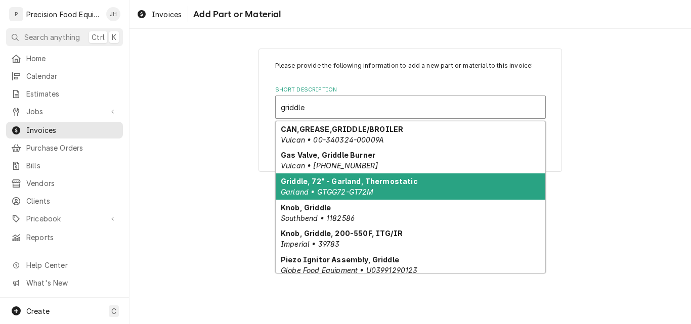
click at [340, 177] on strong "Griddle, 72" - Garland, Thermostatic" at bounding box center [349, 181] width 137 height 9
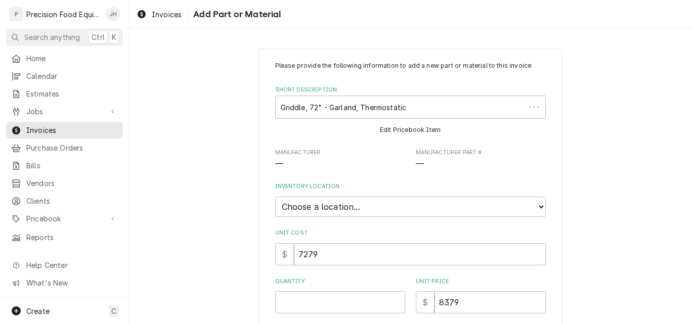
type textarea "x"
click at [338, 205] on select "Choose a location... [GEOGRAPHIC_DATA]" at bounding box center [410, 207] width 271 height 20
select select "417"
click at [275, 197] on select "Choose a location... QBD Warehouse" at bounding box center [410, 207] width 271 height 20
type textarea "x"
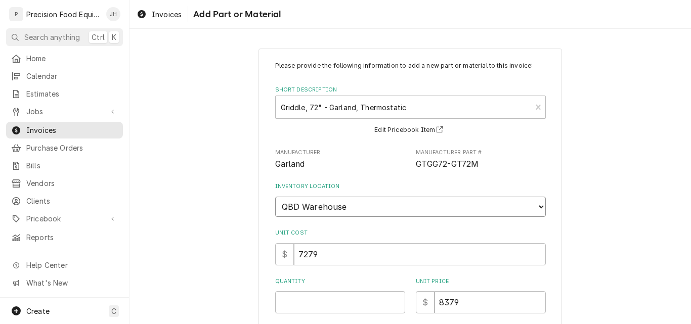
scroll to position [152, 0]
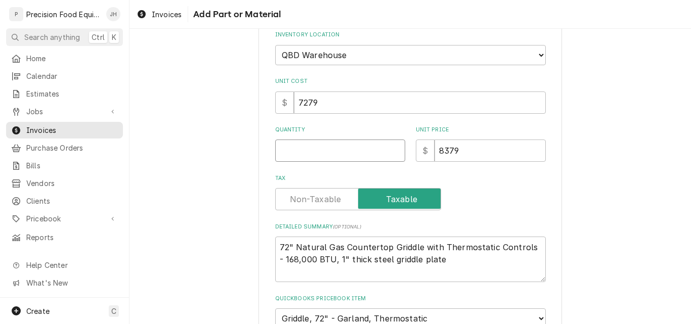
click at [316, 145] on input "Quantity" at bounding box center [340, 151] width 130 height 22
type input "1"
type textarea "x"
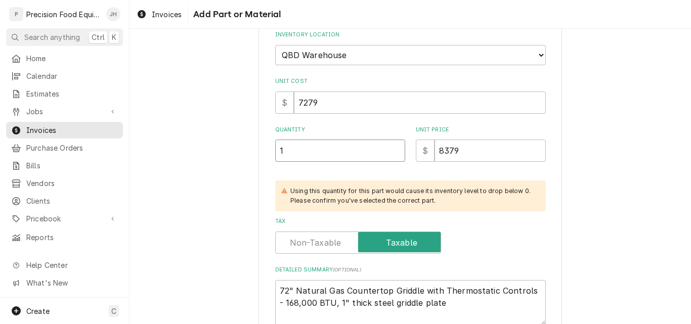
type input "1"
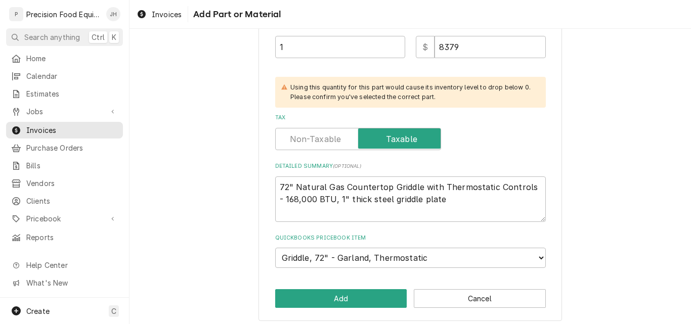
scroll to position [261, 0]
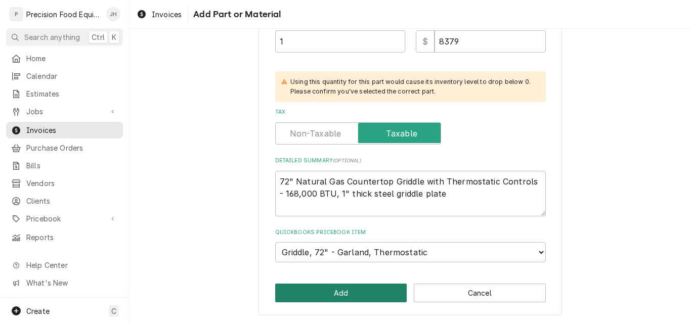
click at [350, 297] on button "Add" at bounding box center [341, 293] width 132 height 19
type textarea "x"
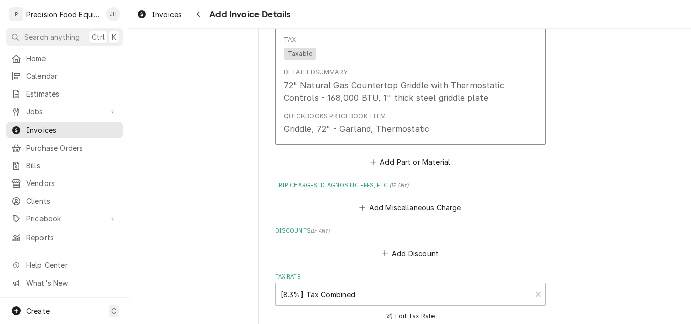
scroll to position [797, 0]
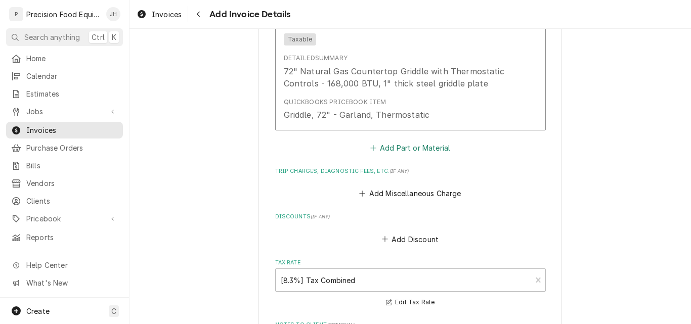
click at [403, 151] on button "Add Part or Material" at bounding box center [409, 148] width 83 height 14
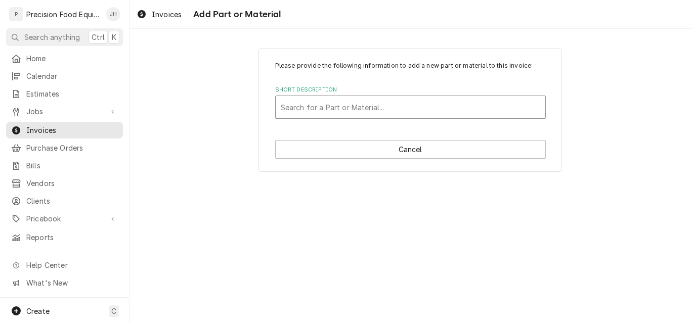
click at [331, 114] on div "Short Description" at bounding box center [410, 107] width 259 height 18
type input "chef ba"
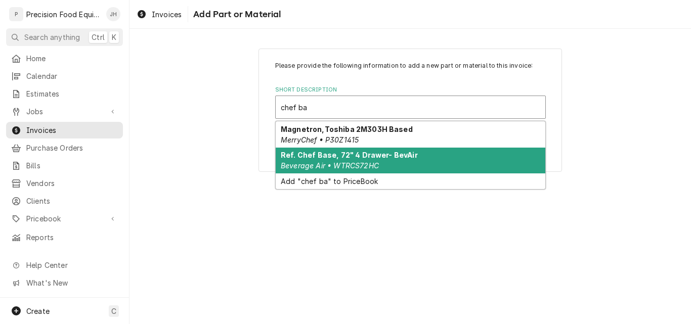
click at [338, 158] on strong "Ref. Chef Base, 72" 4 Drawer- BevAir" at bounding box center [349, 155] width 137 height 9
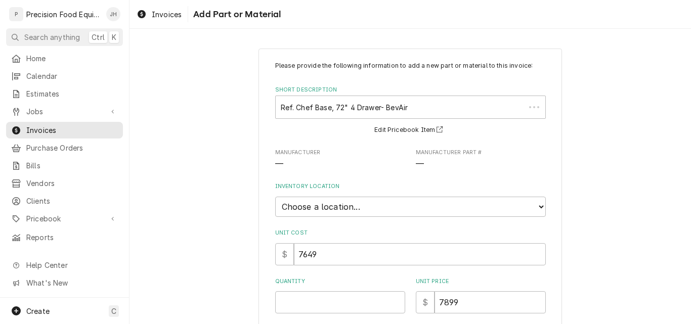
type textarea "x"
click at [399, 210] on select "Choose a location... QBD Warehouse" at bounding box center [410, 207] width 271 height 20
select select "417"
click at [275, 197] on select "Choose a location... QBD Warehouse" at bounding box center [410, 207] width 271 height 20
type textarea "x"
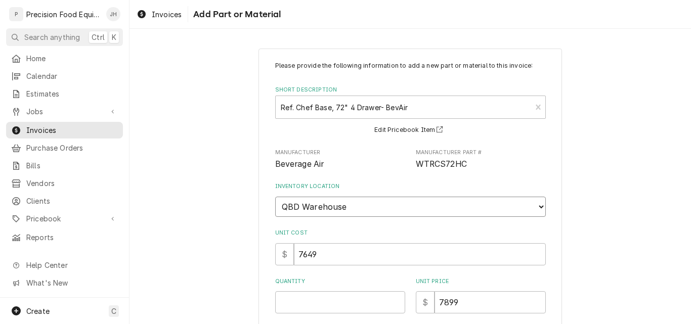
scroll to position [152, 0]
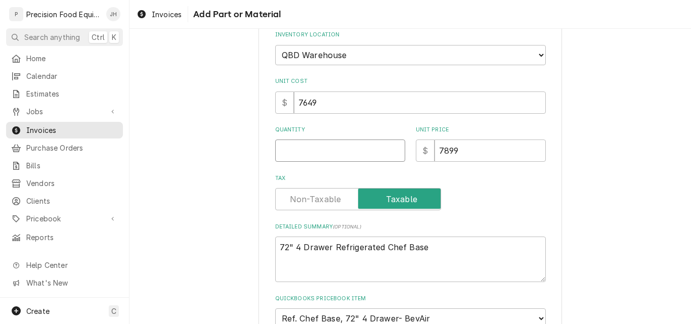
click at [304, 155] on input "Quantity" at bounding box center [340, 151] width 130 height 22
type input "1"
type textarea "x"
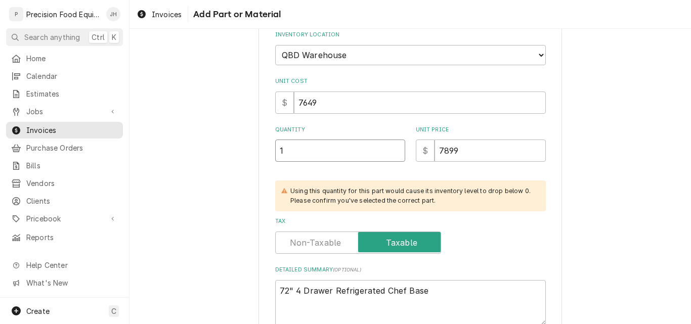
type input "1"
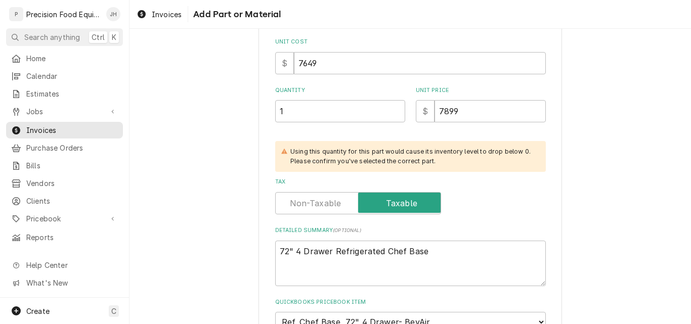
scroll to position [261, 0]
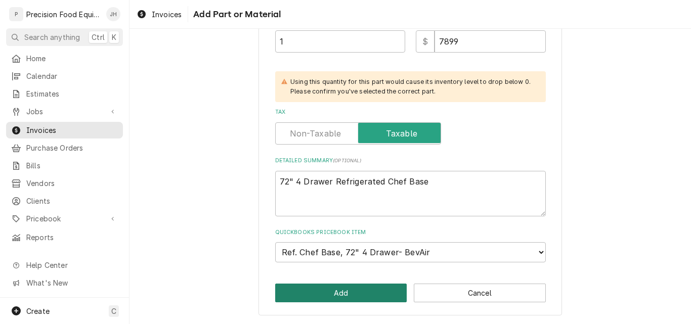
click at [321, 294] on button "Add" at bounding box center [341, 293] width 132 height 19
type textarea "x"
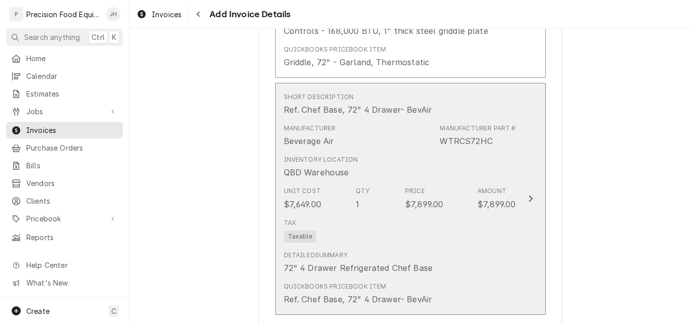
scroll to position [1038, 0]
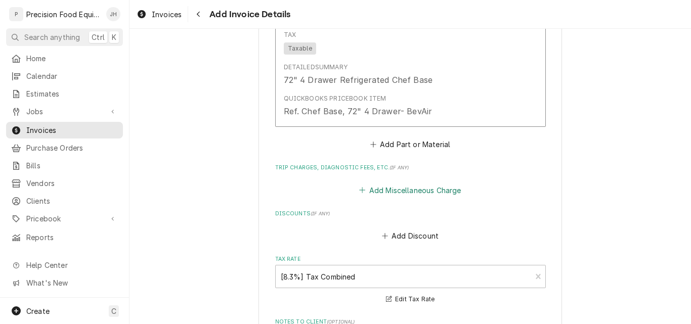
click at [407, 192] on button "Add Miscellaneous Charge" at bounding box center [410, 190] width 105 height 14
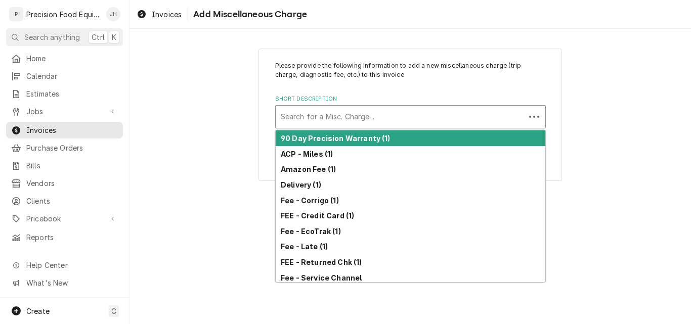
click at [307, 121] on div "Short Description" at bounding box center [400, 117] width 239 height 18
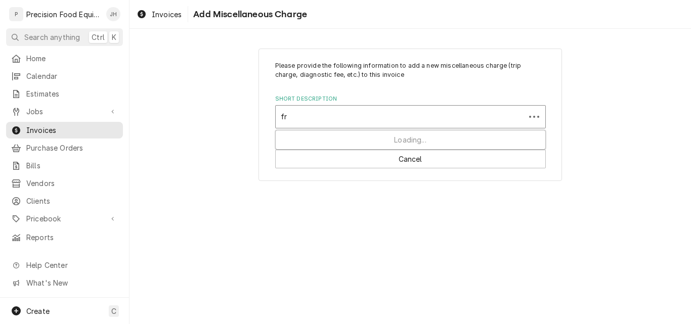
type input "fre"
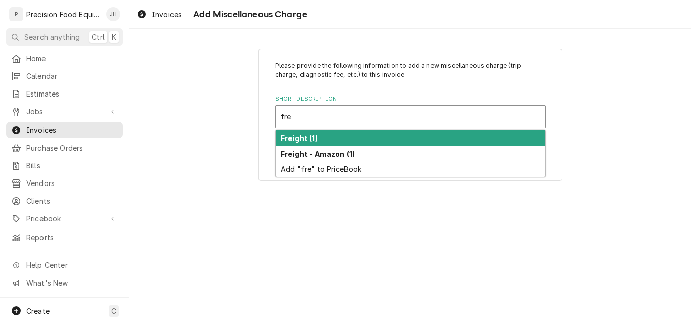
click at [316, 139] on strong "Freight (1)" at bounding box center [299, 138] width 37 height 9
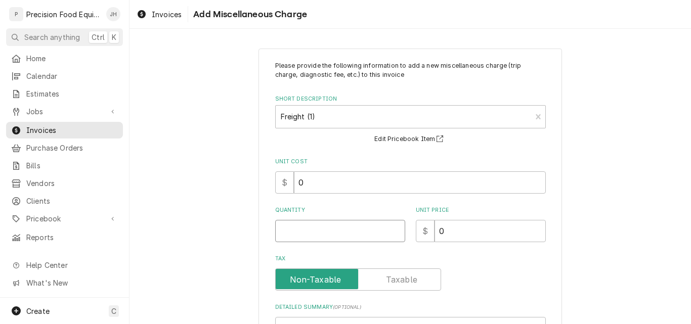
click at [286, 232] on input "Quantity" at bounding box center [340, 231] width 130 height 22
type textarea "x"
type input "1"
drag, startPoint x: 449, startPoint y: 235, endPoint x: 412, endPoint y: 234, distance: 36.4
click at [416, 234] on div "$ 0" at bounding box center [481, 231] width 130 height 22
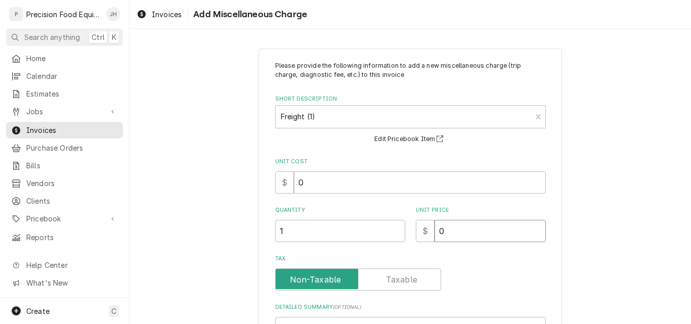
type textarea "x"
type input "3"
type textarea "x"
type input "35"
type textarea "x"
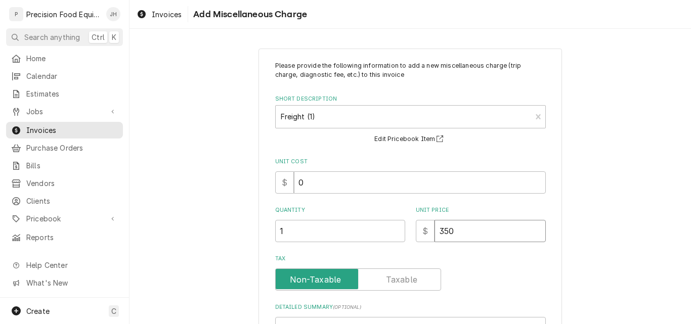
type input "350"
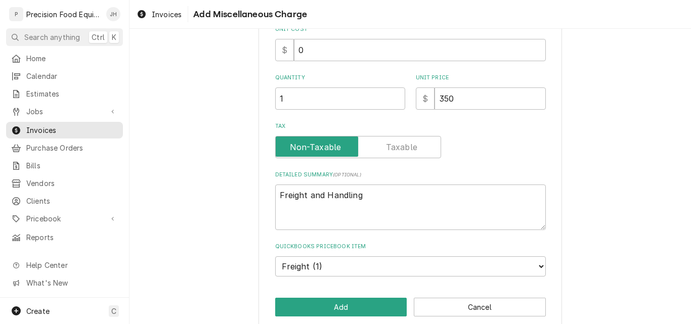
scroll to position [147, 0]
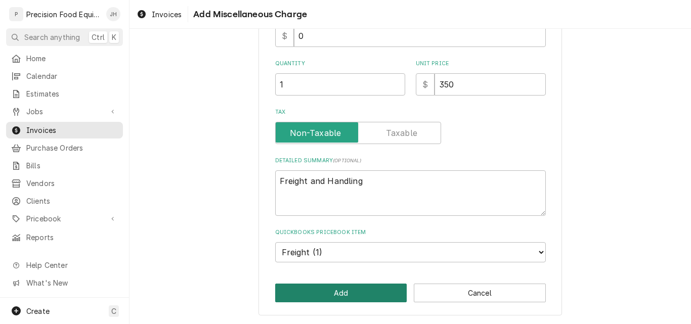
click at [341, 292] on button "Add" at bounding box center [341, 293] width 132 height 19
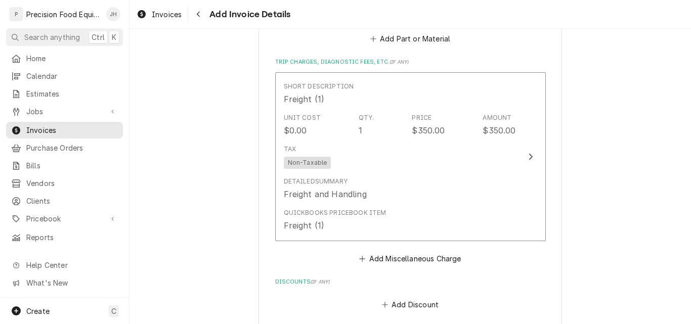
scroll to position [1127, 0]
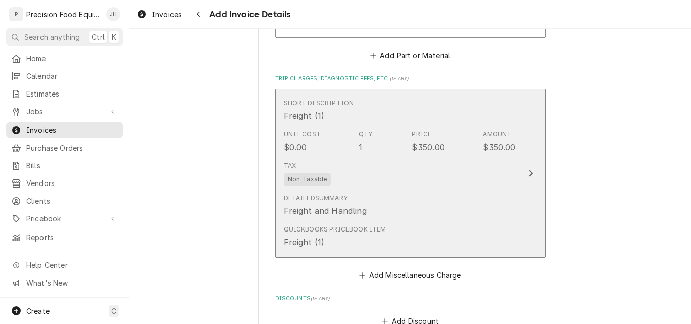
click at [416, 199] on div "Detailed Summary Freight and Handling" at bounding box center [400, 205] width 232 height 31
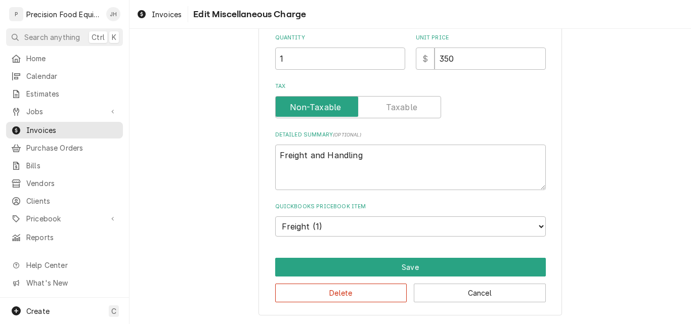
scroll to position [132, 0]
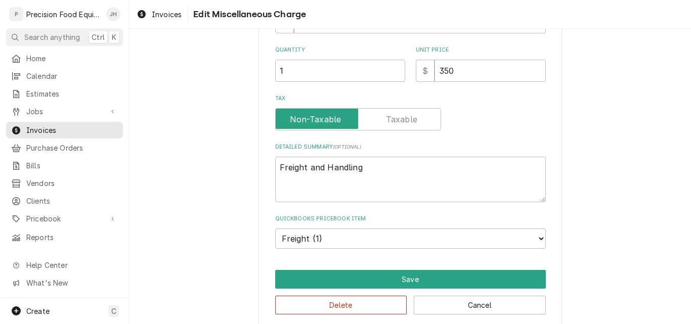
type textarea "x"
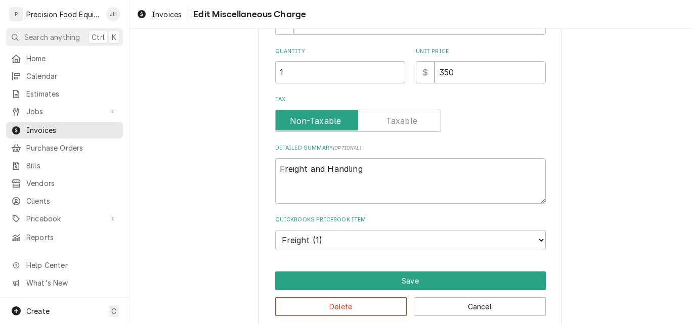
scroll to position [152, 0]
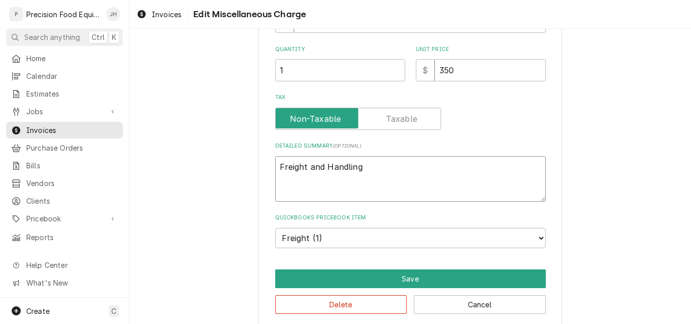
click at [275, 168] on textarea "Freight and Handling" at bounding box center [410, 179] width 271 height 46
type textarea "LFreight and Handling"
type textarea "x"
type textarea "LTFreight and Handling"
type textarea "x"
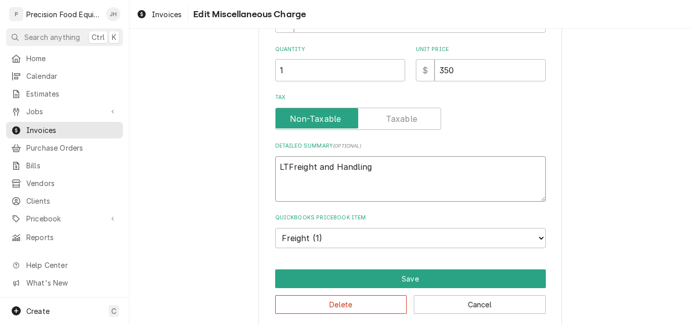
type textarea "LTLFreight and Handling"
type textarea "x"
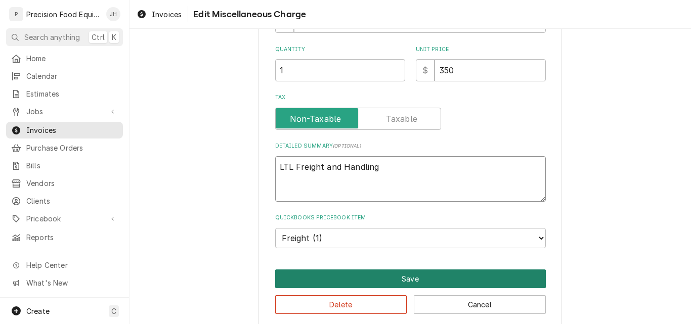
type textarea "LTL Freight and Handling"
click at [382, 278] on button "Save" at bounding box center [410, 279] width 271 height 19
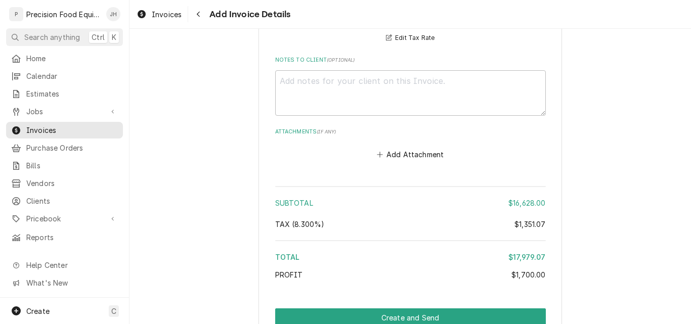
scroll to position [1524, 0]
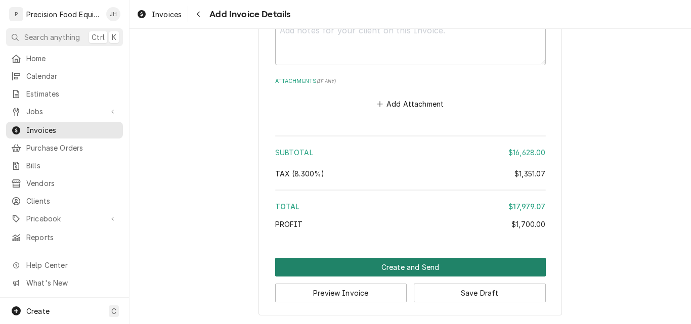
click at [391, 264] on button "Create and Send" at bounding box center [410, 267] width 271 height 19
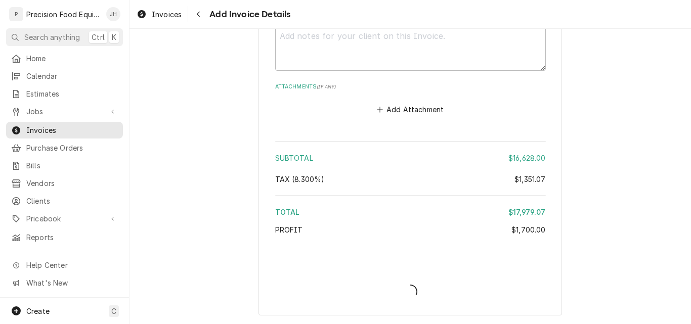
scroll to position [1519, 0]
type textarea "x"
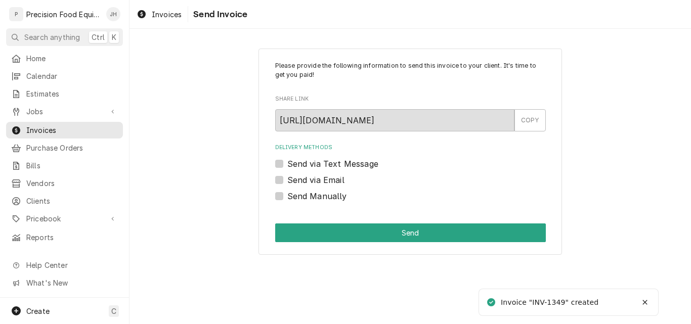
click at [327, 196] on label "Send Manually" at bounding box center [317, 196] width 60 height 12
click at [327, 196] on input "Send Manually" at bounding box center [422, 201] width 271 height 22
checkbox input "true"
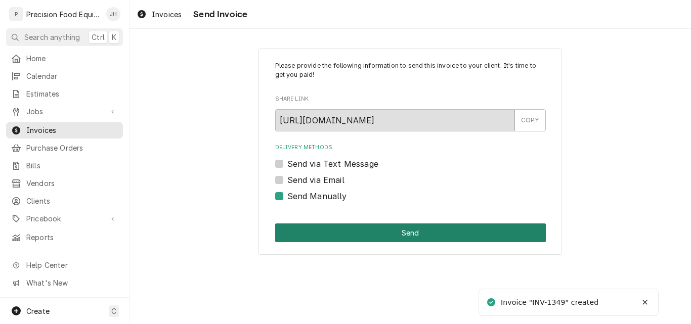
click at [337, 226] on button "Send" at bounding box center [410, 233] width 271 height 19
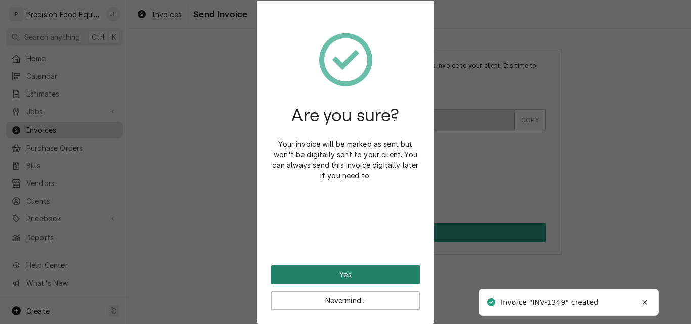
click at [350, 274] on button "Yes" at bounding box center [345, 275] width 149 height 19
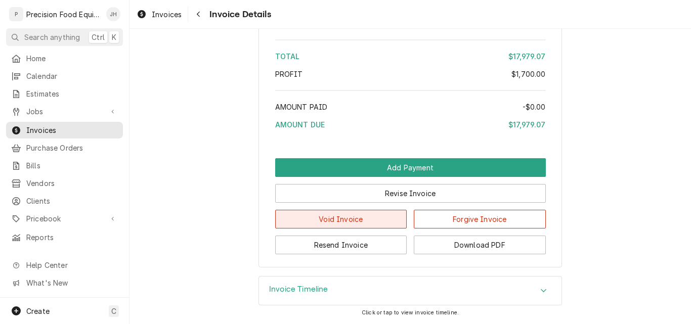
scroll to position [1264, 0]
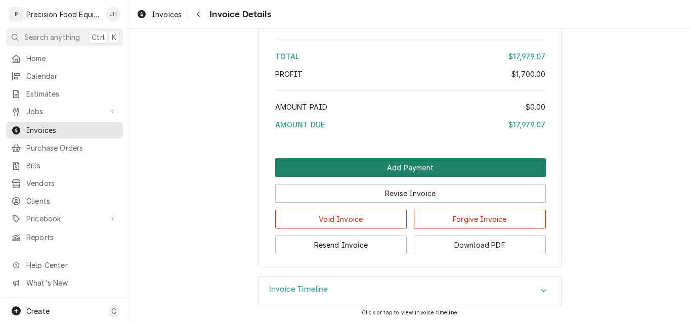
click at [434, 177] on button "Add Payment" at bounding box center [410, 167] width 271 height 19
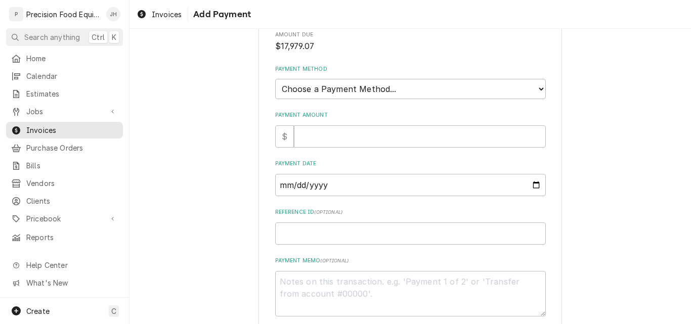
scroll to position [109, 0]
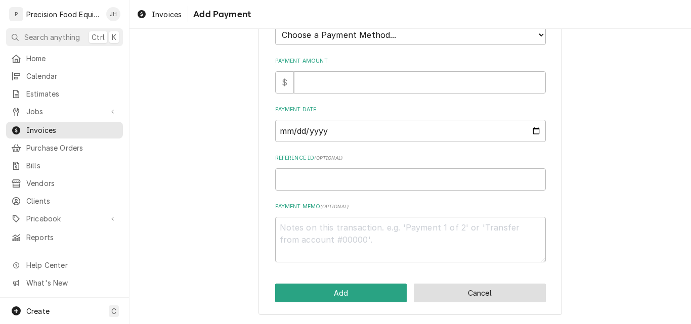
click at [469, 295] on button "Cancel" at bounding box center [480, 293] width 132 height 19
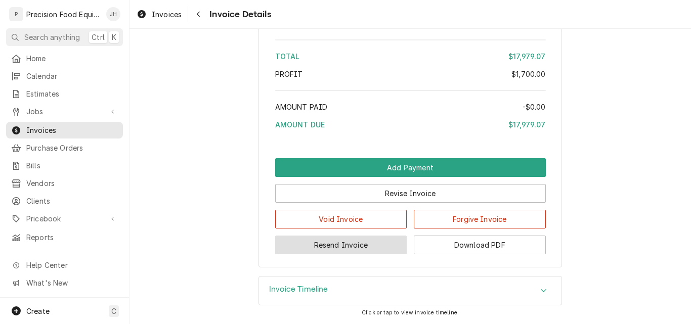
click at [330, 254] on button "Resend Invoice" at bounding box center [341, 245] width 132 height 19
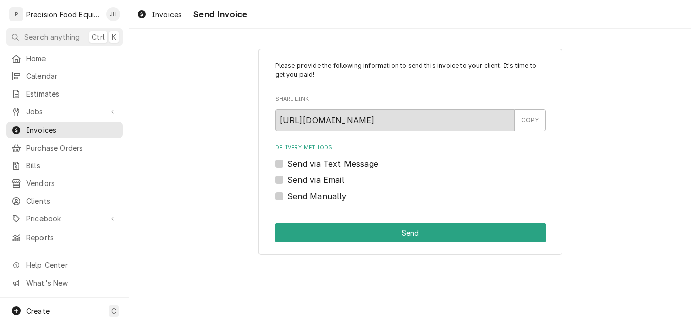
click at [311, 161] on label "Send via Text Message" at bounding box center [332, 164] width 91 height 12
click at [311, 161] on input "Send via Text Message" at bounding box center [422, 169] width 271 height 22
checkbox input "true"
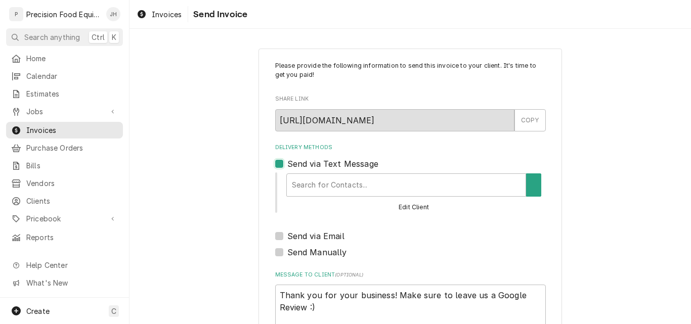
type textarea "x"
click at [302, 185] on div "Delivery Methods" at bounding box center [403, 185] width 229 height 18
click at [541, 190] on div "Use Up and Down to choose options, press Enter to select the currently focused …" at bounding box center [413, 184] width 263 height 23
click at [535, 189] on button "Delivery Methods" at bounding box center [533, 184] width 21 height 23
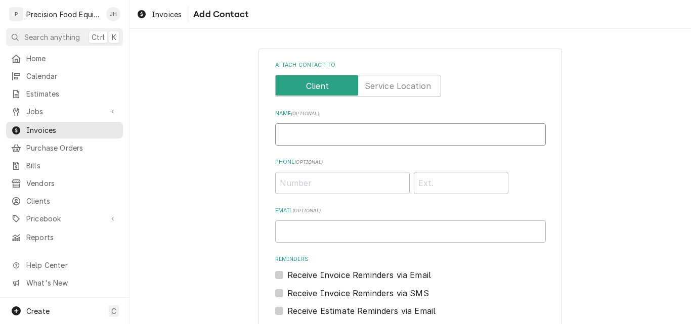
click at [321, 137] on input "Name ( optional )" at bounding box center [410, 134] width 271 height 22
type input "[PERSON_NAME]"
type input "[PHONE_NUMBER]"
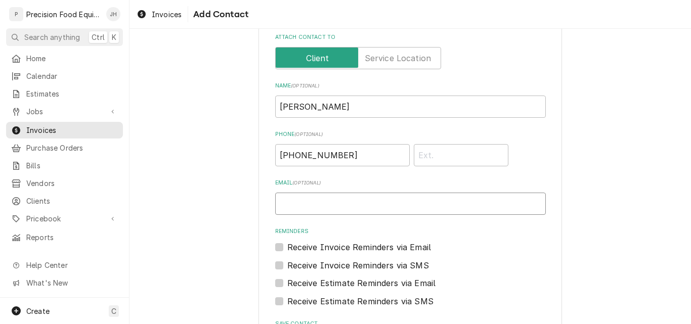
scroll to position [101, 0]
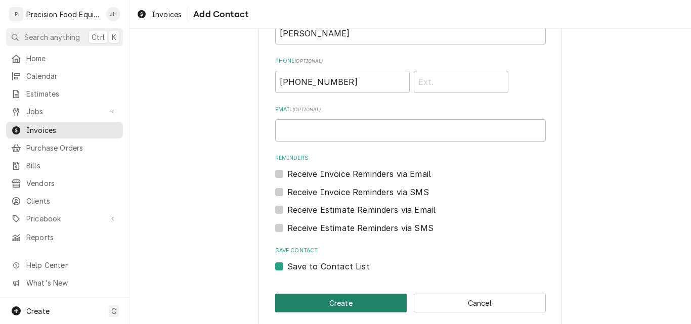
click at [319, 306] on button "Create" at bounding box center [341, 303] width 132 height 19
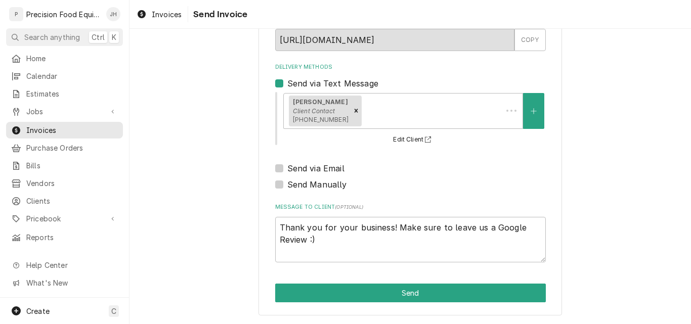
type textarea "x"
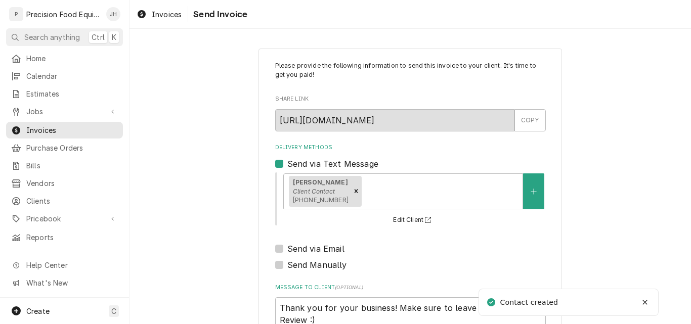
click at [301, 249] on label "Send via Email" at bounding box center [315, 249] width 57 height 12
click at [301, 249] on input "Send via Email" at bounding box center [422, 254] width 271 height 22
checkbox input "true"
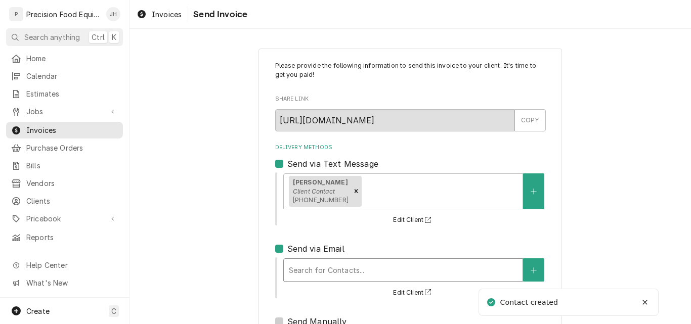
click at [329, 270] on div "Delivery Methods" at bounding box center [403, 270] width 229 height 18
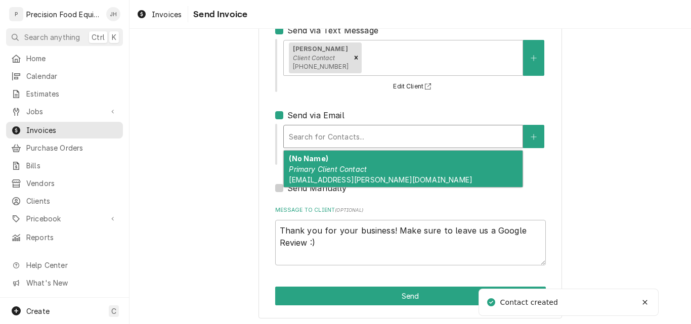
scroll to position [137, 0]
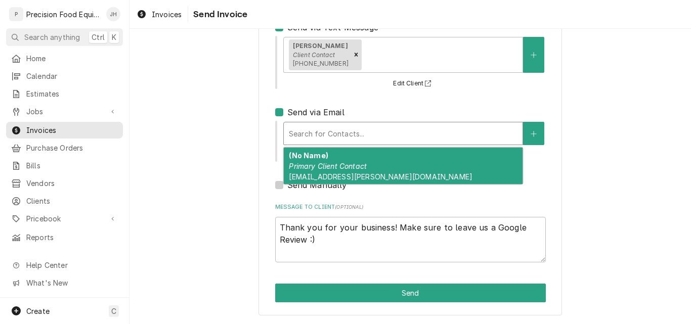
click at [412, 160] on div "(No Name) Primary Client Contact [EMAIL_ADDRESS][PERSON_NAME][DOMAIN_NAME]" at bounding box center [403, 166] width 239 height 37
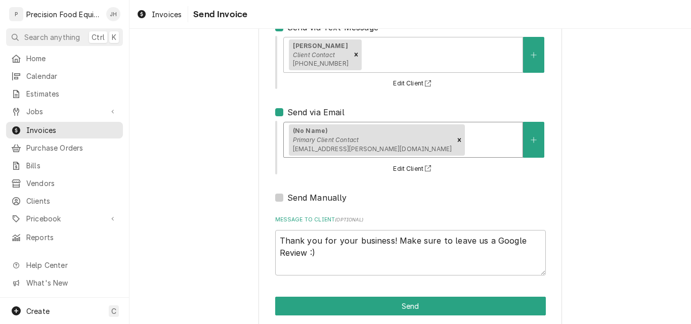
scroll to position [150, 0]
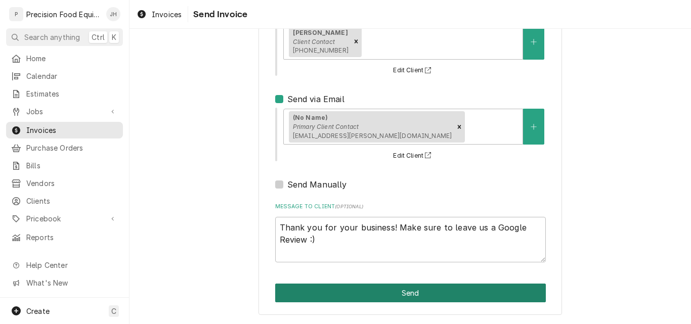
click at [398, 288] on button "Send" at bounding box center [410, 293] width 271 height 19
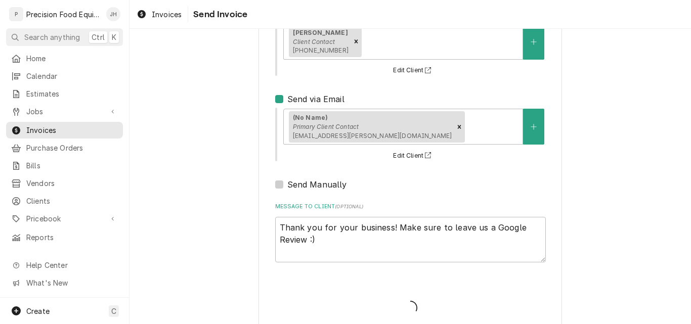
type textarea "x"
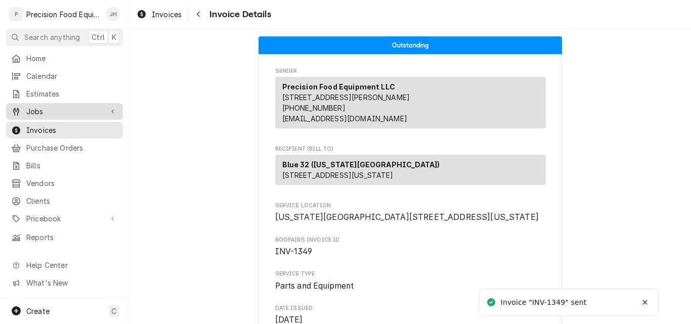
click at [53, 108] on span "Jobs" at bounding box center [64, 111] width 76 height 11
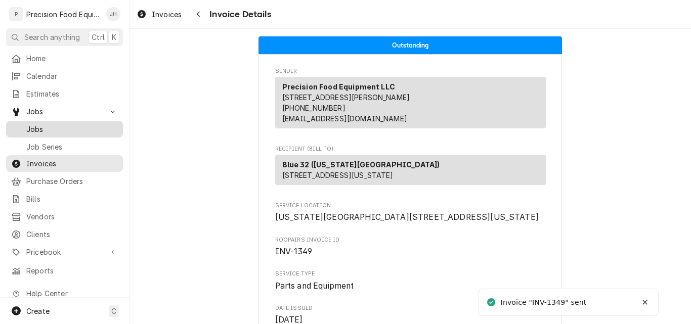
click at [32, 126] on span "Jobs" at bounding box center [72, 129] width 92 height 11
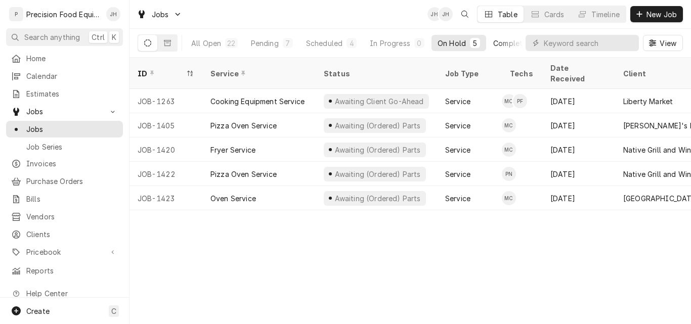
click at [503, 43] on div "Completed" at bounding box center [512, 43] width 38 height 11
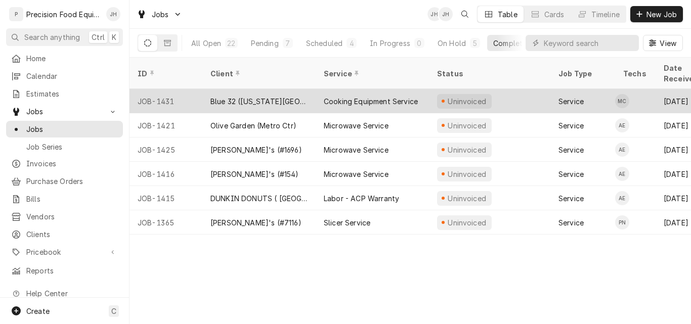
click at [319, 89] on div "Cooking Equipment Service" at bounding box center [372, 101] width 113 height 24
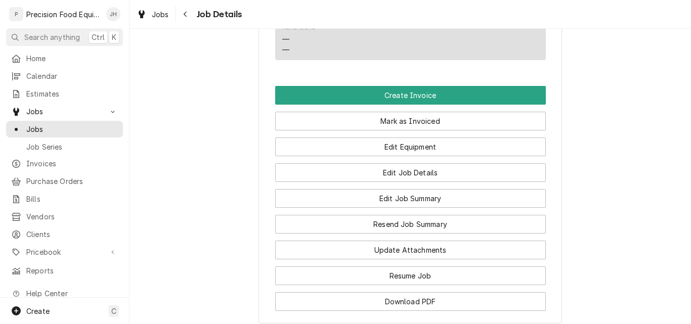
scroll to position [708, 0]
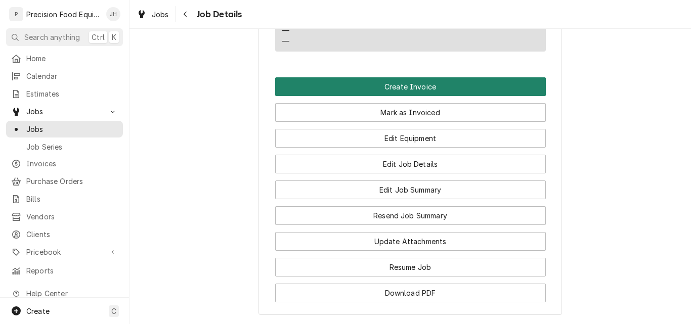
click at [411, 96] on button "Create Invoice" at bounding box center [410, 86] width 271 height 19
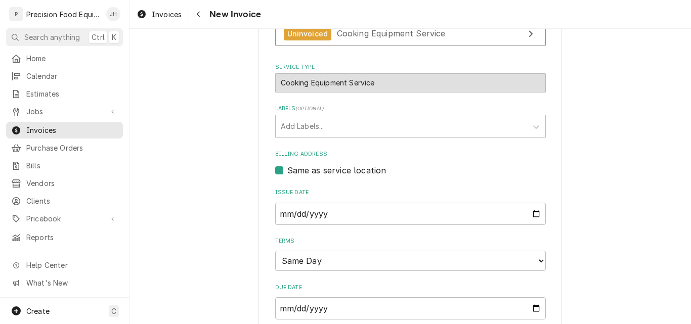
scroll to position [303, 0]
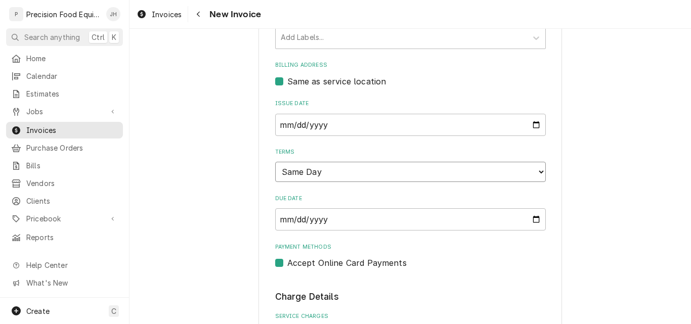
click at [350, 179] on select "Choose payment terms... Same Day Net 7 Net 14 Net 21 Net 30 Net 45 Net 60 Net 90" at bounding box center [410, 172] width 271 height 20
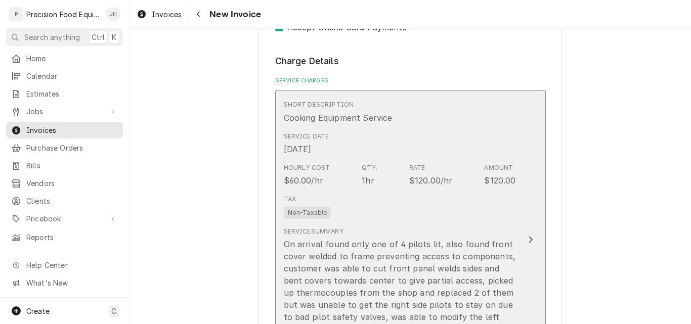
scroll to position [556, 0]
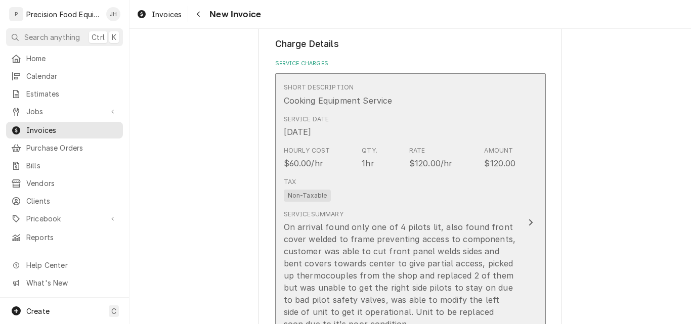
click at [410, 193] on div "Tax Non-Taxable" at bounding box center [400, 189] width 232 height 32
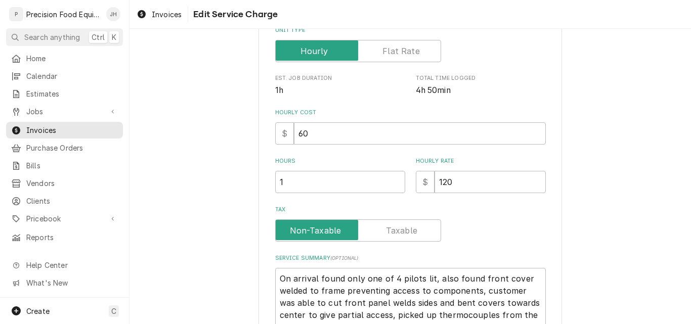
scroll to position [202, 0]
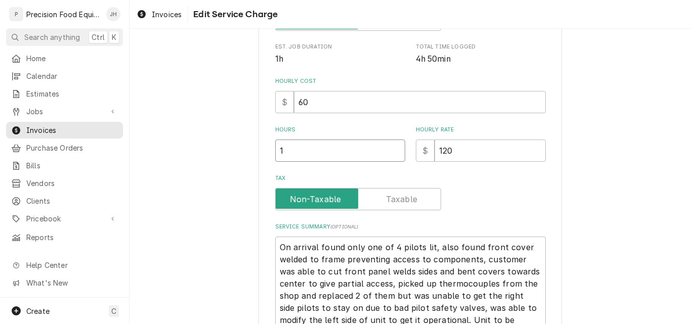
drag, startPoint x: 295, startPoint y: 152, endPoint x: 272, endPoint y: 156, distance: 23.5
click at [275, 156] on input "1" at bounding box center [340, 151] width 130 height 22
type textarea "x"
type input "5"
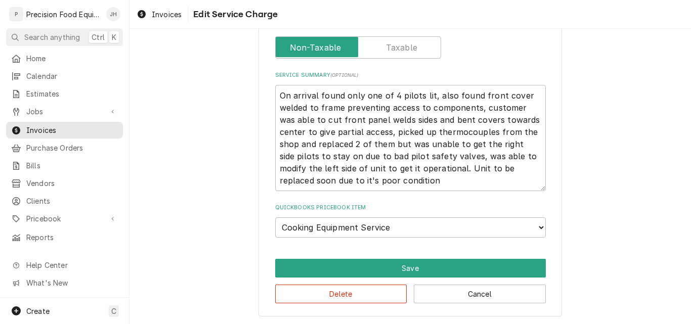
scroll to position [355, 0]
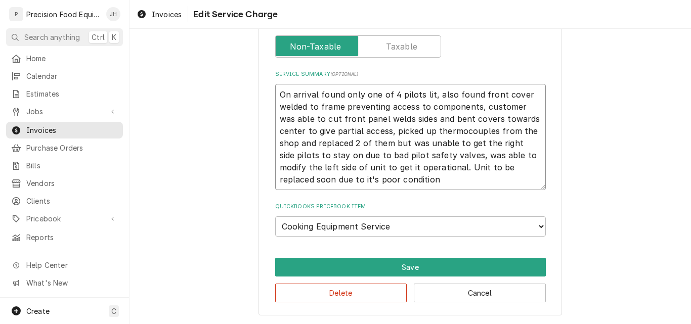
click at [478, 108] on textarea "On arrival found only one of 4 pilots lit, also found front cover welded to fra…" at bounding box center [410, 137] width 271 height 106
type textarea "On arrival found only one of 4 pilots lit, also found front cover welded to fra…"
type textarea "x"
type textarea "On arrival found only one of 4 pilots lit, also found front cover welded to fra…"
type textarea "x"
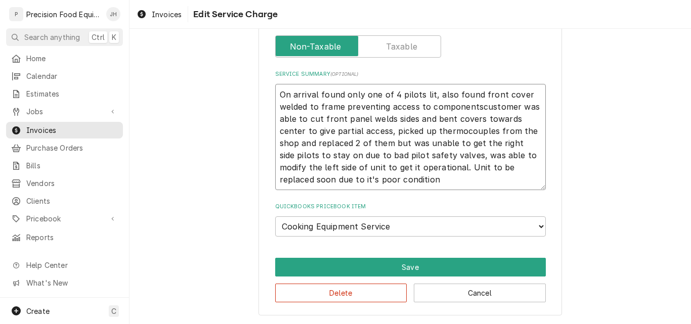
type textarea "On arrival found only one of 4 pilots lit, also found front cover welded to fra…"
type textarea "x"
type textarea "On arrival found only one of 4 pilots lit, also found front cover welded to fra…"
type textarea "x"
type textarea "On arrival found only one of 4 pilots lit, also found front cover welded to fra…"
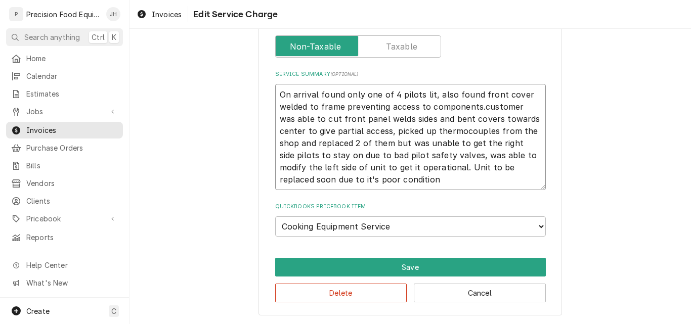
type textarea "x"
type textarea "On arrival found only one of 4 pilots lit, also found front cover welded to fra…"
type textarea "x"
type textarea "On arrival found only one of 4 pilots lit, also found front cover welded to fra…"
type textarea "x"
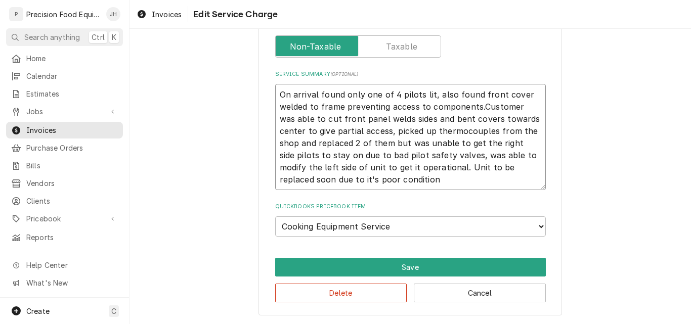
type textarea "On arrival found only one of 4 pilots lit, also found front cover welded to fra…"
type textarea "x"
type textarea "On arrival found only one of 4 pilots lit, also found front cover welded to fra…"
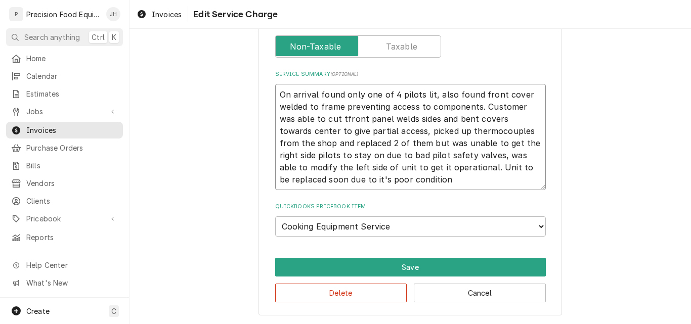
type textarea "x"
type textarea "On arrival found only one of 4 pilots lit, also found front cover welded to fra…"
type textarea "x"
type textarea "On arrival found only one of 4 pilots lit, also found front cover welded to fra…"
type textarea "x"
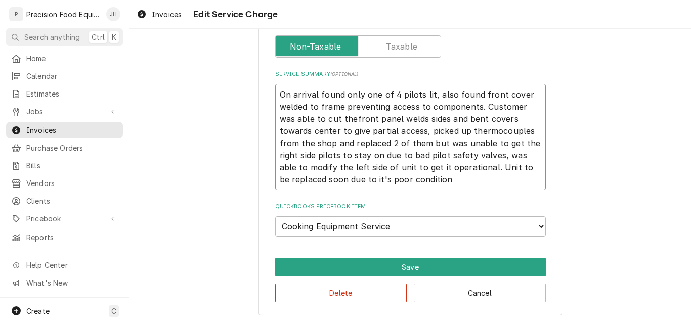
type textarea "On arrival found only one of 4 pilots lit, also found front cover welded to fra…"
type textarea "x"
type textarea "On arrival found only one of 4 pilots lit, also found front cover welded to fra…"
type textarea "x"
type textarea "On arrival found only one of 4 pilots lit, also found front cover welded to fra…"
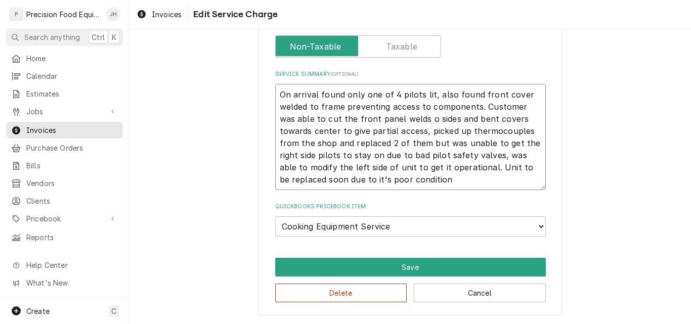
type textarea "x"
type textarea "On arrival found only one of 4 pilots lit, also found front cover welded to fra…"
type textarea "x"
type textarea "On arrival found only one of 4 pilots lit, also found front cover welded to fra…"
type textarea "x"
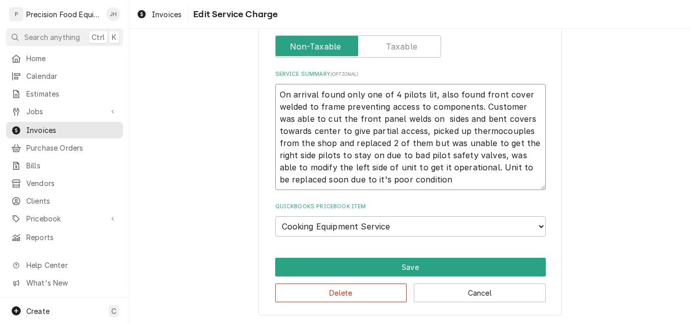
type textarea "On arrival found only one of 4 pilots lit, also found front cover welded to fra…"
type textarea "x"
type textarea "On arrival found only one of 4 pilots lit, also found front cover welded to fra…"
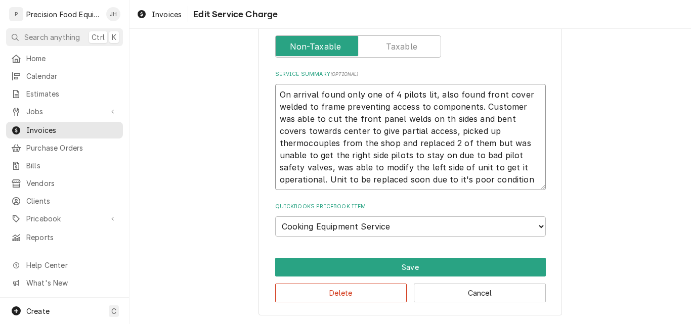
type textarea "x"
type textarea "On arrival found only one of 4 pilots lit, also found front cover welded to fra…"
type textarea "x"
type textarea "On arrival found only one of 4 pilots lit, also found front cover welded to fra…"
type textarea "x"
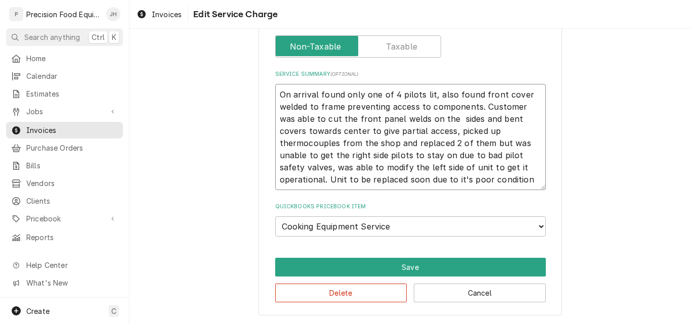
type textarea "On arrival found only one of 4 pilots lit, also found front cover welded to fra…"
type textarea "x"
type textarea "On arrival found only one of 4 pilots lit, also found front cover welded to fra…"
type textarea "x"
type textarea "On arrival found only one of 4 pilots lit, also found front cover welded to fra…"
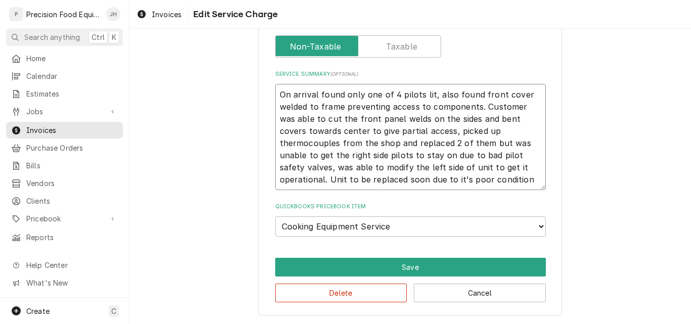
type textarea "x"
type textarea "On arrival found only one of 4 pilots lit, also found front cover welded to fra…"
type textarea "x"
type textarea "On arrival found only one of 4 pilots lit, also found front cover welded to fra…"
type textarea "x"
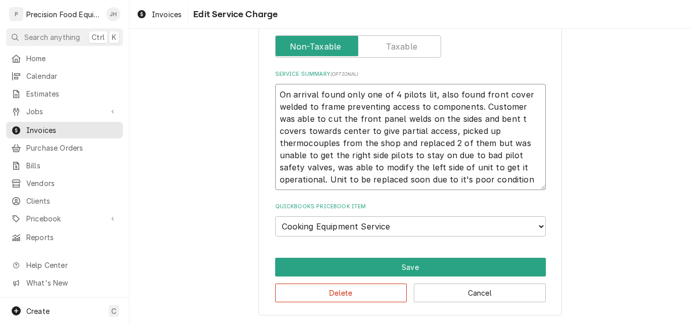
type textarea "On arrival found only one of 4 pilots lit, also found front cover welded to fra…"
type textarea "x"
type textarea "On arrival found only one of 4 pilots lit, also found front cover welded to fra…"
type textarea "x"
type textarea "On arrival found only one of 4 pilots lit, also found front cover welded to fra…"
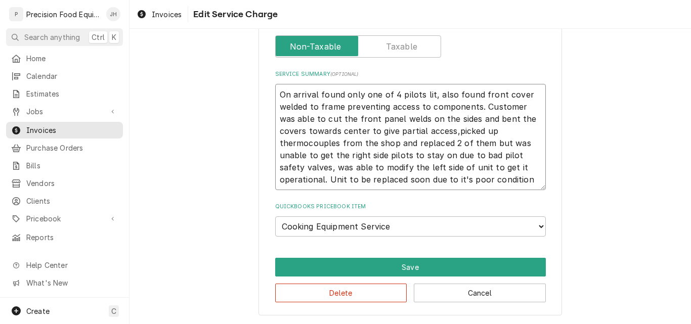
type textarea "x"
type textarea "On arrival found only one of 4 pilots lit, also found front cover welded to fra…"
type textarea "x"
type textarea "On arrival found only one of 4 pilots lit, also found front cover welded to fra…"
type textarea "x"
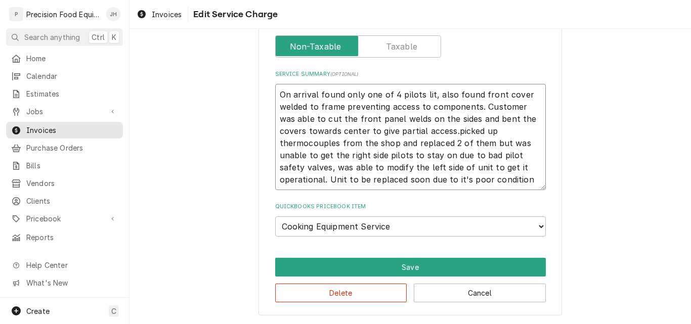
type textarea "On arrival found only one of 4 pilots lit, also found front cover welded to fra…"
type textarea "x"
type textarea "On arrival found only one of 4 pilots lit, also found front cover welded to fra…"
type textarea "x"
type textarea "On arrival found only one of 4 pilots lit, also found front cover welded to fra…"
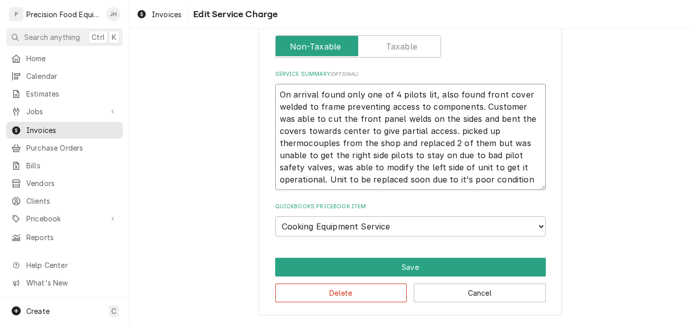
type textarea "x"
type textarea "On arrival found only one of 4 pilots lit, also found front cover welded to fra…"
type textarea "x"
type textarea "On arrival found only one of 4 pilots lit, also found front cover welded to fra…"
type textarea "x"
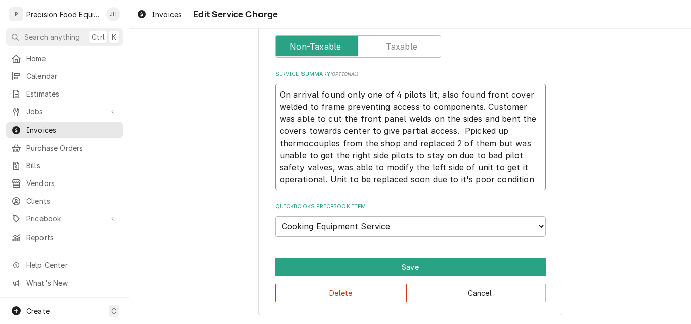
type textarea "On arrival found only one of 4 pilots lit, also found front cover welded to fra…"
type textarea "x"
type textarea "On arrival found only one of 4 pilots lit, also found front cover welded to fra…"
type textarea "x"
type textarea "On arrival found only one of 4 pilots lit, also found front cover welded to fra…"
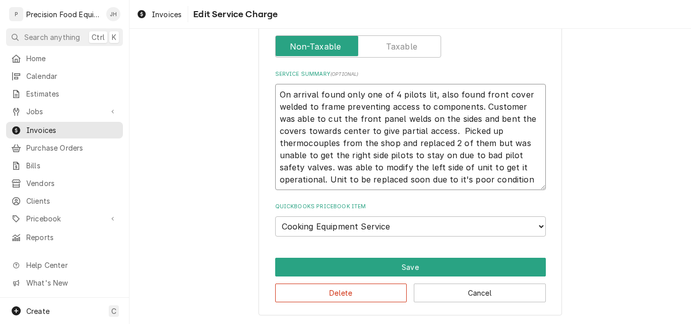
type textarea "x"
type textarea "On arrival found only one of 4 pilots lit, also found front cover welded to fra…"
type textarea "x"
type textarea "On arrival found only one of 4 pilots lit, also found front cover welded to fra…"
type textarea "x"
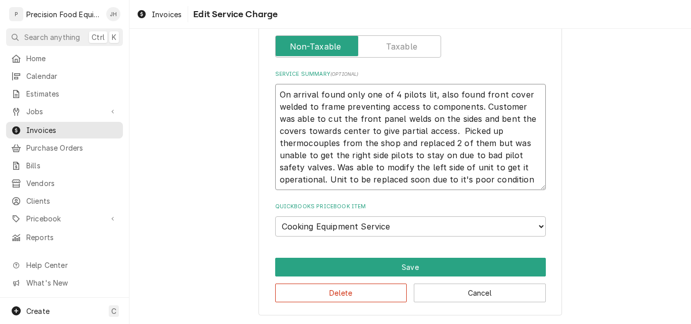
type textarea "On arrival found only one of 4 pilots lit, also found front cover welded to fra…"
type textarea "x"
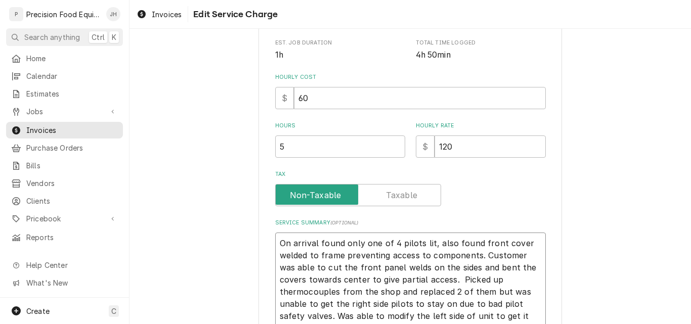
scroll to position [203, 0]
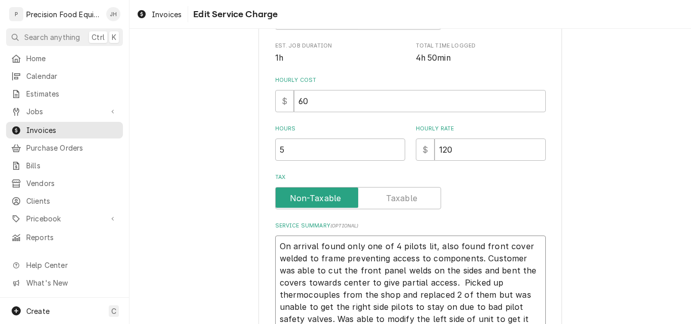
type textarea "On arrival found only one of 4 pilots lit, also found front cover welded to fra…"
drag, startPoint x: 287, startPoint y: 149, endPoint x: 251, endPoint y: 155, distance: 35.8
click at [253, 155] on div "Use the fields below to edit this service charge Short Description Cooking Equi…" at bounding box center [409, 156] width 561 height 640
type input "4"
type textarea "x"
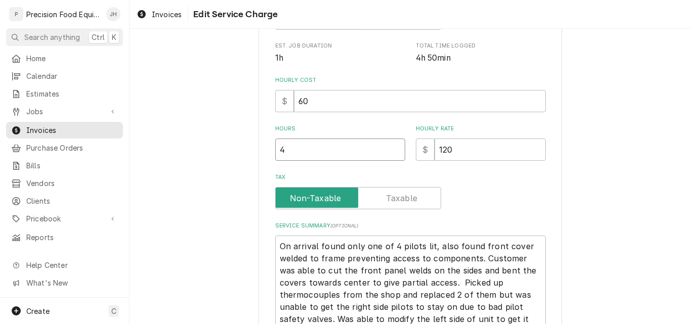
type input "4"
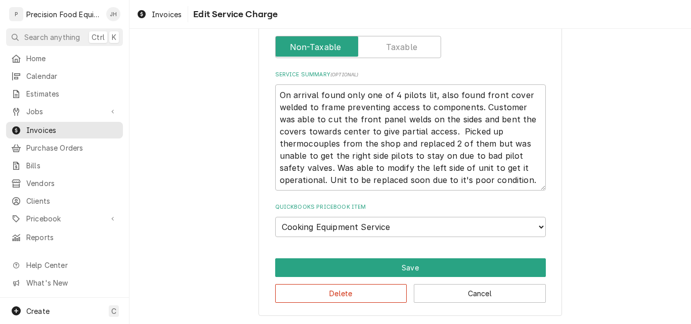
scroll to position [355, 0]
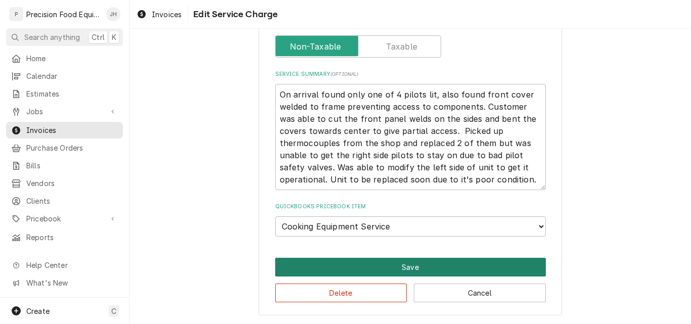
click at [419, 263] on button "Save" at bounding box center [410, 267] width 271 height 19
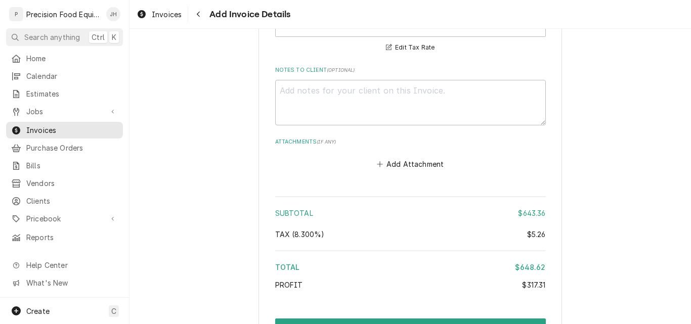
scroll to position [1808, 0]
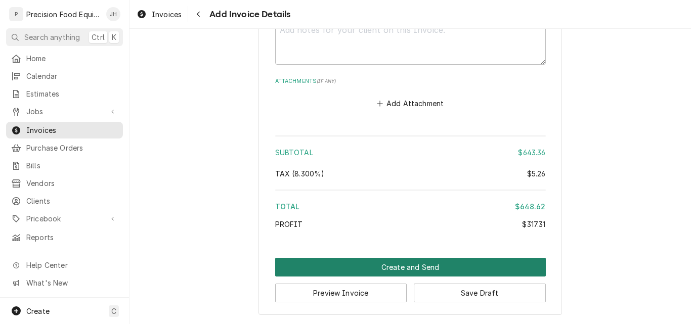
click at [415, 266] on button "Create and Send" at bounding box center [410, 267] width 271 height 19
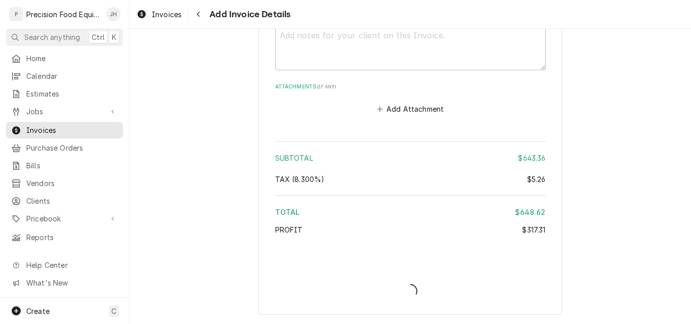
type textarea "x"
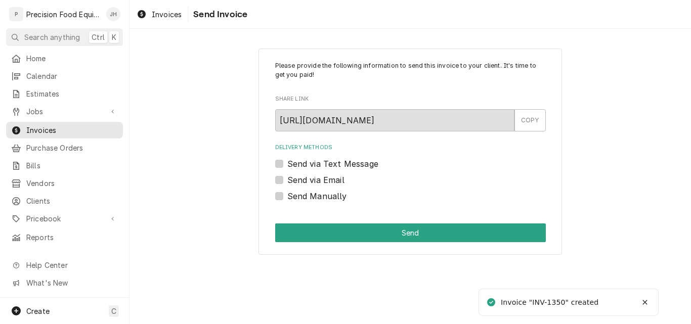
click at [350, 161] on label "Send via Text Message" at bounding box center [332, 164] width 91 height 12
click at [350, 161] on input "Send via Text Message" at bounding box center [422, 169] width 271 height 22
checkbox input "true"
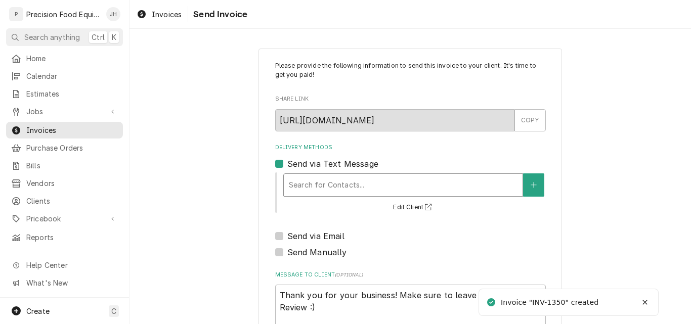
drag, startPoint x: 324, startPoint y: 182, endPoint x: 323, endPoint y: 191, distance: 9.2
click at [324, 183] on div "Delivery Methods" at bounding box center [403, 185] width 229 height 18
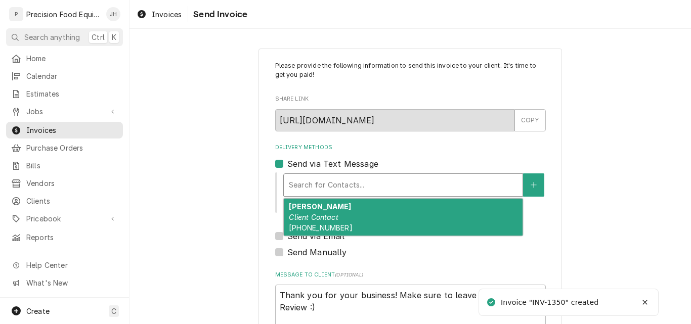
click at [323, 212] on div "Steve Client Contact (480) 797-6888" at bounding box center [403, 217] width 239 height 37
type textarea "x"
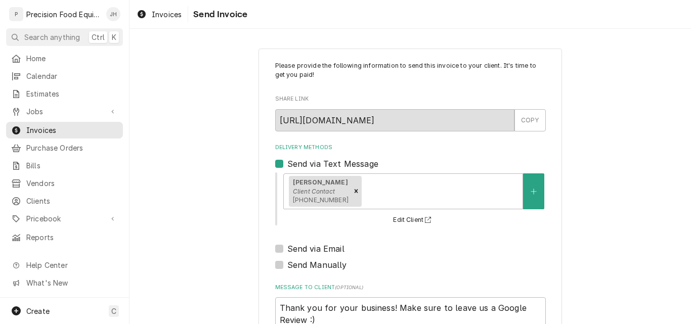
click at [311, 254] on label "Send via Email" at bounding box center [315, 249] width 57 height 12
click at [311, 254] on input "Send via Email" at bounding box center [422, 254] width 271 height 22
checkbox input "true"
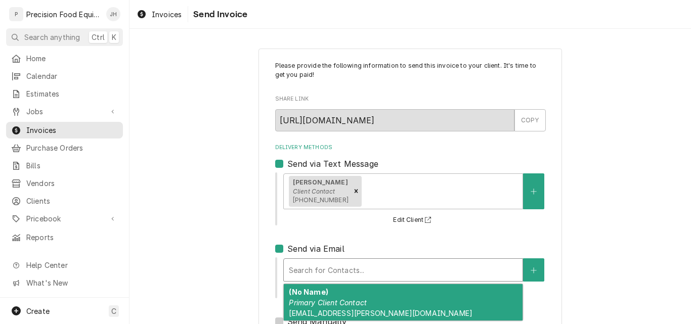
click at [312, 273] on div "Delivery Methods" at bounding box center [403, 270] width 229 height 18
click at [312, 303] on em "Primary Client Contact" at bounding box center [328, 302] width 78 height 9
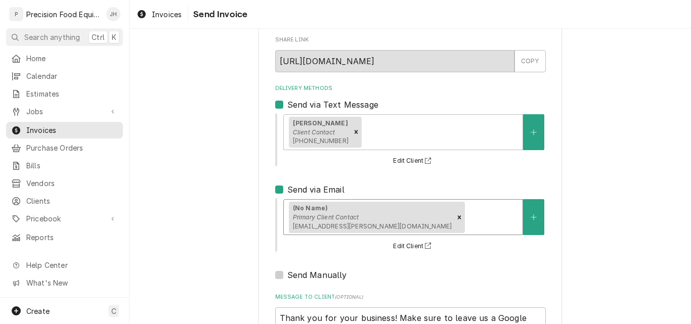
scroll to position [150, 0]
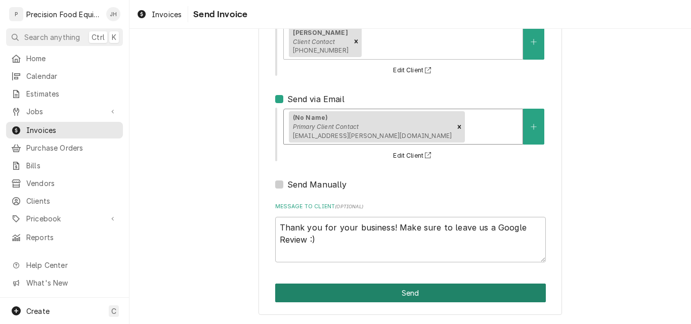
click at [400, 295] on button "Send" at bounding box center [410, 293] width 271 height 19
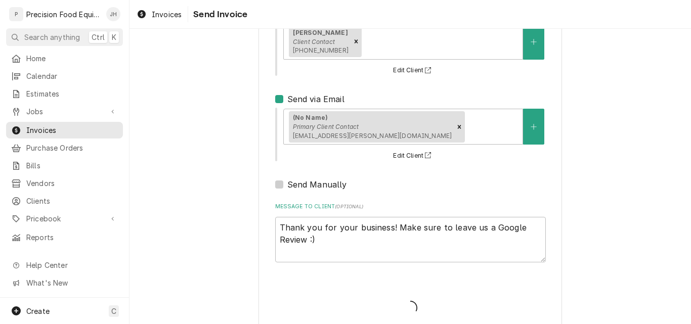
type textarea "x"
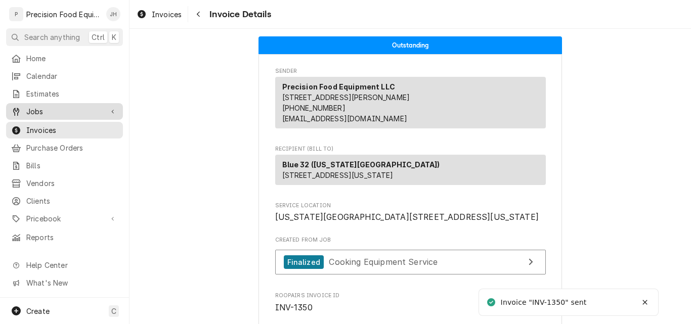
click at [38, 106] on span "Jobs" at bounding box center [64, 111] width 76 height 11
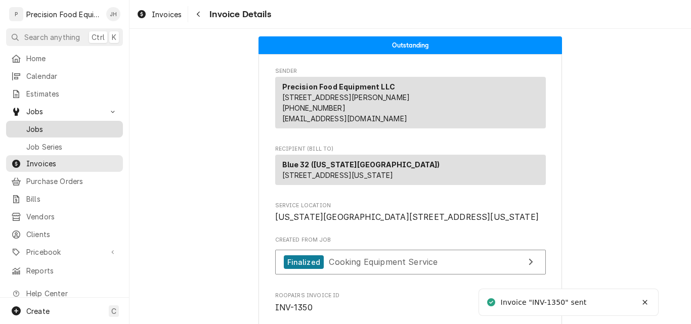
click at [43, 124] on span "Jobs" at bounding box center [72, 129] width 92 height 11
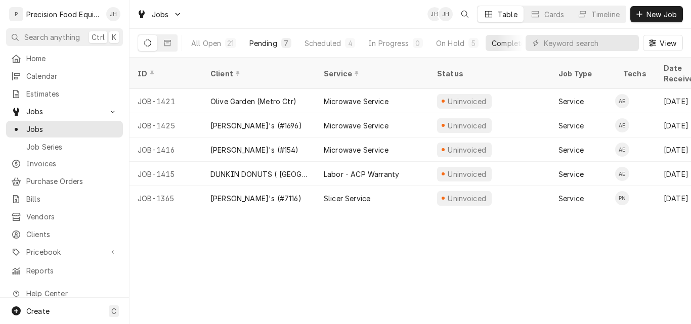
click at [264, 41] on div "Pending" at bounding box center [263, 43] width 28 height 11
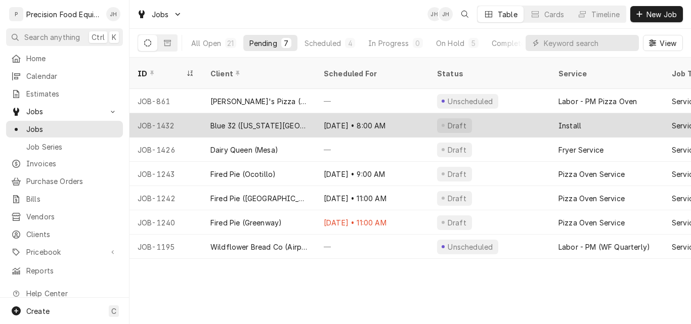
click at [218, 120] on div "Blue 32 ([US_STATE][GEOGRAPHIC_DATA])" at bounding box center [258, 125] width 97 height 11
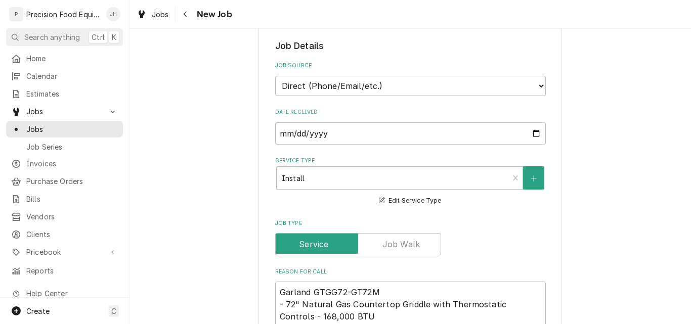
scroll to position [354, 0]
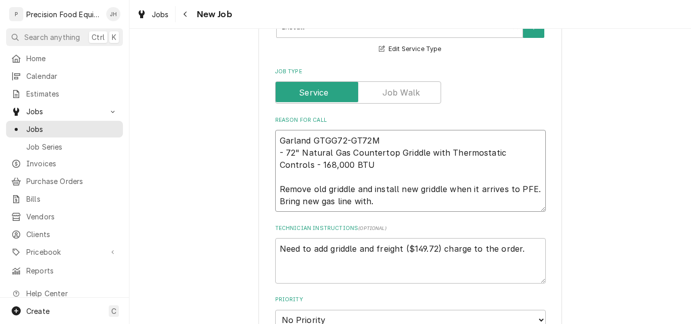
click at [354, 193] on textarea "Garland GTGG72-GT72M - 72" Natural Gas Countertop Griddle with Thermostatic Con…" at bounding box center [410, 171] width 271 height 82
click at [370, 190] on textarea "Garland GTGG72-GT72M - 72" Natural Gas Countertop Griddle with Thermostatic Con…" at bounding box center [410, 171] width 271 height 82
type textarea "x"
type textarea "Garland GTGG72-GT72M - 72" Natural Gas Countertop Griddle with Thermostatic Con…"
type textarea "x"
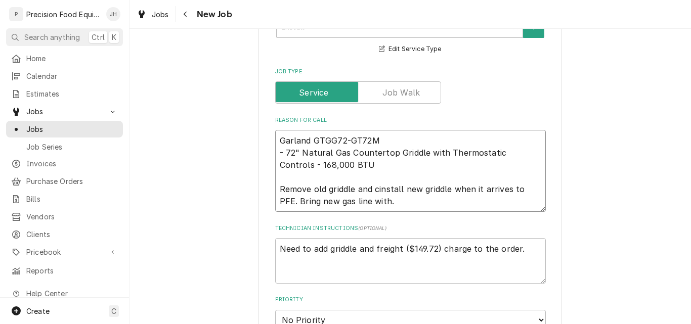
type textarea "Garland GTGG72-GT72M - 72" Natural Gas Countertop Griddle with Thermostatic Con…"
type textarea "x"
type textarea "Garland GTGG72-GT72M - 72" Natural Gas Countertop Griddle with Thermostatic Con…"
type textarea "x"
type textarea "Garland GTGG72-GT72M - 72" Natural Gas Countertop Griddle with Thermostatic Con…"
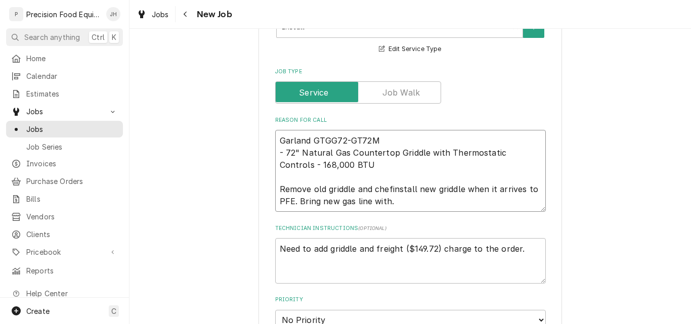
type textarea "x"
type textarea "Garland GTGG72-GT72M - 72" Natural Gas Countertop Griddle with Thermostatic Con…"
type textarea "x"
type textarea "Garland GTGG72-GT72M - 72" Natural Gas Countertop Griddle with Thermostatic Con…"
type textarea "x"
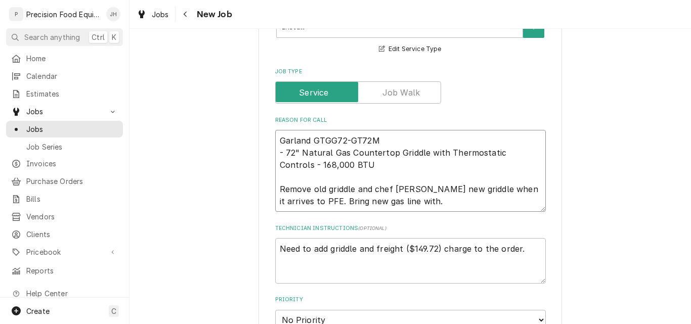
type textarea "Garland GTGG72-GT72M - 72" Natural Gas Countertop Griddle with Thermostatic Con…"
type textarea "x"
type textarea "Garland GTGG72-GT72M - 72" Natural Gas Countertop Griddle with Thermostatic Con…"
type textarea "x"
type textarea "Garland GTGG72-GT72M - 72" Natural Gas Countertop Griddle with Thermostatic Con…"
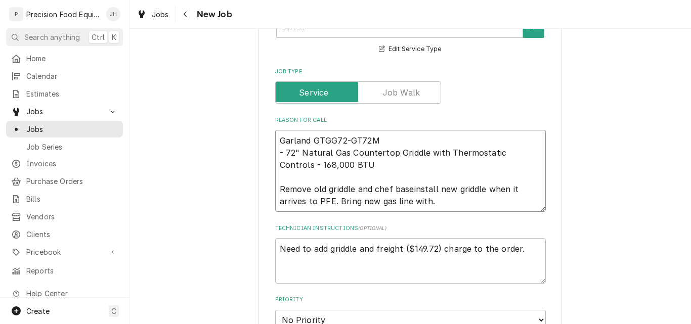
type textarea "x"
type textarea "Garland GTGG72-GT72M - 72" Natural Gas Countertop Griddle with Thermostatic Con…"
type textarea "x"
type textarea "Garland GTGG72-GT72M - 72" Natural Gas Countertop Griddle with Thermostatic Con…"
type textarea "x"
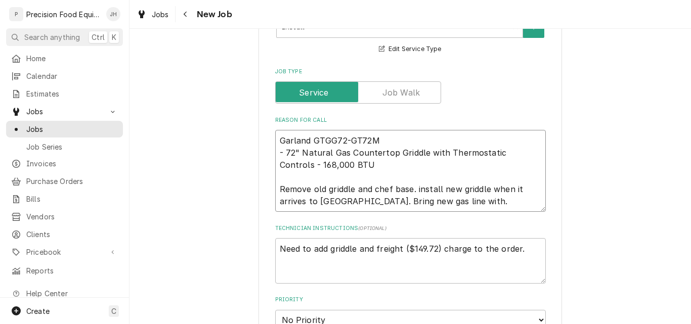
type textarea "Garland GTGG72-GT72M - 72" Natural Gas Countertop Griddle with Thermostatic Con…"
type textarea "x"
type textarea "Garland GTGG72-GT72M - 72" Natural Gas Countertop Griddle with Thermostatic Con…"
type textarea "x"
type textarea "Garland GTGG72-GT72M - 72" Natural Gas Countertop Griddle with Thermostatic Con…"
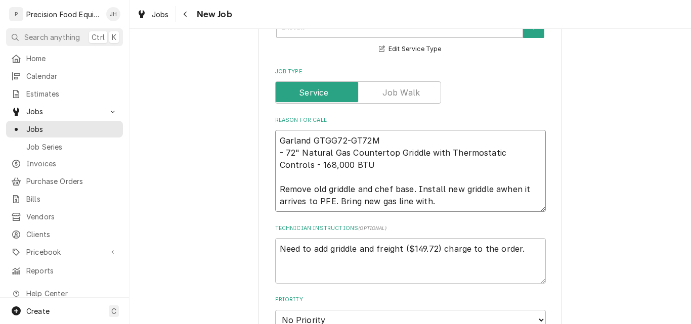
type textarea "x"
type textarea "Garland GTGG72-GT72M - 72" Natural Gas Countertop Griddle with Thermostatic Con…"
type textarea "x"
type textarea "Garland GTGG72-GT72M - 72" Natural Gas Countertop Griddle with Thermostatic Con…"
type textarea "x"
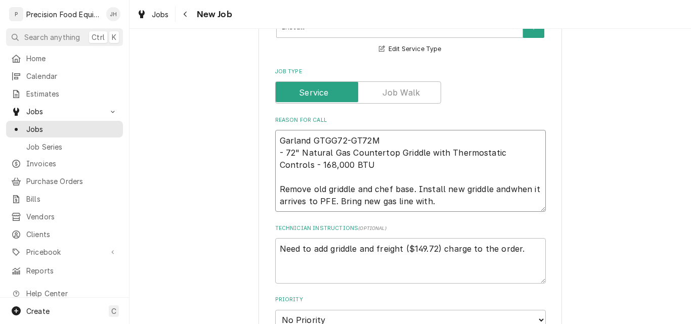
type textarea "Garland GTGG72-GT72M - 72" Natural Gas Countertop Griddle with Thermostatic Con…"
type textarea "x"
type textarea "Garland GTGG72-GT72M - 72" Natural Gas Countertop Griddle with Thermostatic Con…"
type textarea "x"
type textarea "Garland GTGG72-GT72M - 72" Natural Gas Countertop Griddle with Thermostatic Con…"
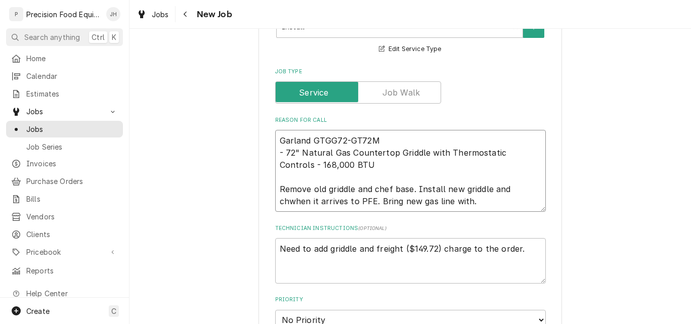
type textarea "x"
type textarea "Garland GTGG72-GT72M - 72" Natural Gas Countertop Griddle with Thermostatic Con…"
type textarea "x"
type textarea "Garland GTGG72-GT72M - 72" Natural Gas Countertop Griddle with Thermostatic Con…"
type textarea "x"
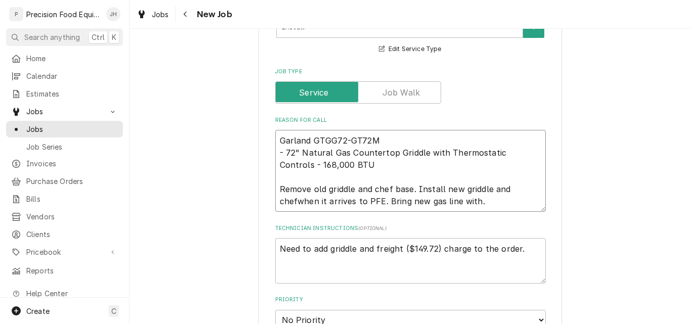
type textarea "Garland GTGG72-GT72M - 72" Natural Gas Countertop Griddle with Thermostatic Con…"
type textarea "x"
type textarea "Garland GTGG72-GT72M - 72" Natural Gas Countertop Griddle with Thermostatic Con…"
type textarea "x"
type textarea "Garland GTGG72-GT72M - 72" Natural Gas Countertop Griddle with Thermostatic Con…"
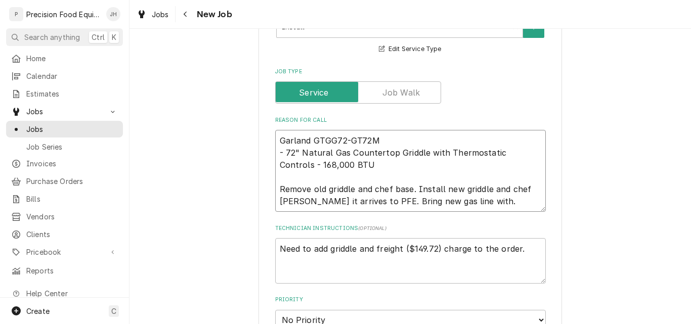
type textarea "x"
type textarea "Garland GTGG72-GT72M - 72" Natural Gas Countertop Griddle with Thermostatic Con…"
type textarea "x"
type textarea "Garland GTGG72-GT72M - 72" Natural Gas Countertop Griddle with Thermostatic Con…"
type textarea "x"
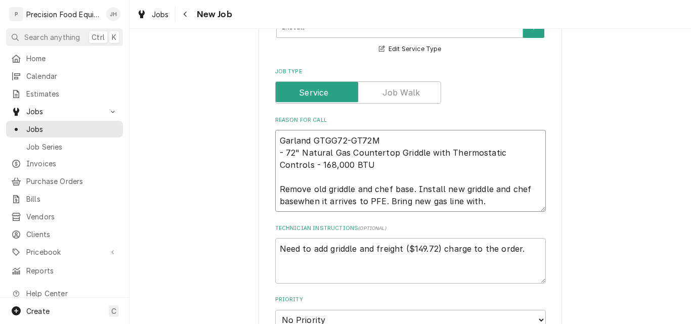
type textarea "Garland GTGG72-GT72M - 72" Natural Gas Countertop Griddle with Thermostatic Con…"
type textarea "x"
type textarea "Garland GTGG72-GT72M - 72" Natural Gas Countertop Griddle with Thermostatic Con…"
type textarea "x"
type textarea "Garland GTGG72-GT72M - 72" Natural Gas Countertop Griddle with Thermostatic Con…"
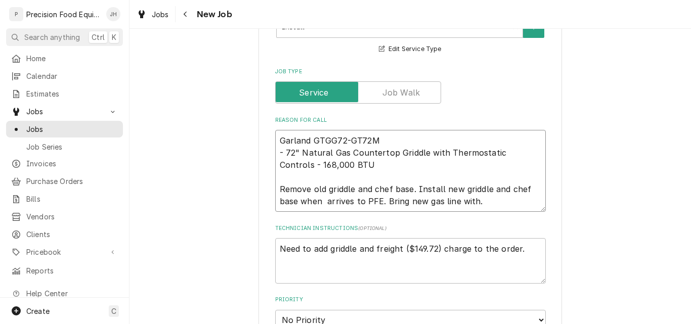
type textarea "x"
type textarea "Garland GTGG72-GT72M - 72" Natural Gas Countertop Griddle with Thermostatic Con…"
type textarea "x"
type textarea "Garland GTGG72-GT72M - 72" Natural Gas Countertop Griddle with Thermostatic Con…"
type textarea "x"
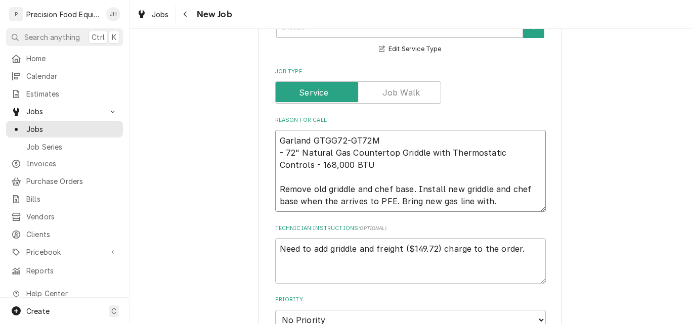
type textarea "Garland GTGG72-GT72M - 72" Natural Gas Countertop Griddle with Thermostatic Con…"
type textarea "x"
type textarea "Garland GTGG72-GT72M - 72" Natural Gas Countertop Griddle with Thermostatic Con…"
click at [330, 163] on textarea "Garland GTGG72-GT72M - 72" Natural Gas Countertop Griddle with Thermostatic Con…" at bounding box center [410, 171] width 271 height 82
type textarea "x"
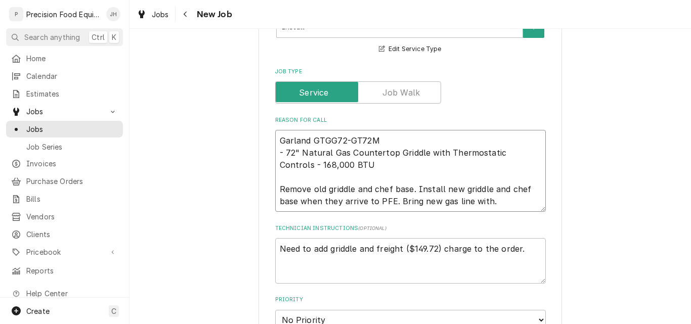
type textarea "Garland GTGG72-GT72M - 72" Natural Gas Countertop Griddle with Thermostatic Con…"
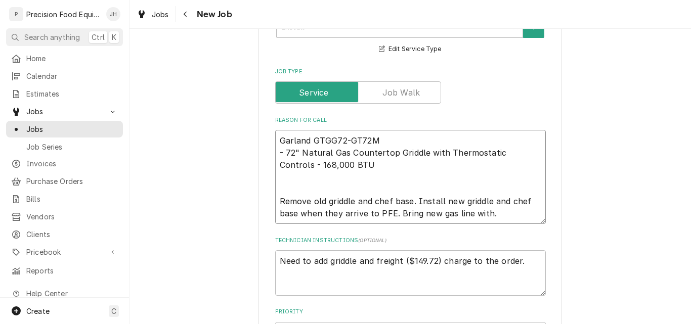
type textarea "x"
type textarea "Garland GTGG72-GT72M - 72" Natural Gas Countertop Griddle with Thermostatic Con…"
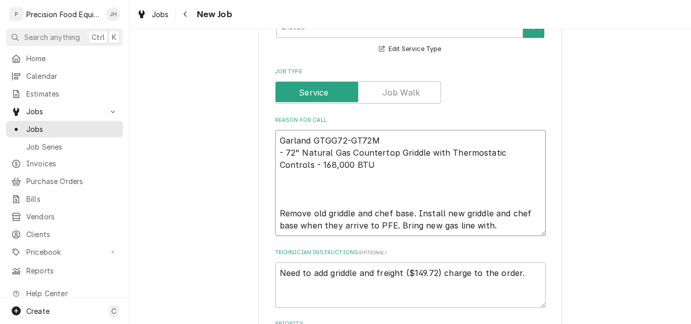
type textarea "x"
type textarea "Garland GTGG72-GT72M - 72" Natural Gas Countertop Griddle with Thermostatic Con…"
type textarea "x"
type textarea "Garland GTGG72-GT72M - 72" Natural Gas Countertop Griddle with Thermostatic Con…"
type textarea "x"
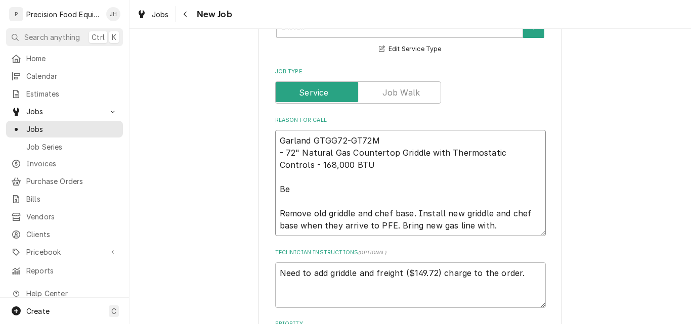
type textarea "Garland GTGG72-GT72M - 72" Natural Gas Countertop Griddle with Thermostatic Con…"
type textarea "x"
type textarea "Garland GTGG72-GT72M - 72" Natural Gas Countertop Griddle with Thermostatic Con…"
type textarea "x"
type textarea "Garland GTGG72-GT72M - 72" Natural Gas Countertop Griddle with Thermostatic Con…"
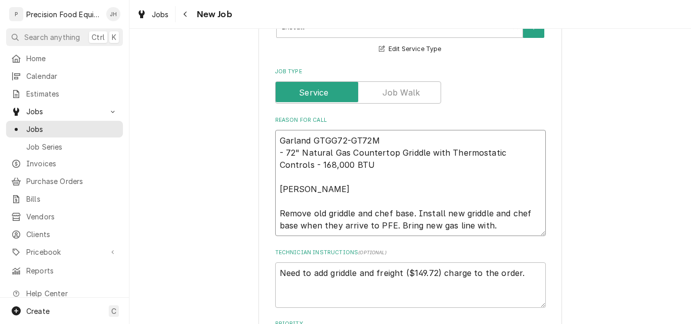
type textarea "x"
type textarea "Garland GTGG72-GT72M - 72" Natural Gas Countertop Griddle with Thermostatic Con…"
type textarea "x"
type textarea "Garland GTGG72-GT72M - 72" Natural Gas Countertop Griddle with Thermostatic Con…"
type textarea "x"
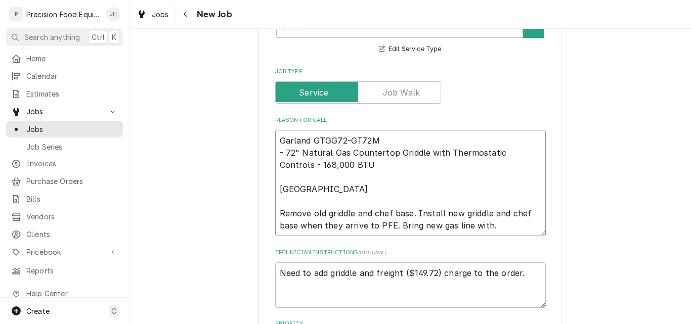
type textarea "Garland GTGG72-GT72M - 72" Natural Gas Countertop Griddle with Thermostatic Con…"
type textarea "x"
type textarea "Garland GTGG72-GT72M - 72" Natural Gas Countertop Griddle with Thermostatic Con…"
type textarea "x"
type textarea "Garland GTGG72-GT72M - 72" Natural Gas Countertop Griddle with Thermostatic Con…"
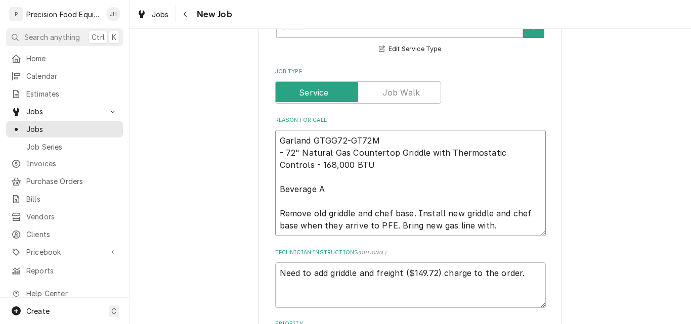
type textarea "x"
type textarea "Garland GTGG72-GT72M - 72" Natural Gas Countertop Griddle with Thermostatic Con…"
type textarea "x"
type textarea "Garland GTGG72-GT72M - 72" Natural Gas Countertop Griddle with Thermostatic Con…"
type textarea "x"
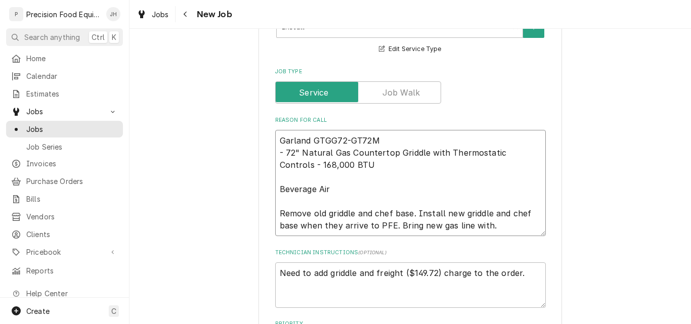
type textarea "Garland GTGG72-GT72M - 72" Natural Gas Countertop Griddle with Thermostatic Con…"
paste textarea "WTRCS72HC"
type textarea "x"
type textarea "Garland GTGG72-GT72M - 72" Natural Gas Countertop Griddle with Thermostatic Con…"
type textarea "x"
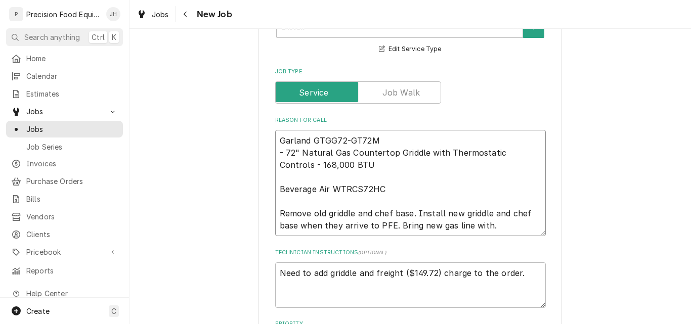
type textarea "Garland GTGG72-GT72M - 72" Natural Gas Countertop Griddle with Thermostatic Con…"
type textarea "x"
type textarea "Garland GTGG72-GT72M - 72" Natural Gas Countertop Griddle with Thermostatic Con…"
type textarea "x"
type textarea "Garland GTGG72-GT72M - 72" Natural Gas Countertop Griddle with Thermostatic Con…"
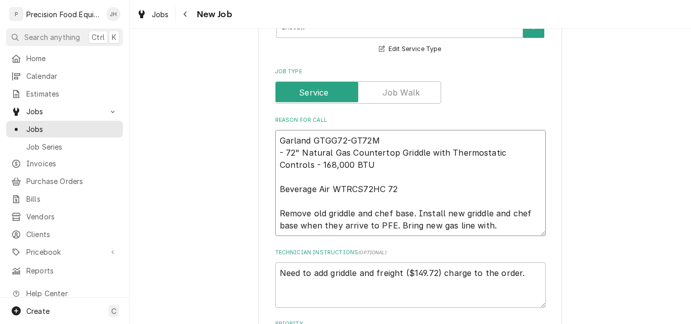
type textarea "x"
type textarea "Garland GTGG72-GT72M - 72" Natural Gas Countertop Griddle with Thermostatic Con…"
type textarea "x"
type textarea "Garland GTGG72-GT72M - 72" Natural Gas Countertop Griddle with Thermostatic Con…"
type textarea "x"
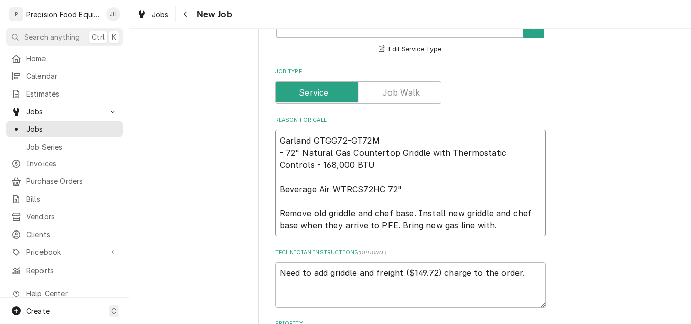
type textarea "Garland GTGG72-GT72M - 72" Natural Gas Countertop Griddle with Thermostatic Con…"
type textarea "x"
type textarea "Garland GTGG72-GT72M - 72" Natural Gas Countertop Griddle with Thermostatic Con…"
type textarea "x"
type textarea "Garland GTGG72-GT72M - 72" Natural Gas Countertop Griddle with Thermostatic Con…"
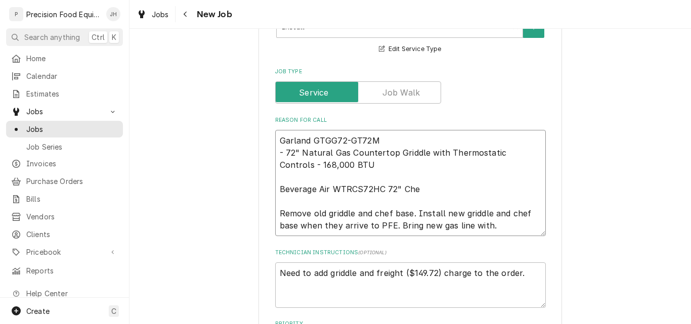
type textarea "x"
type textarea "Garland GTGG72-GT72M - 72" Natural Gas Countertop Griddle with Thermostatic Con…"
type textarea "x"
type textarea "Garland GTGG72-GT72M - 72" Natural Gas Countertop Griddle with Thermostatic Con…"
type textarea "x"
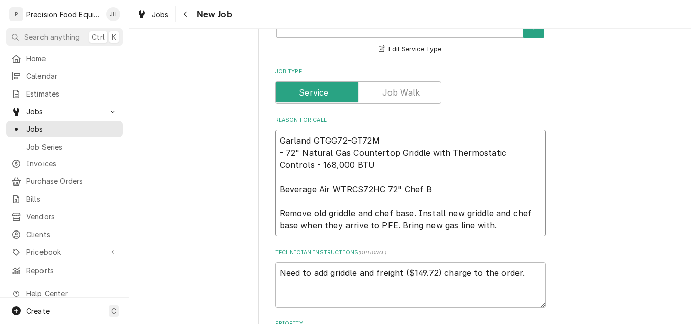
type textarea "Garland GTGG72-GT72M - 72" Natural Gas Countertop Griddle with Thermostatic Con…"
type textarea "x"
type textarea "Garland GTGG72-GT72M - 72" Natural Gas Countertop Griddle with Thermostatic Con…"
type textarea "x"
type textarea "Garland GTGG72-GT72M - 72" Natural Gas Countertop Griddle with Thermostatic Con…"
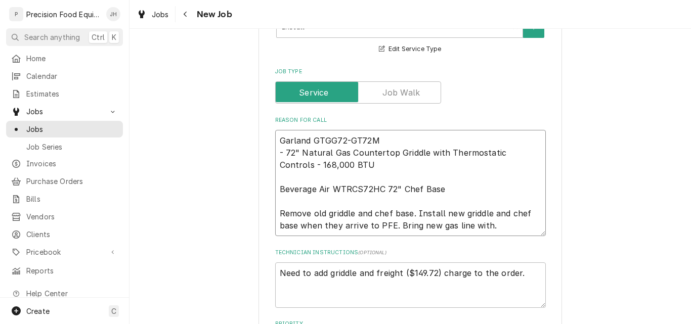
type textarea "x"
type textarea "Garland GTGG72-GT72M - 72" Natural Gas Countertop Griddle with Thermostatic Con…"
click at [381, 189] on textarea "Garland GTGG72-GT72M - 72" Natural Gas Countertop Griddle with Thermostatic Con…" at bounding box center [410, 183] width 271 height 106
type textarea "x"
type textarea "Garland GTGG72-GT72M - 72" Natural Gas Countertop Griddle with Thermostatic Con…"
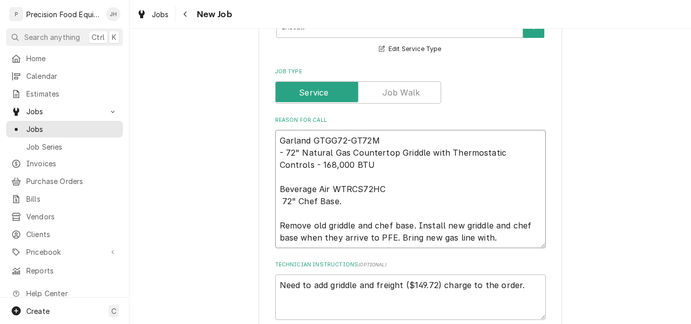
type textarea "x"
type textarea "Garland GTGG72-GT72M - 72" Natural Gas Countertop Griddle with Thermostatic Con…"
click at [350, 199] on textarea "Garland GTGG72-GT72M - 72" Natural Gas Countertop Griddle with Thermostatic Con…" at bounding box center [410, 189] width 271 height 118
type textarea "x"
type textarea "Garland GTGG72-GT72M - 72" Natural Gas Countertop Griddle with Thermostatic Con…"
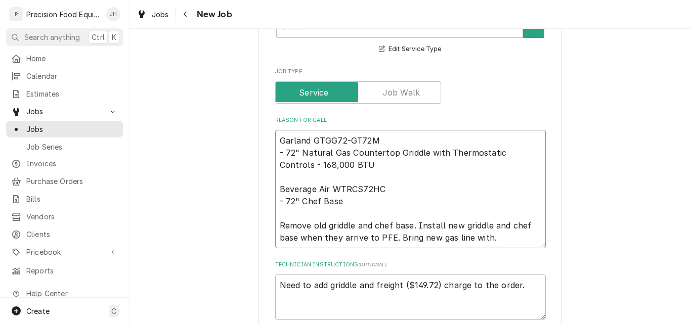
type textarea "x"
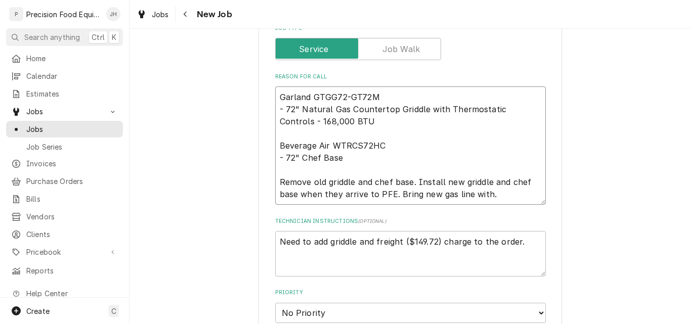
scroll to position [455, 0]
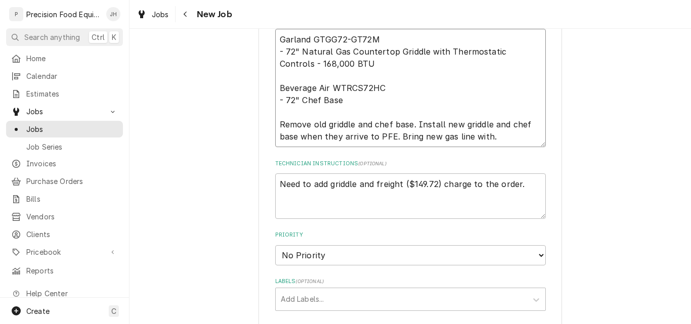
type textarea "Garland GTGG72-GT72M - 72" Natural Gas Countertop Griddle with Thermostatic Con…"
drag, startPoint x: 522, startPoint y: 184, endPoint x: 271, endPoint y: 184, distance: 251.3
click at [275, 184] on textarea "Need to add griddle and freight ($149.72) charge to the order." at bounding box center [410, 196] width 271 height 46
type textarea "x"
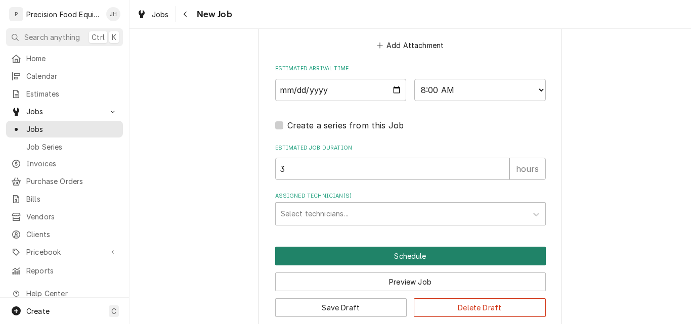
scroll to position [903, 0]
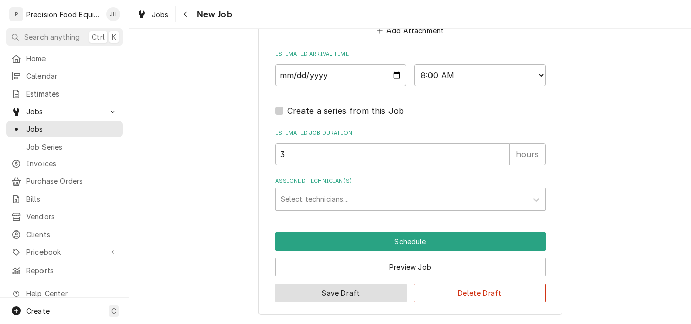
click at [344, 291] on button "Save Draft" at bounding box center [341, 293] width 132 height 19
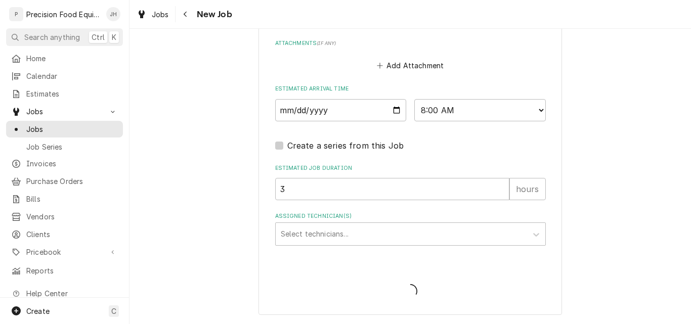
scroll to position [868, 0]
type textarea "x"
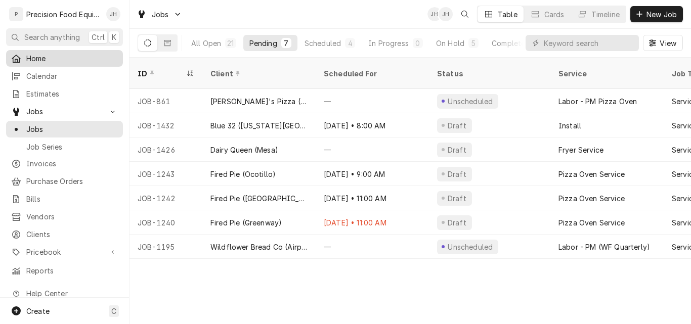
click at [52, 58] on span "Home" at bounding box center [72, 58] width 92 height 11
